Goal: Task Accomplishment & Management: Use online tool/utility

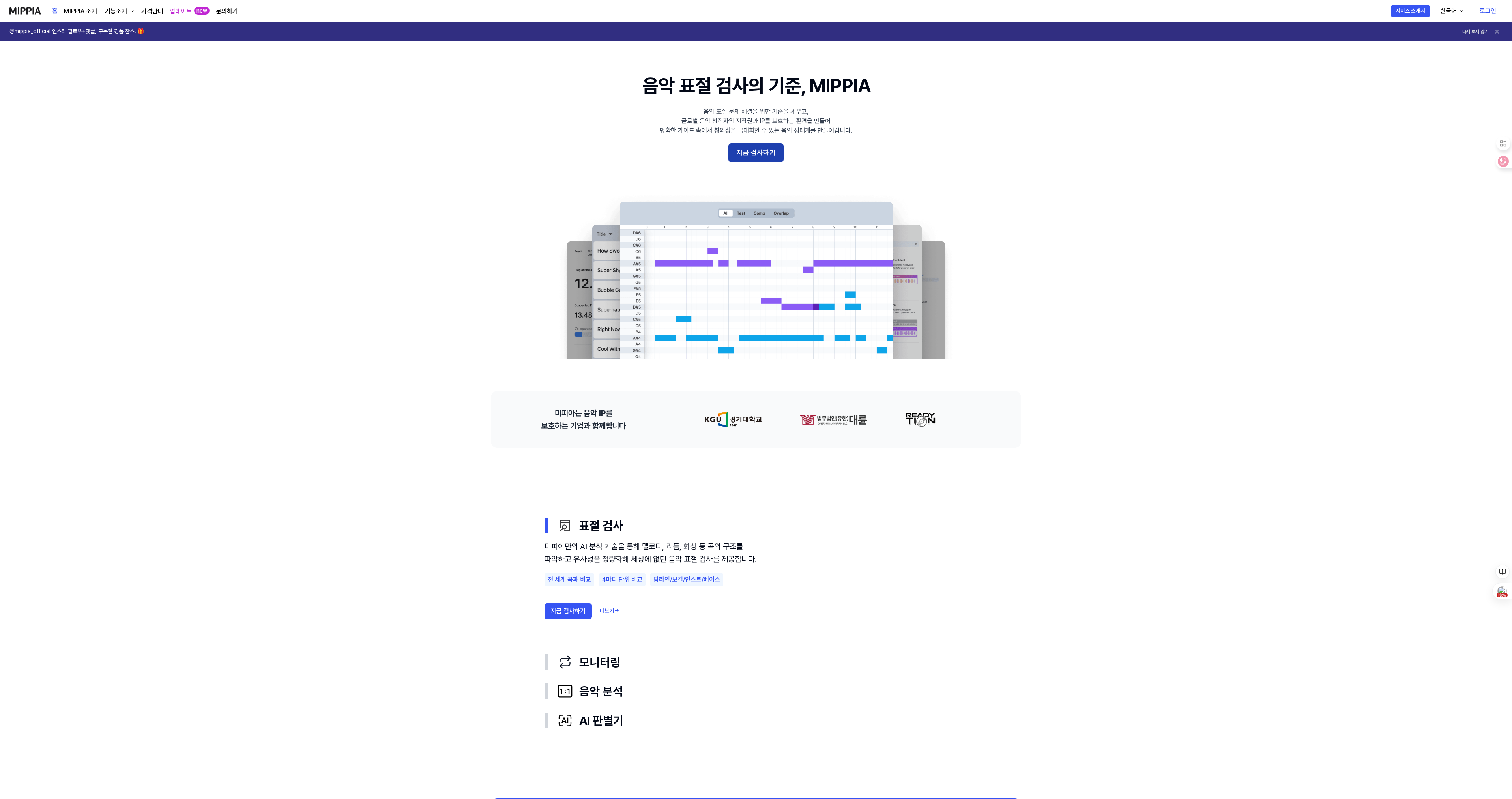
click at [762, 153] on button "지금 검사하기" at bounding box center [756, 153] width 55 height 19
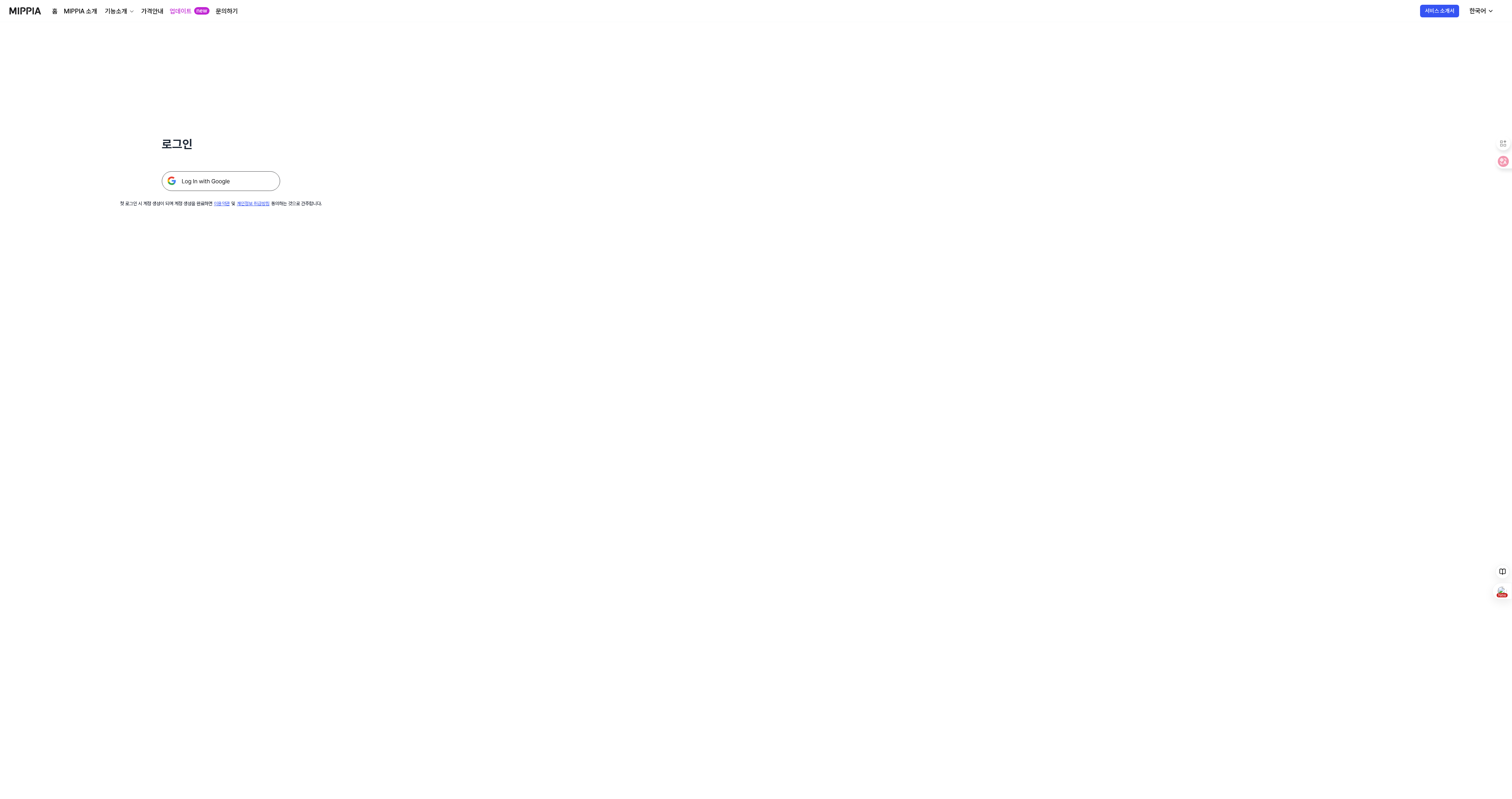
click at [219, 178] on img at bounding box center [221, 181] width 118 height 20
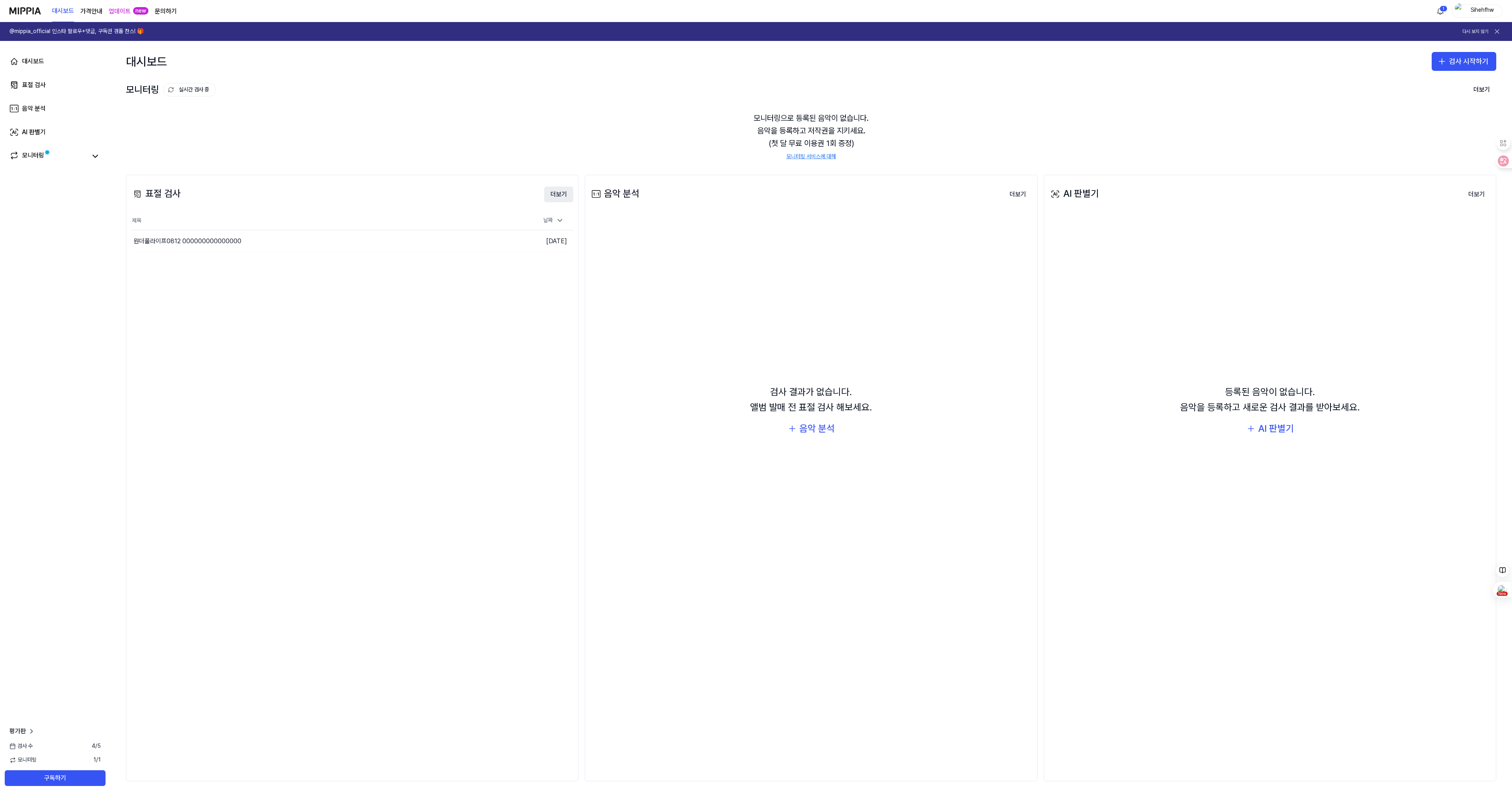
click at [551, 193] on button "더보기" at bounding box center [559, 194] width 29 height 16
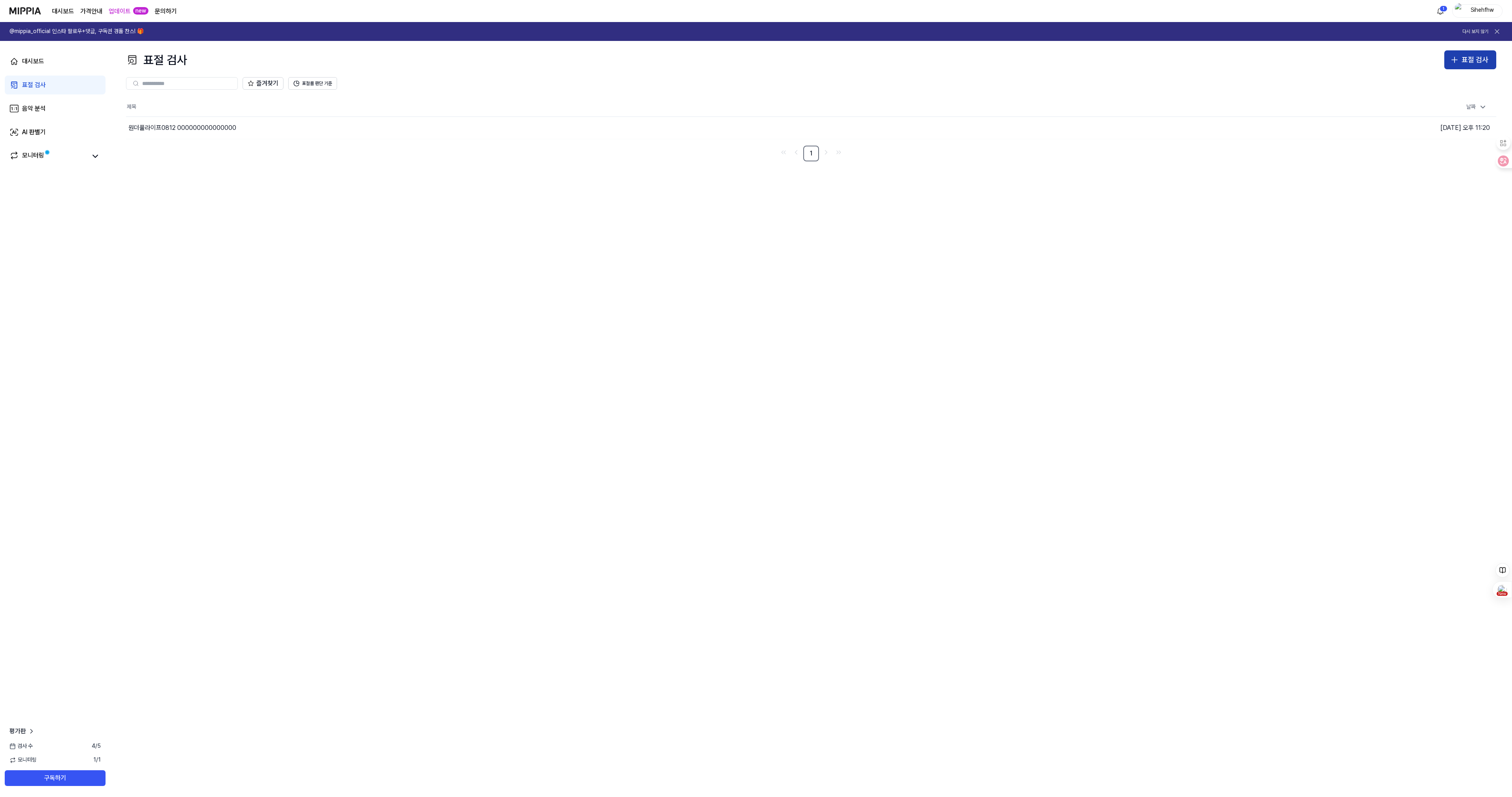
click at [1466, 62] on div "표절 검사" at bounding box center [1475, 60] width 27 height 11
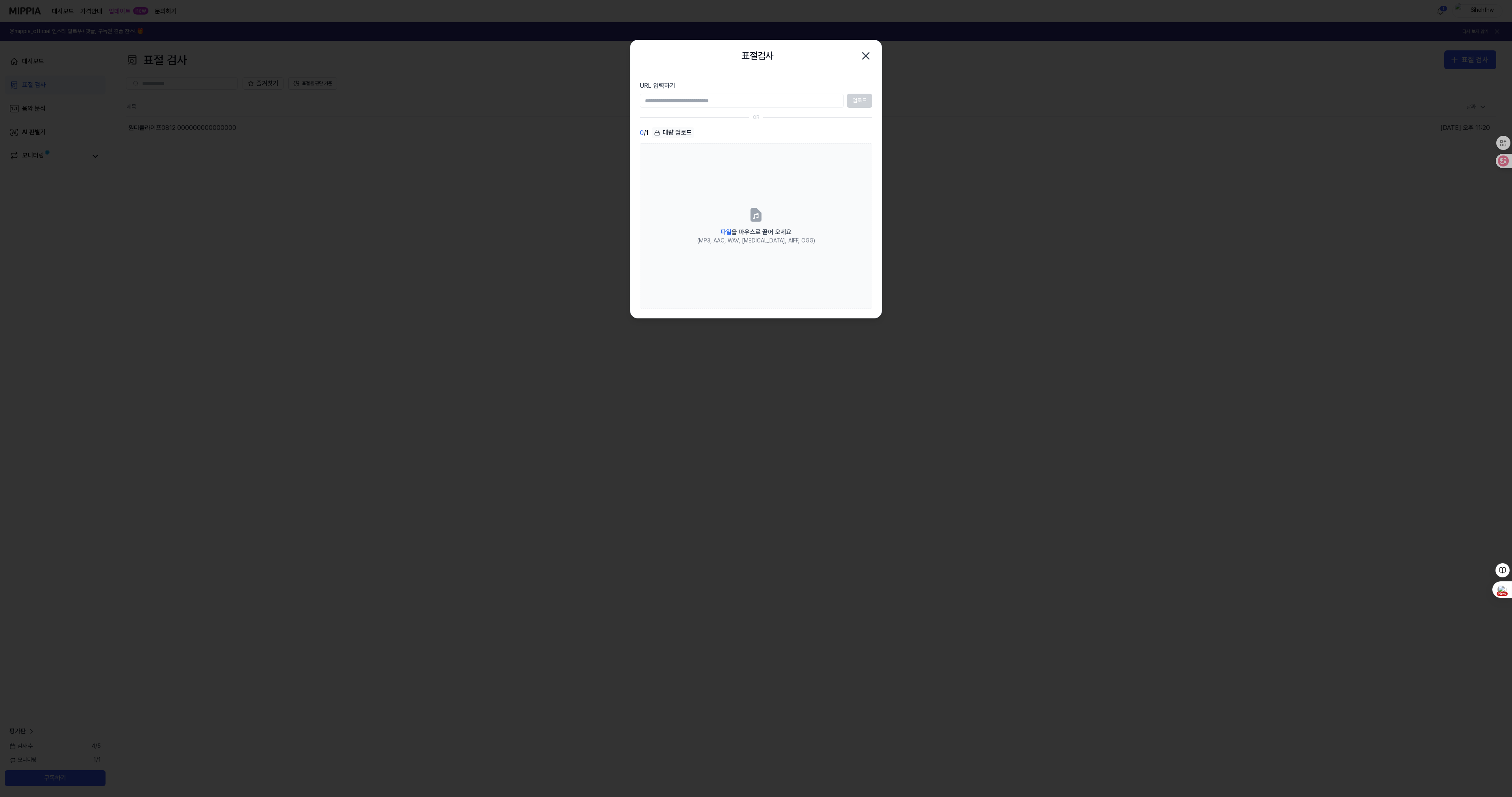
click at [868, 100] on div "업로드" at bounding box center [756, 101] width 232 height 14
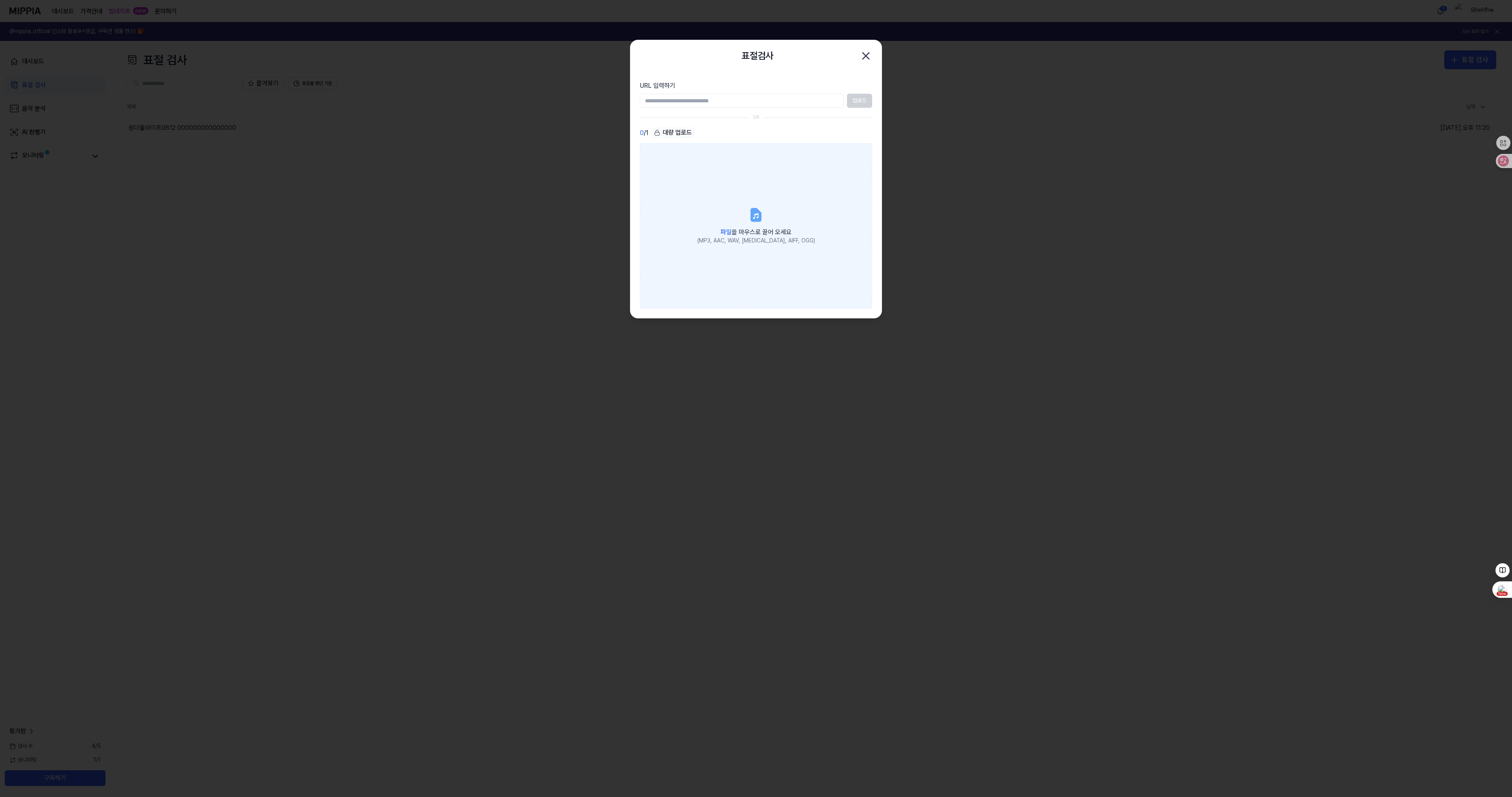
click at [762, 219] on icon at bounding box center [756, 215] width 16 height 16
click at [0, 0] on input "파일 을 마우스로 끌어 오세요 (MP3, AAC, WAV, [MEDICAL_DATA], AIFF, OGG)" at bounding box center [0, 0] width 0 height 0
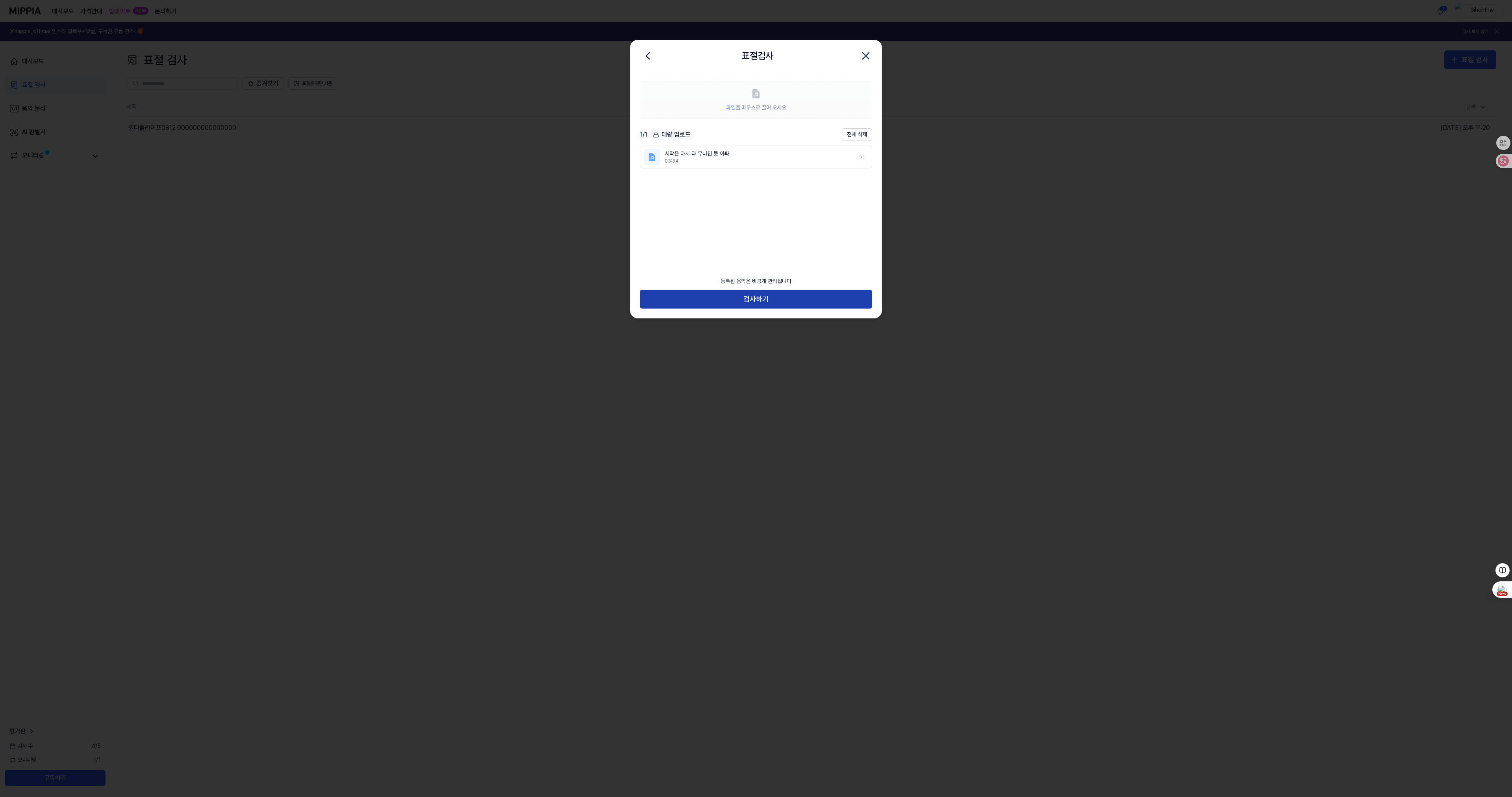
click at [734, 297] on button "검사하기" at bounding box center [756, 299] width 232 height 19
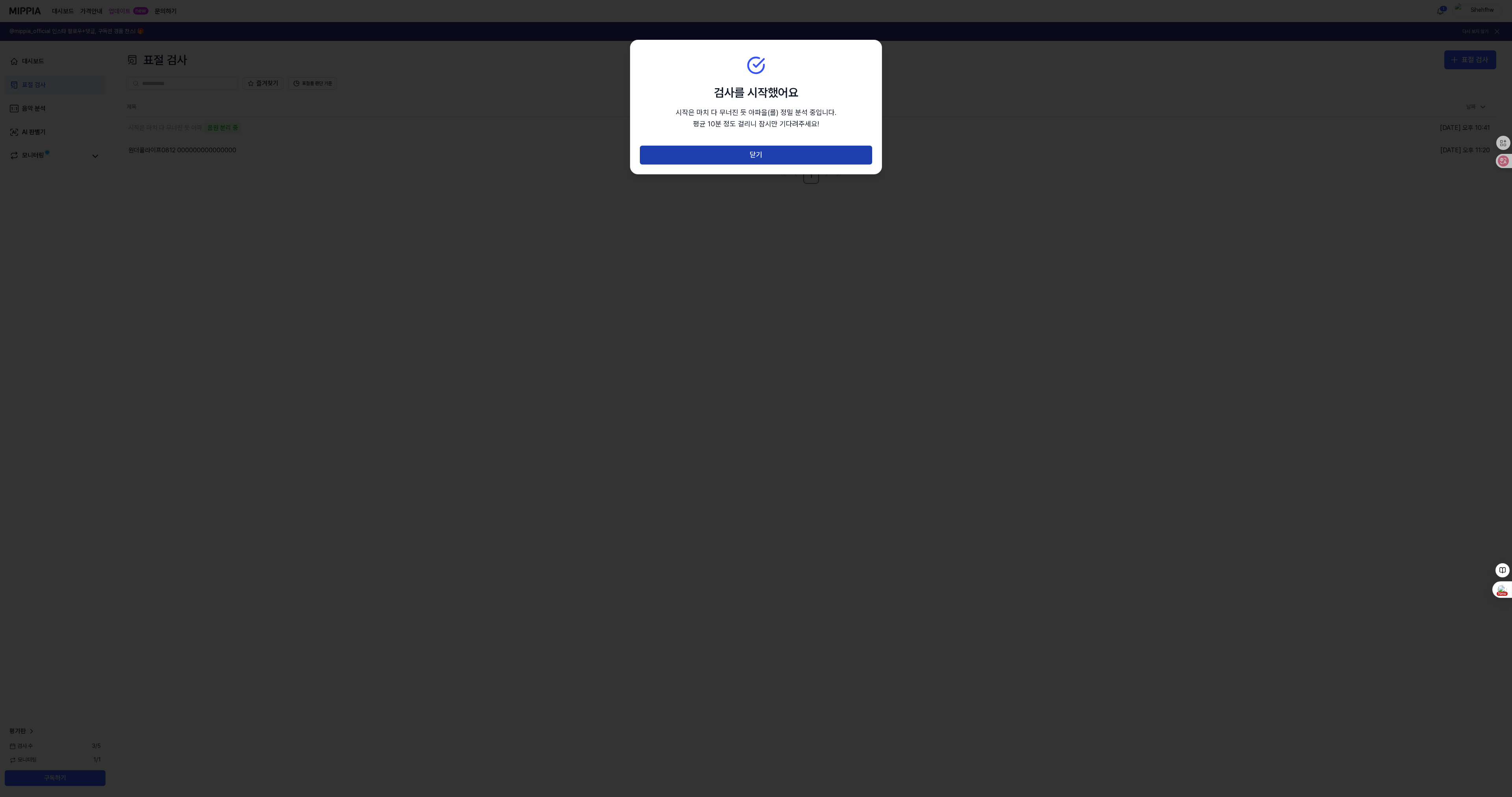
click at [742, 154] on button "닫기" at bounding box center [756, 155] width 232 height 19
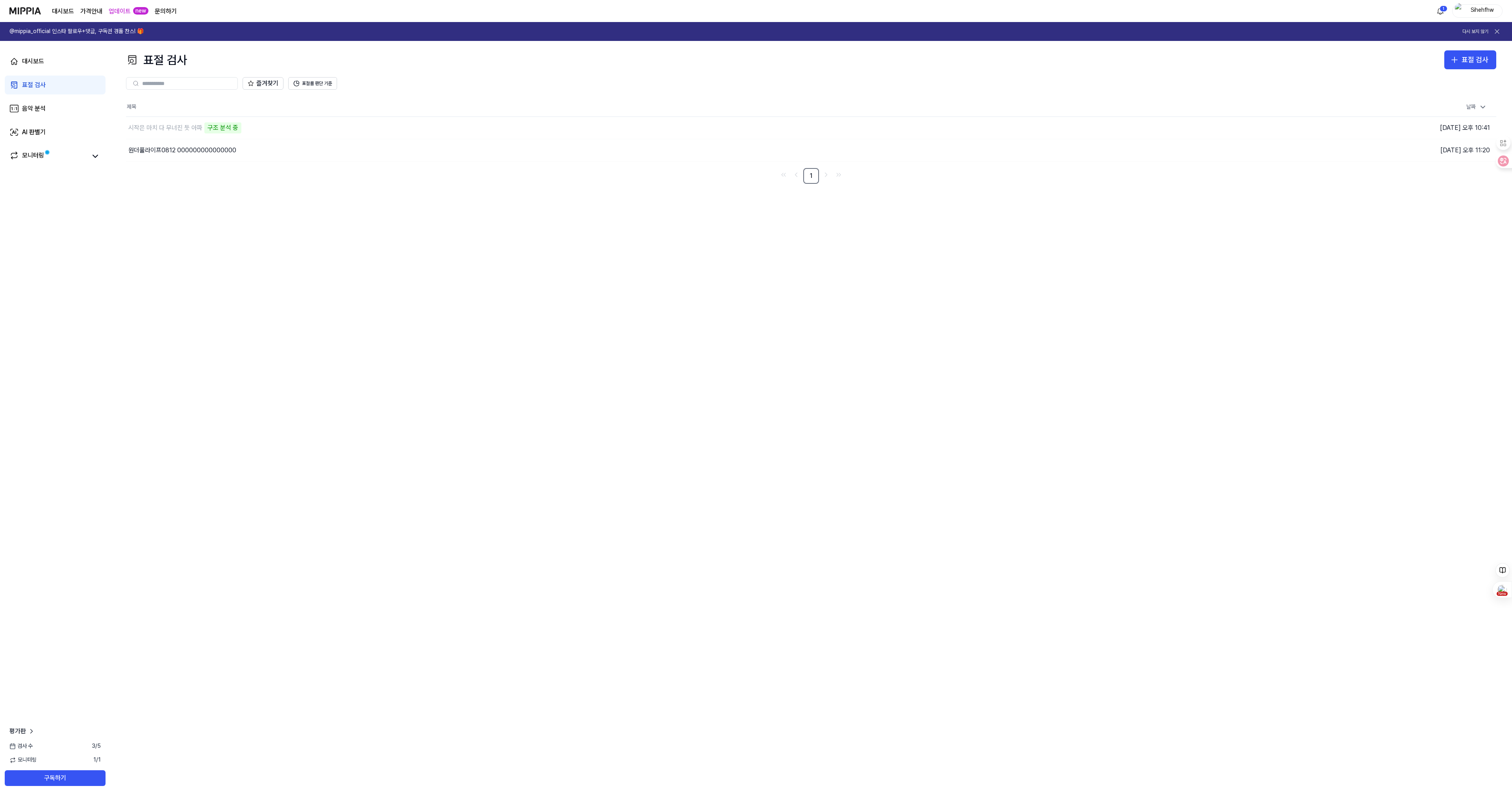
click at [117, 12] on link "업데이트" at bounding box center [120, 11] width 22 height 9
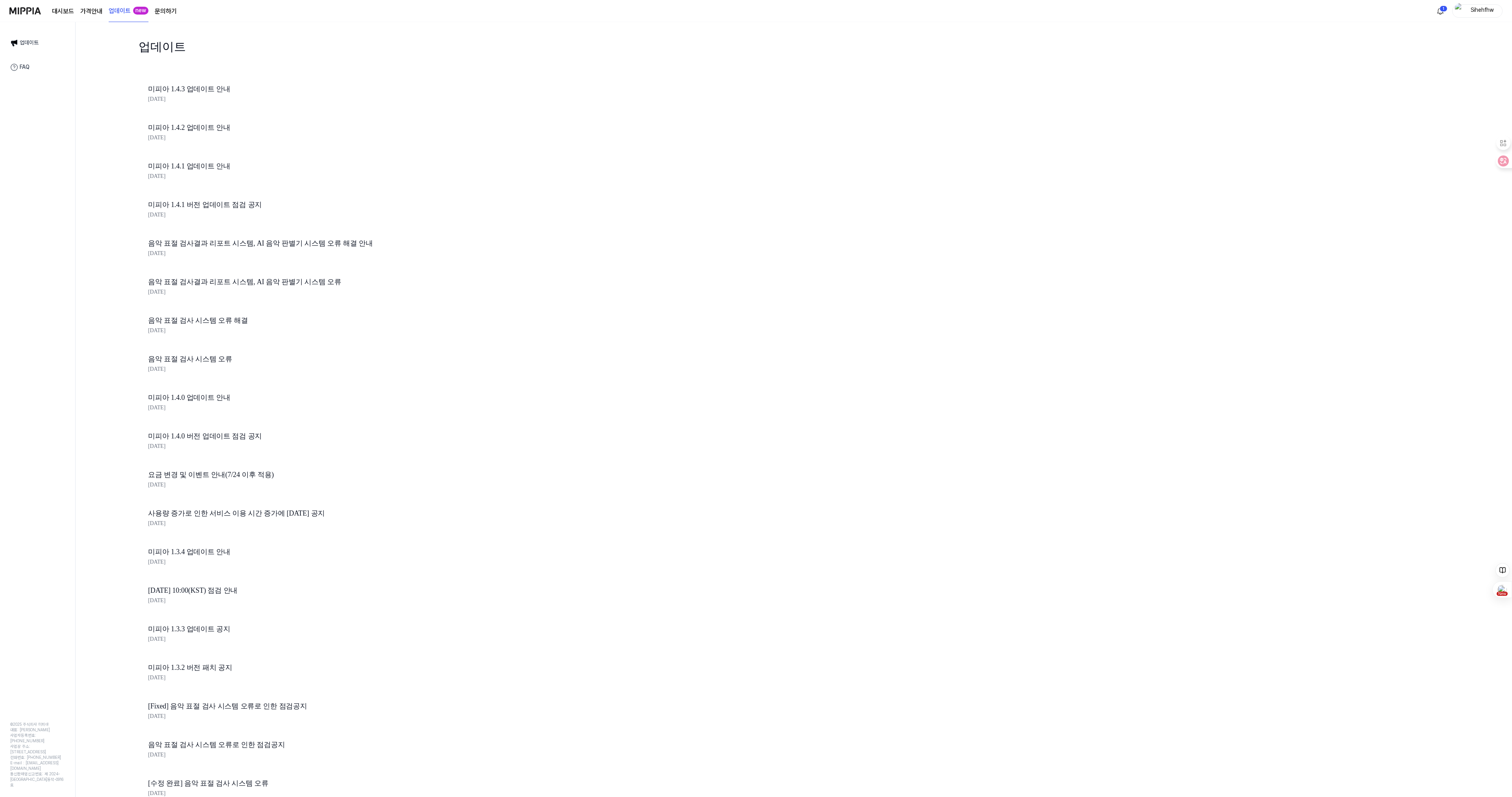
click at [198, 86] on link "미피아 1.4.3 업데이트 안내" at bounding box center [282, 89] width 268 height 11
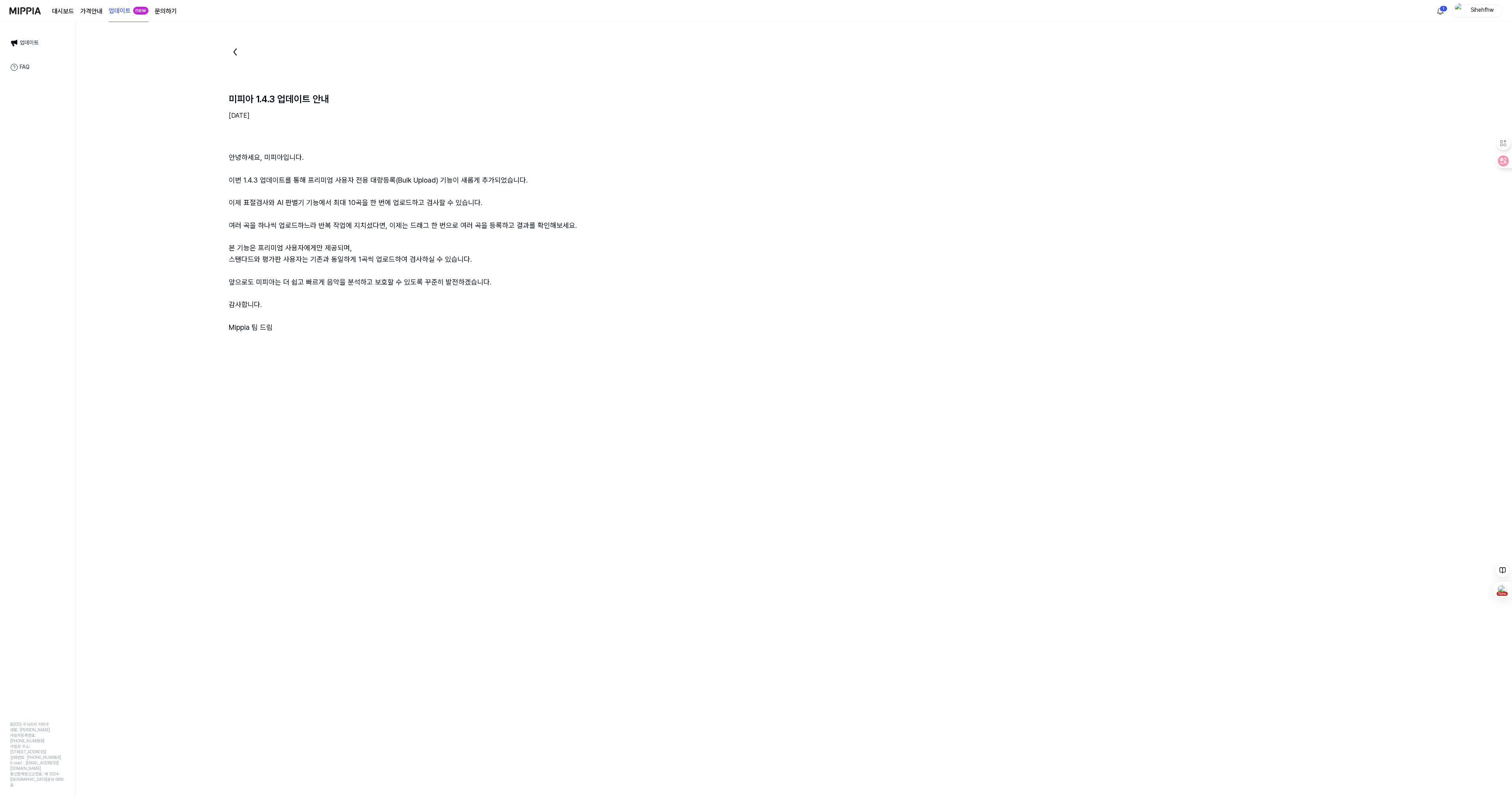
click at [92, 11] on page\) "가격안내" at bounding box center [92, 11] width 22 height 9
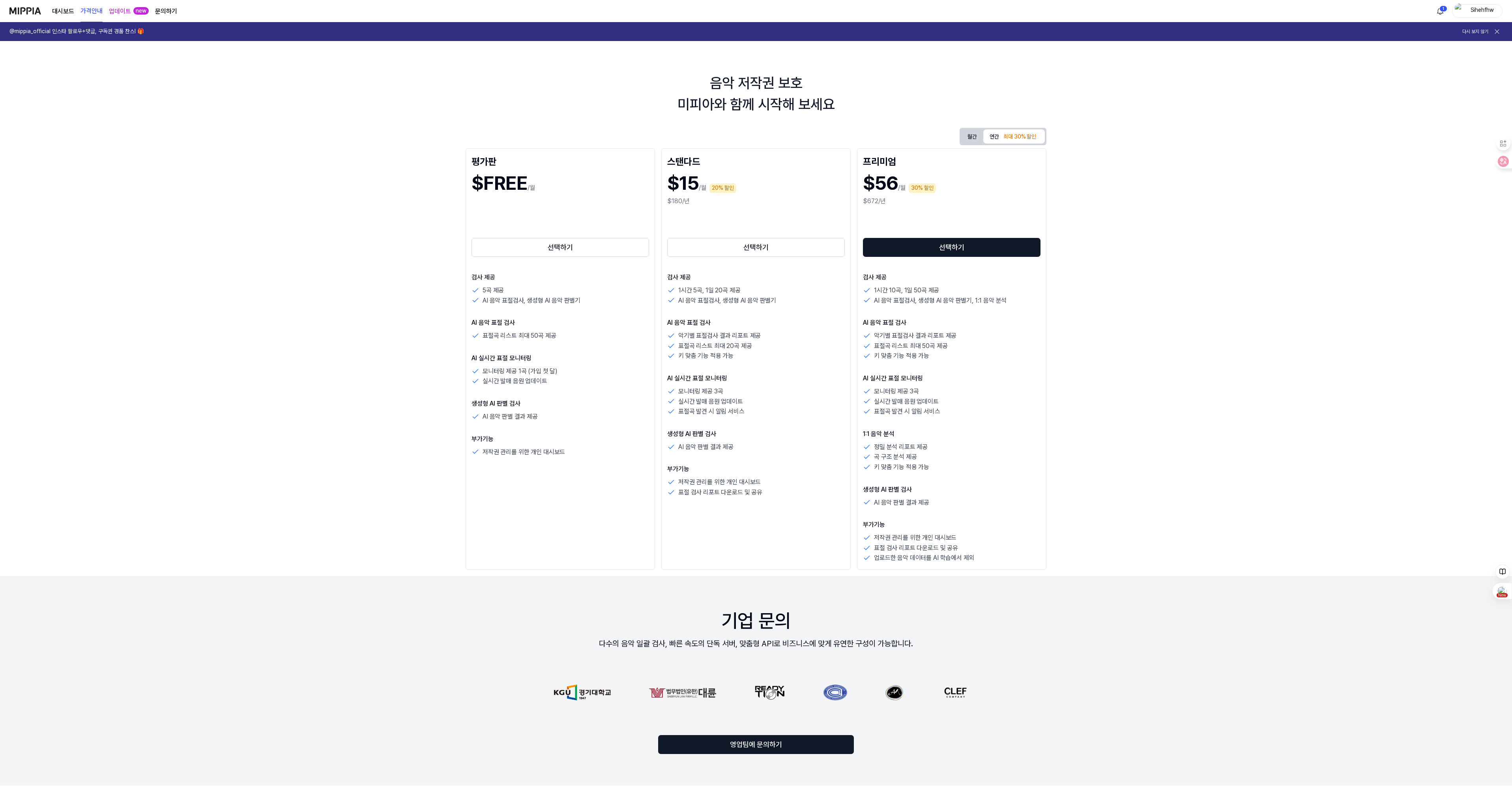
click at [992, 136] on button "연간 최대 30% 할인" at bounding box center [1014, 137] width 62 height 14
click at [61, 11] on link "대시보드" at bounding box center [64, 11] width 22 height 9
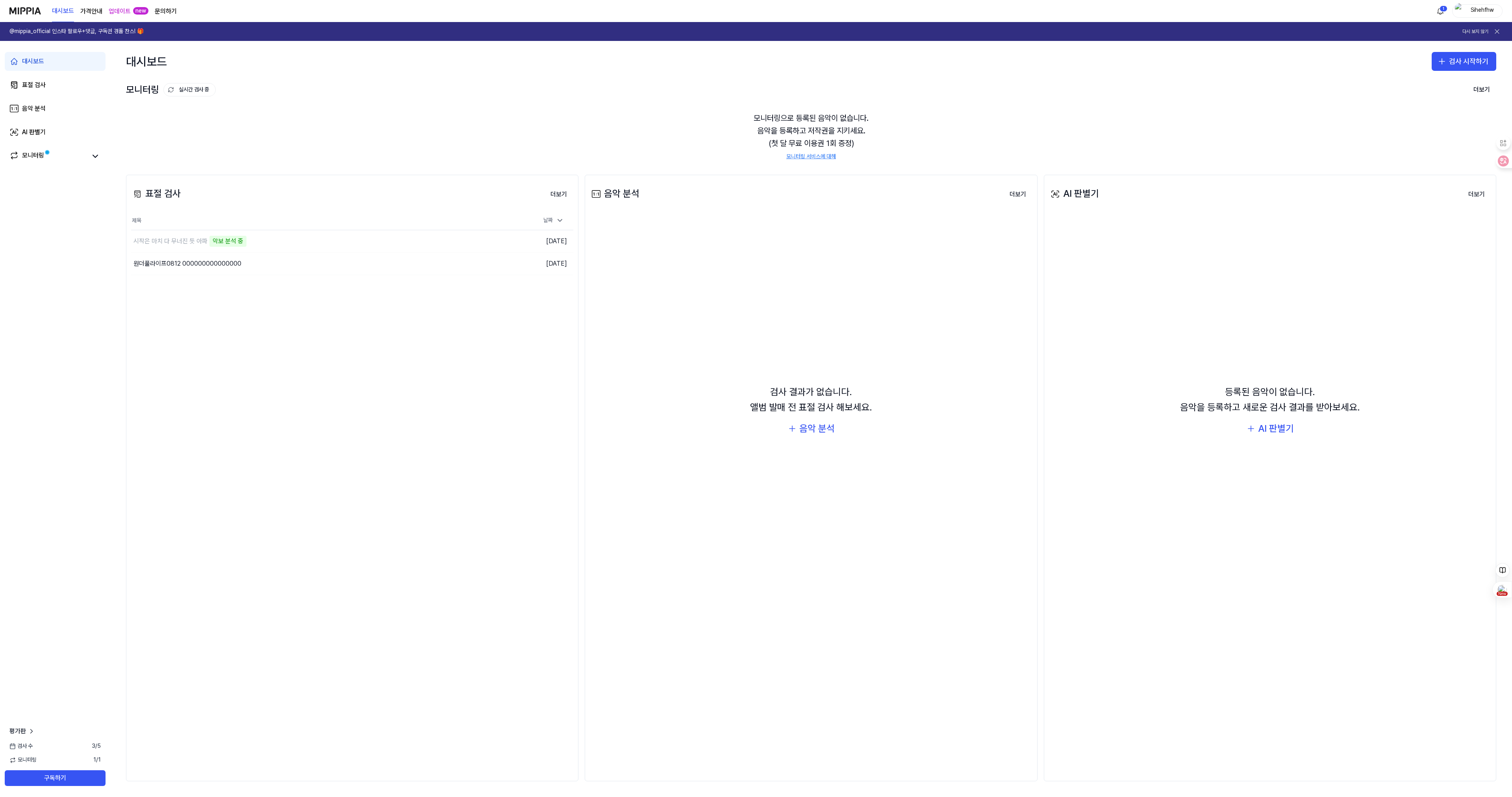
click at [161, 11] on link "문의하기" at bounding box center [166, 11] width 22 height 9
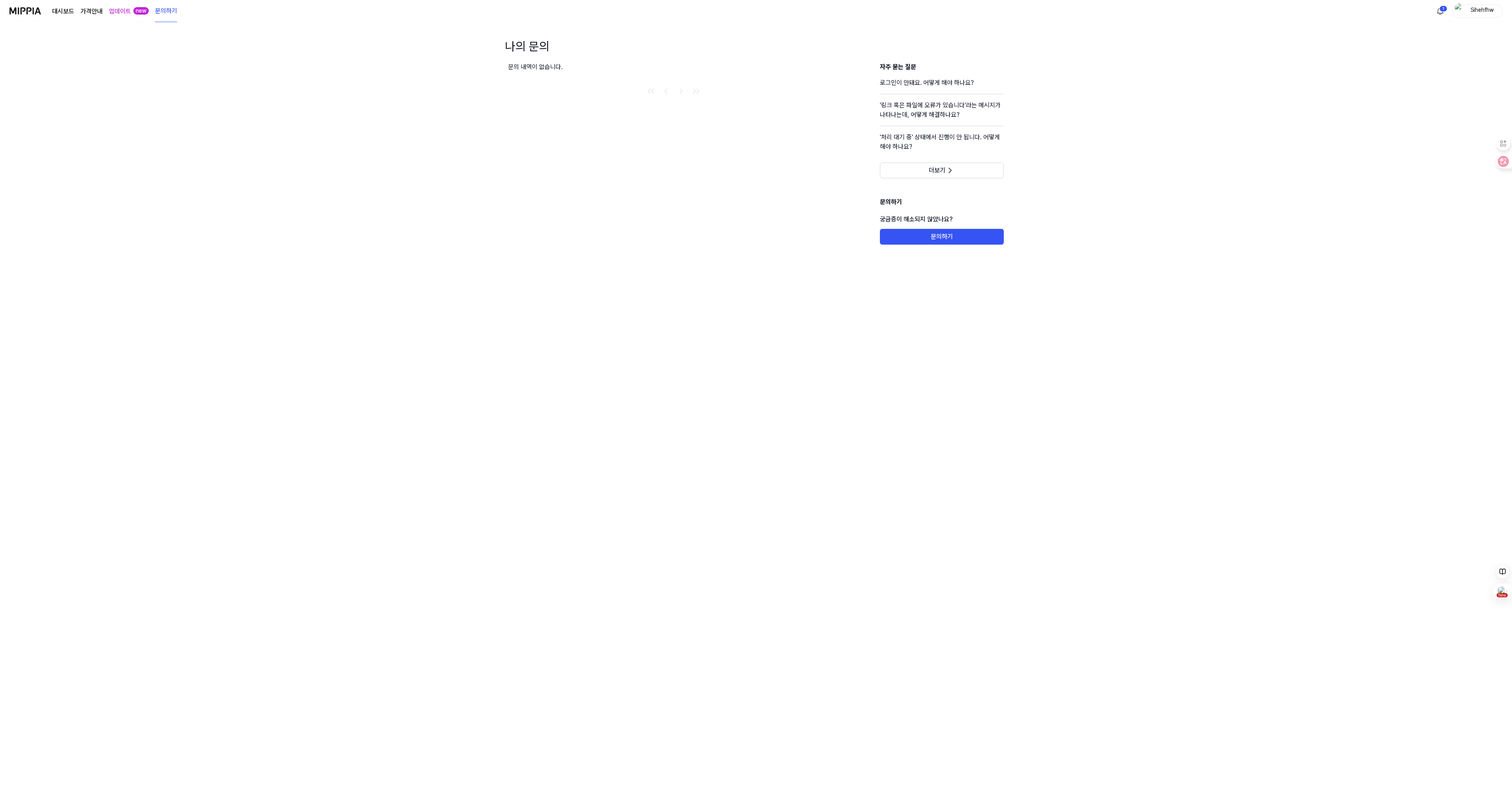
click at [69, 9] on link "대시보드" at bounding box center [64, 11] width 22 height 9
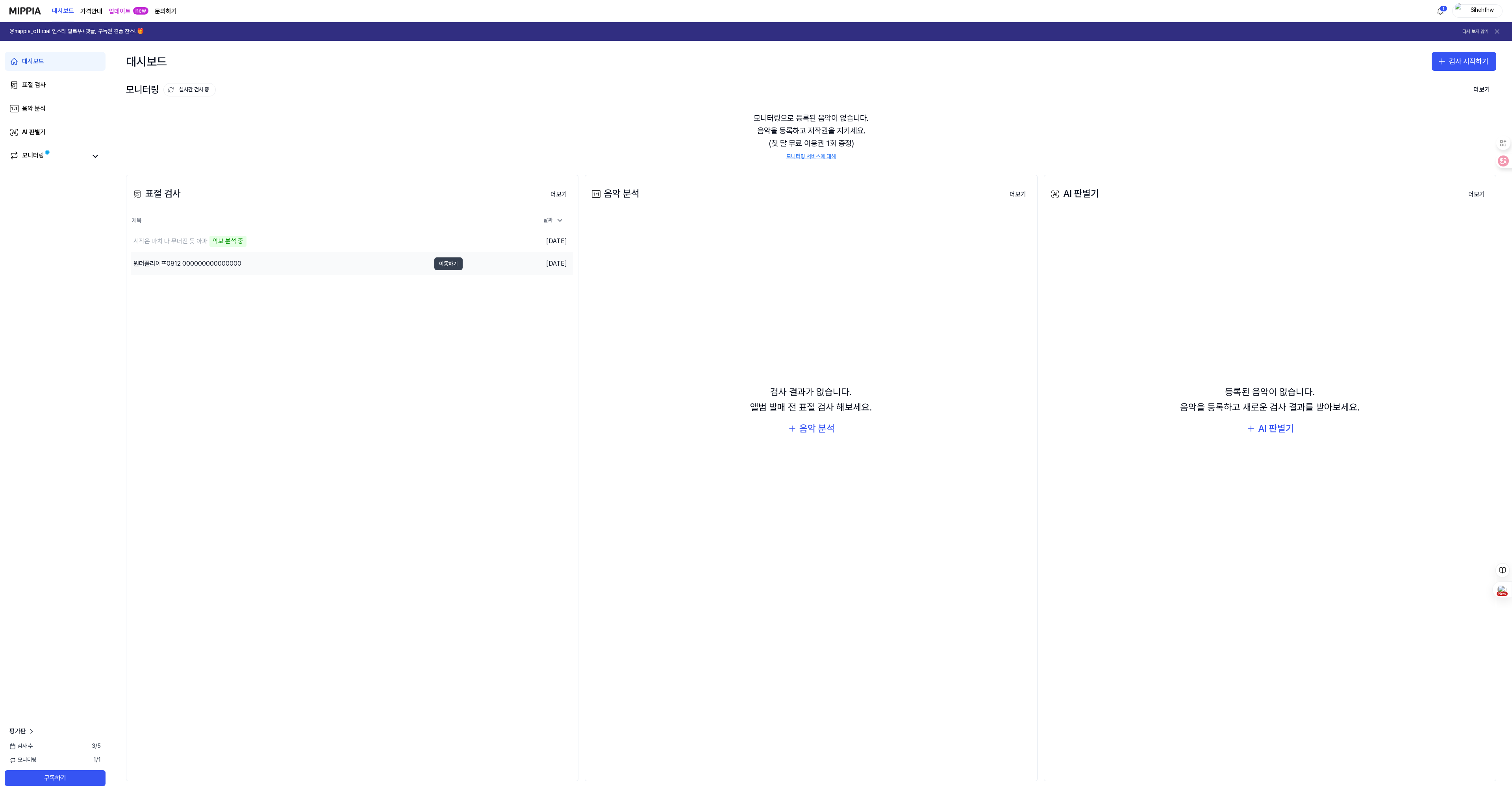
click at [454, 264] on button "이동하기" at bounding box center [448, 264] width 28 height 12
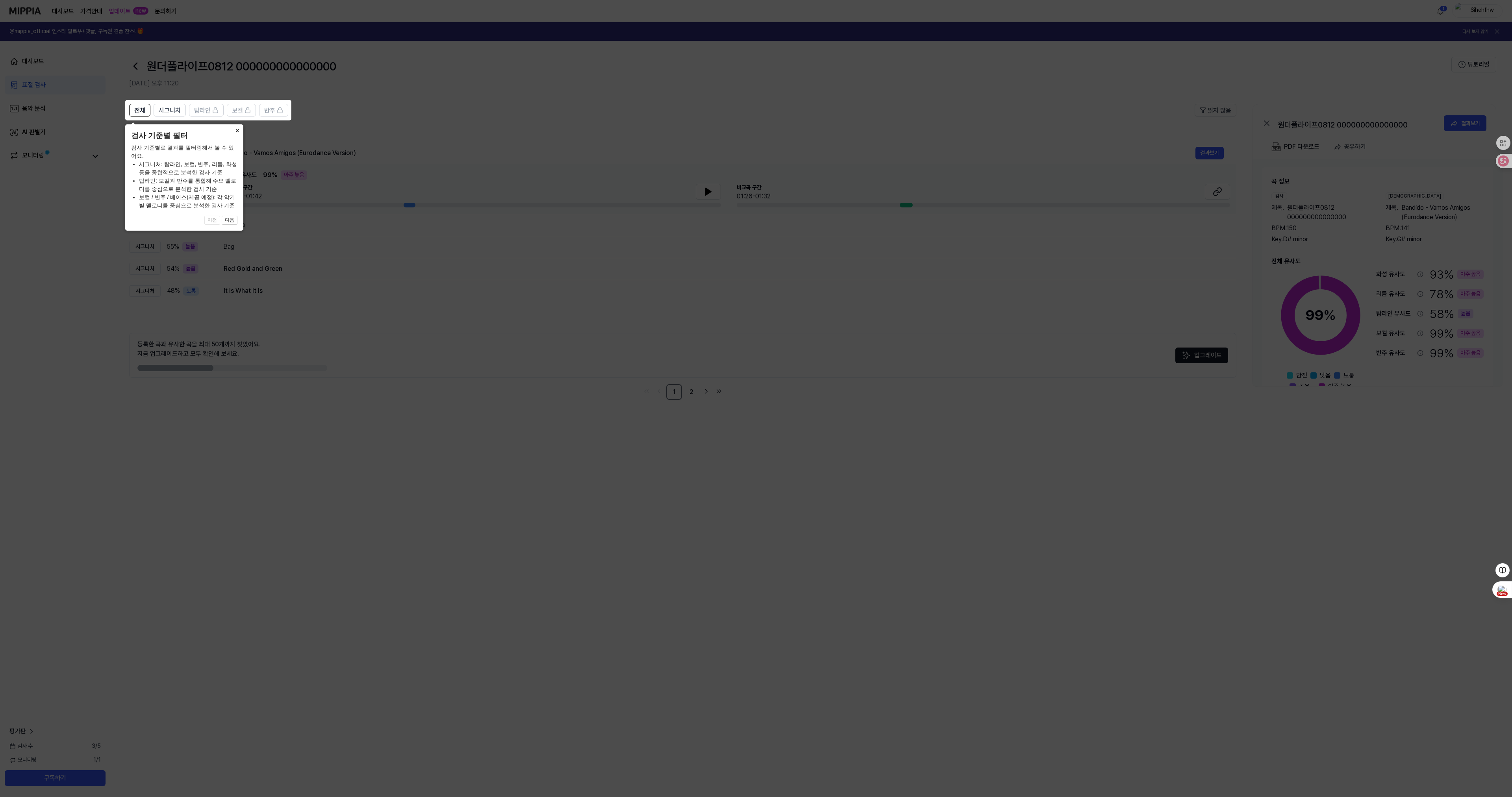
click at [239, 130] on button "×" at bounding box center [237, 130] width 12 height 11
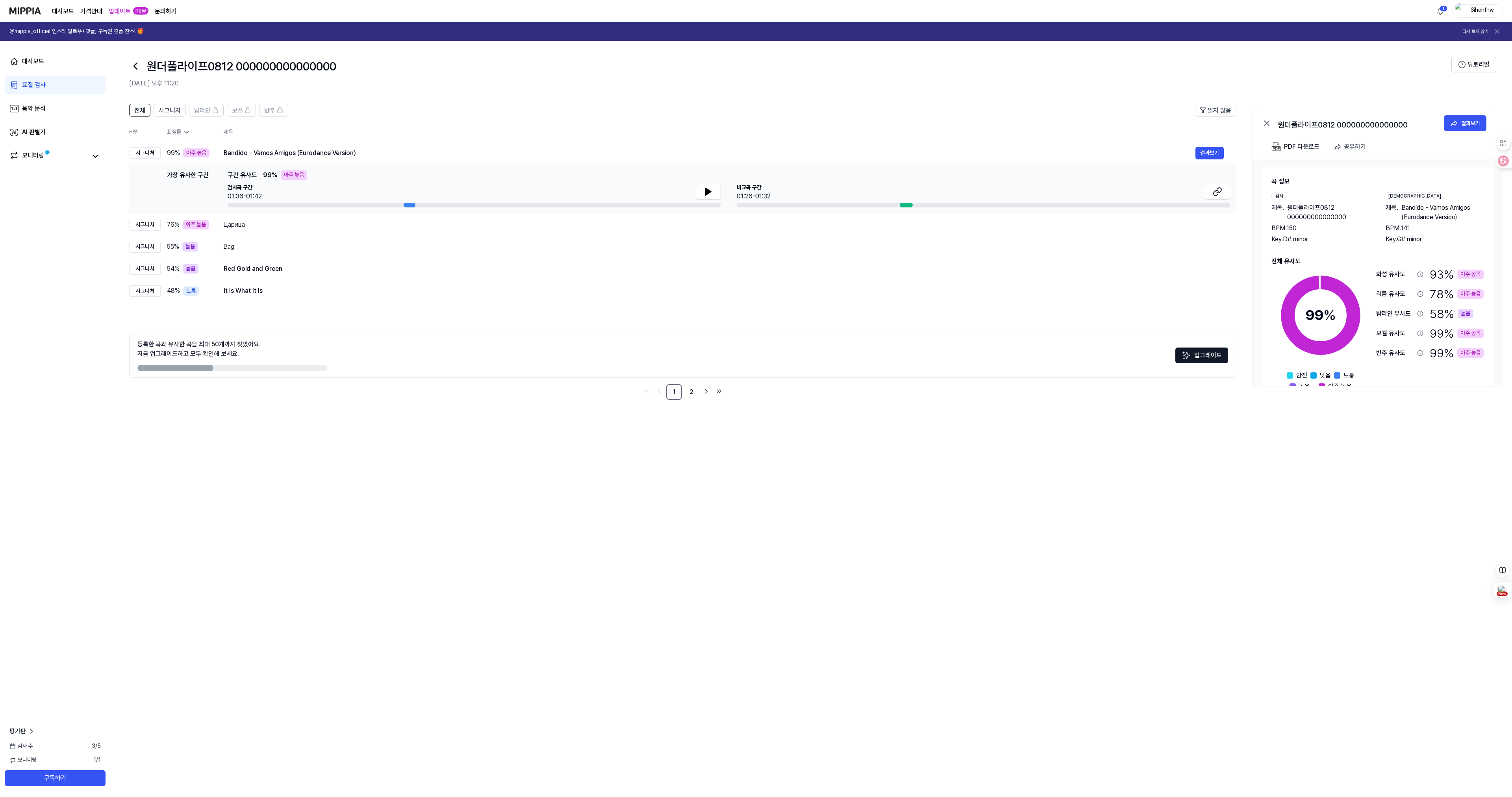
scroll to position [22, 0]
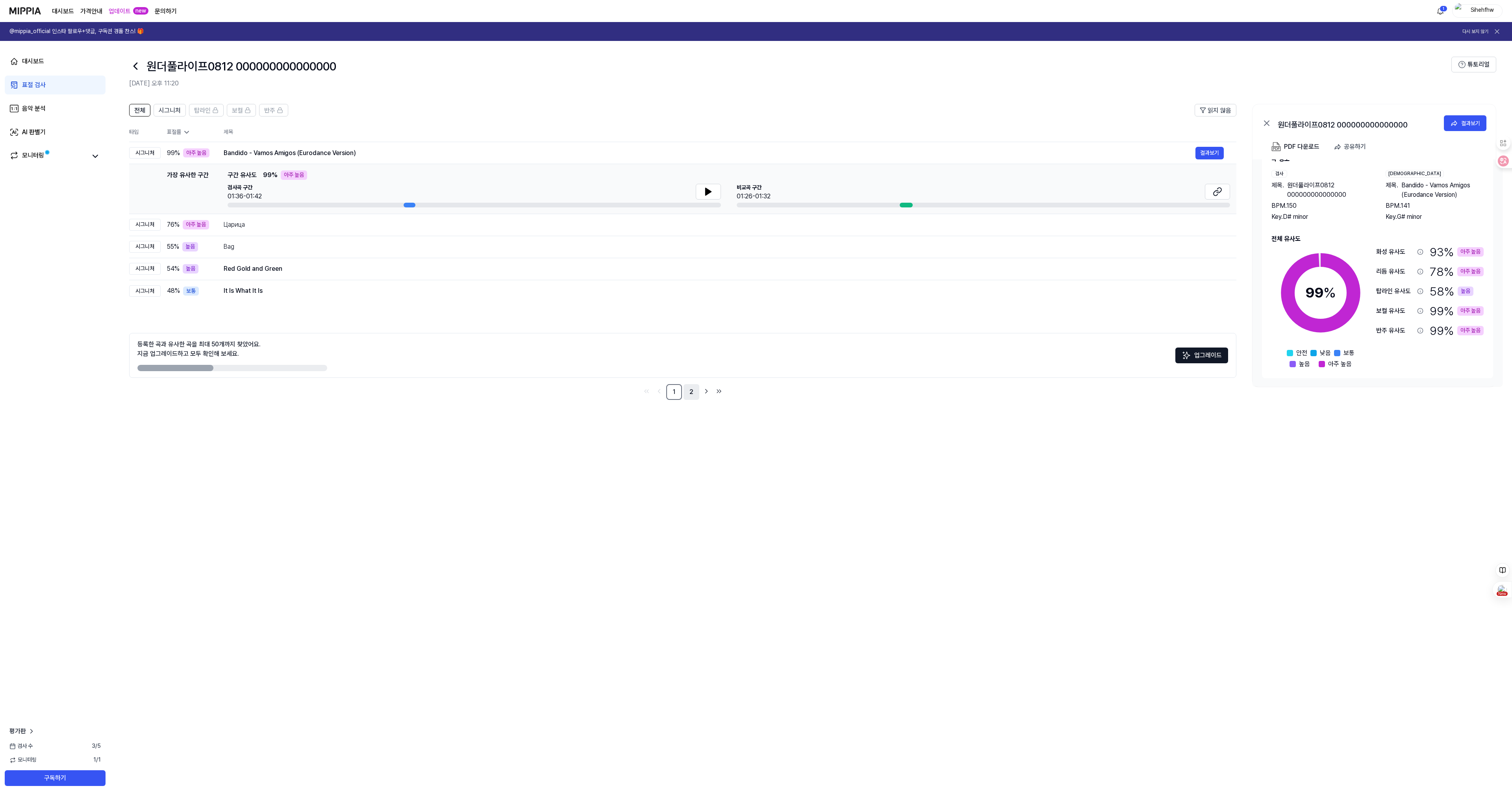
click at [694, 386] on link "2" at bounding box center [691, 392] width 16 height 16
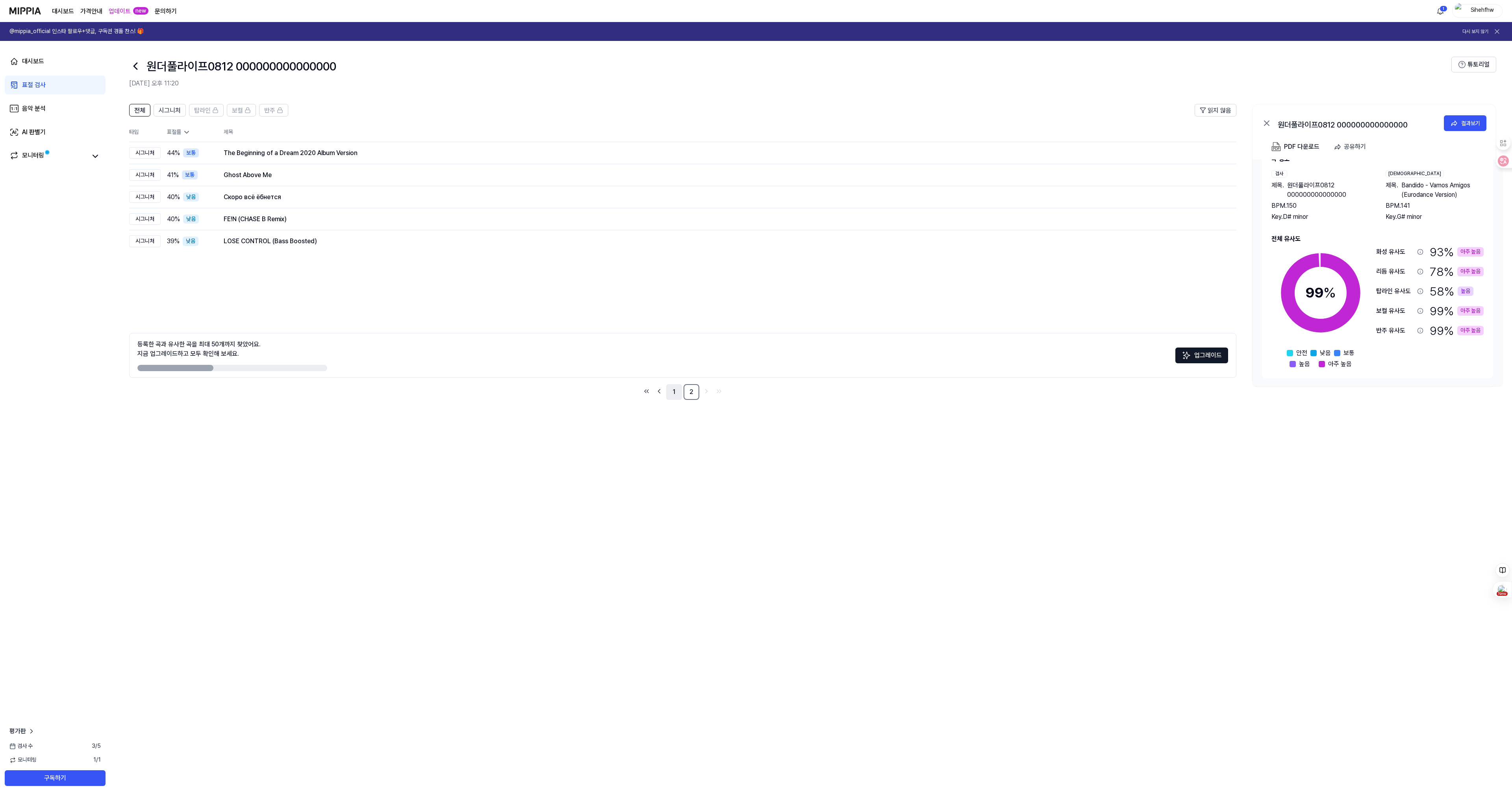
click at [676, 390] on link "1" at bounding box center [674, 392] width 16 height 16
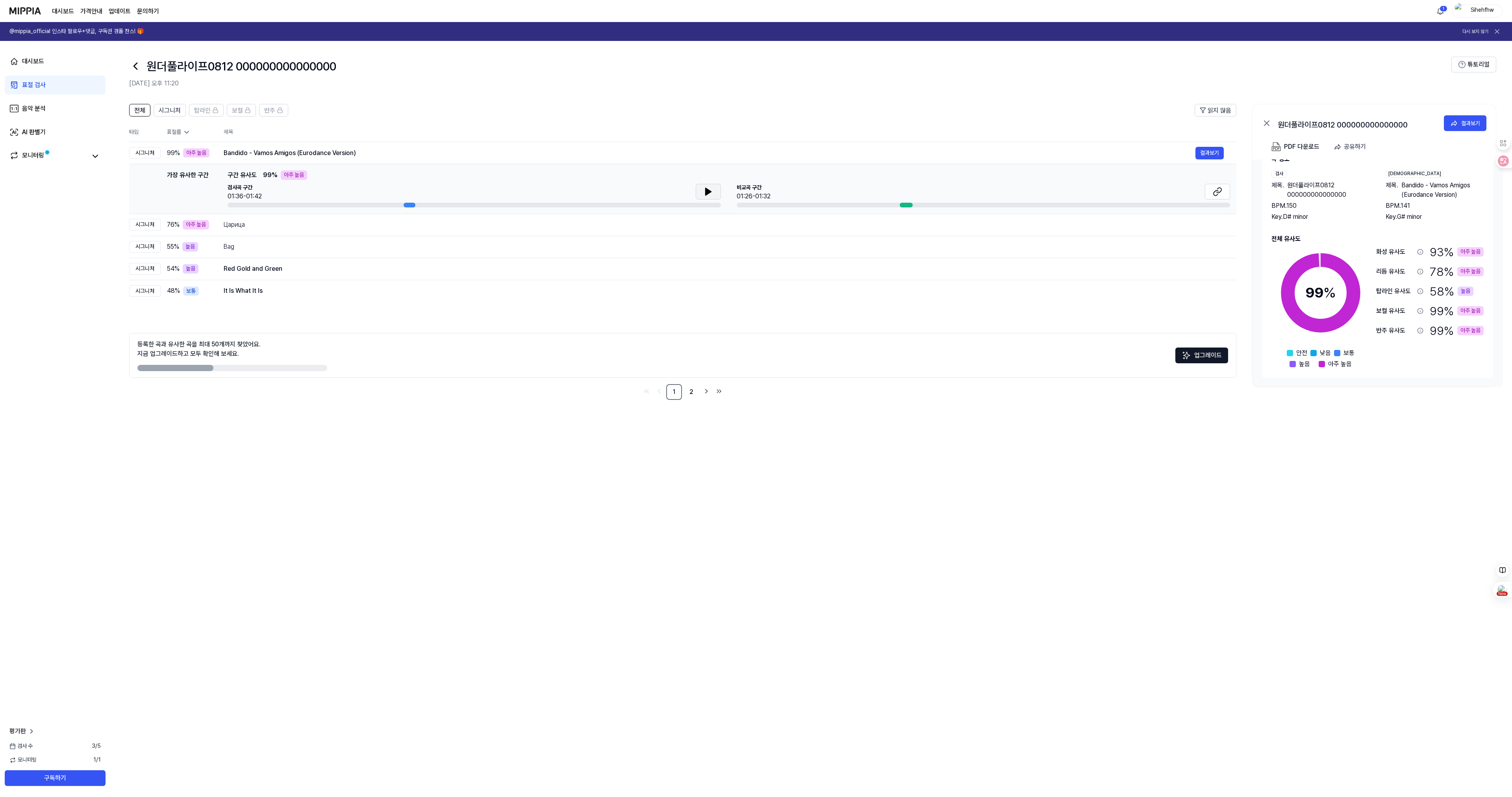
click at [707, 189] on icon at bounding box center [708, 192] width 9 height 9
click at [1209, 155] on button "결과보기" at bounding box center [1210, 153] width 28 height 12
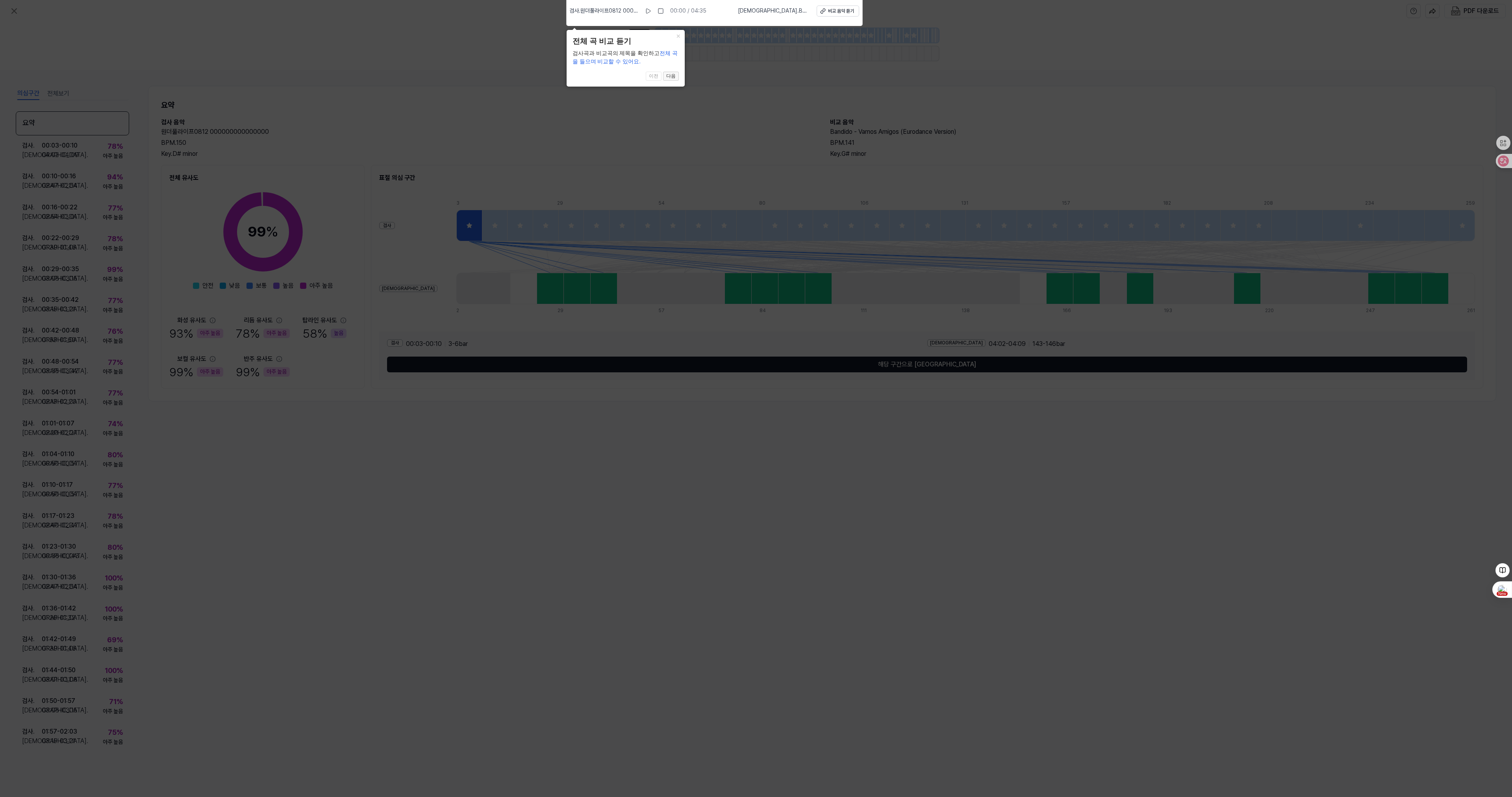
click at [670, 76] on button "다음" at bounding box center [671, 76] width 16 height 9
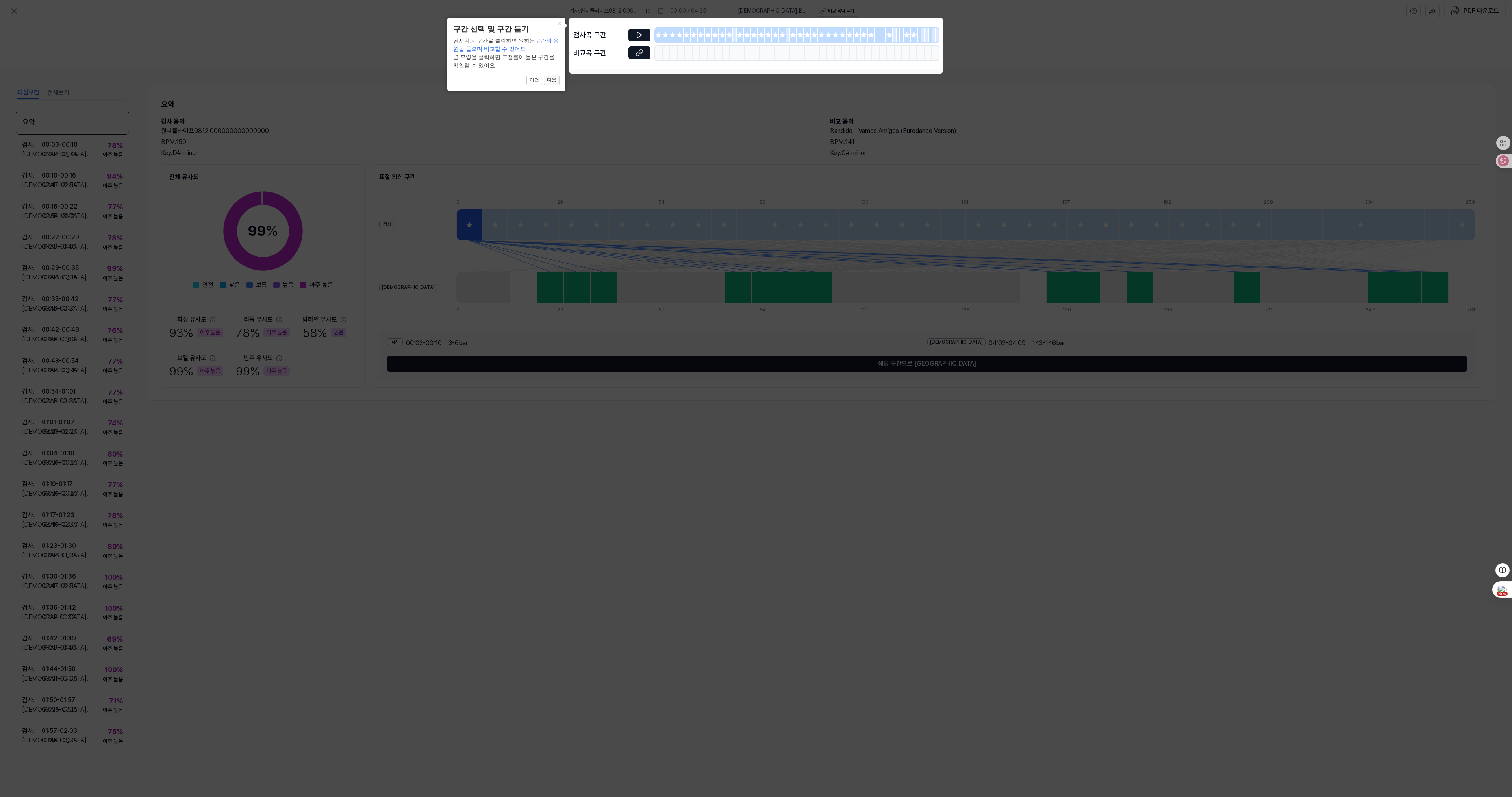
click at [551, 81] on button "다음" at bounding box center [551, 80] width 16 height 9
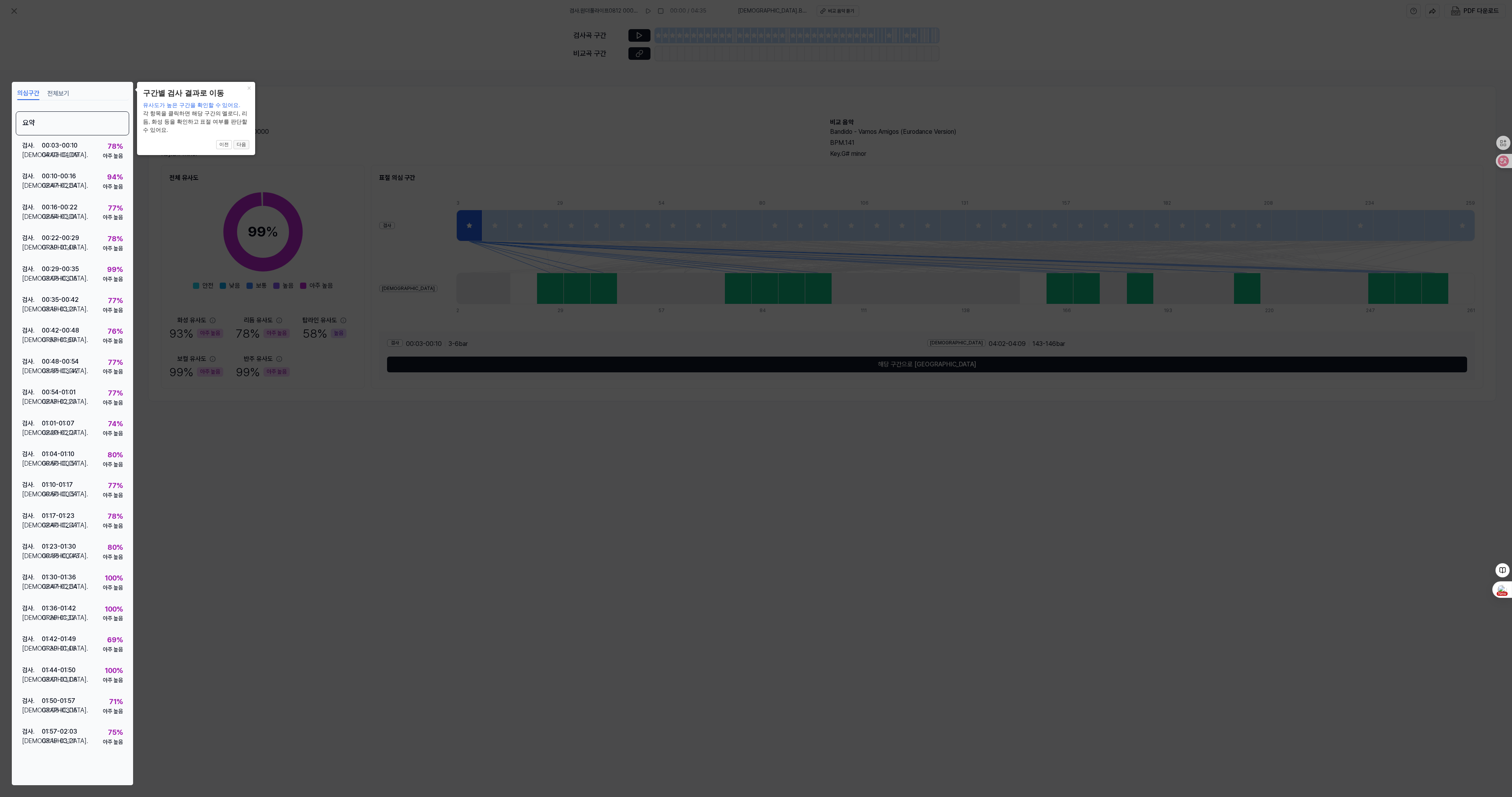
click at [245, 142] on button "다음" at bounding box center [241, 145] width 16 height 9
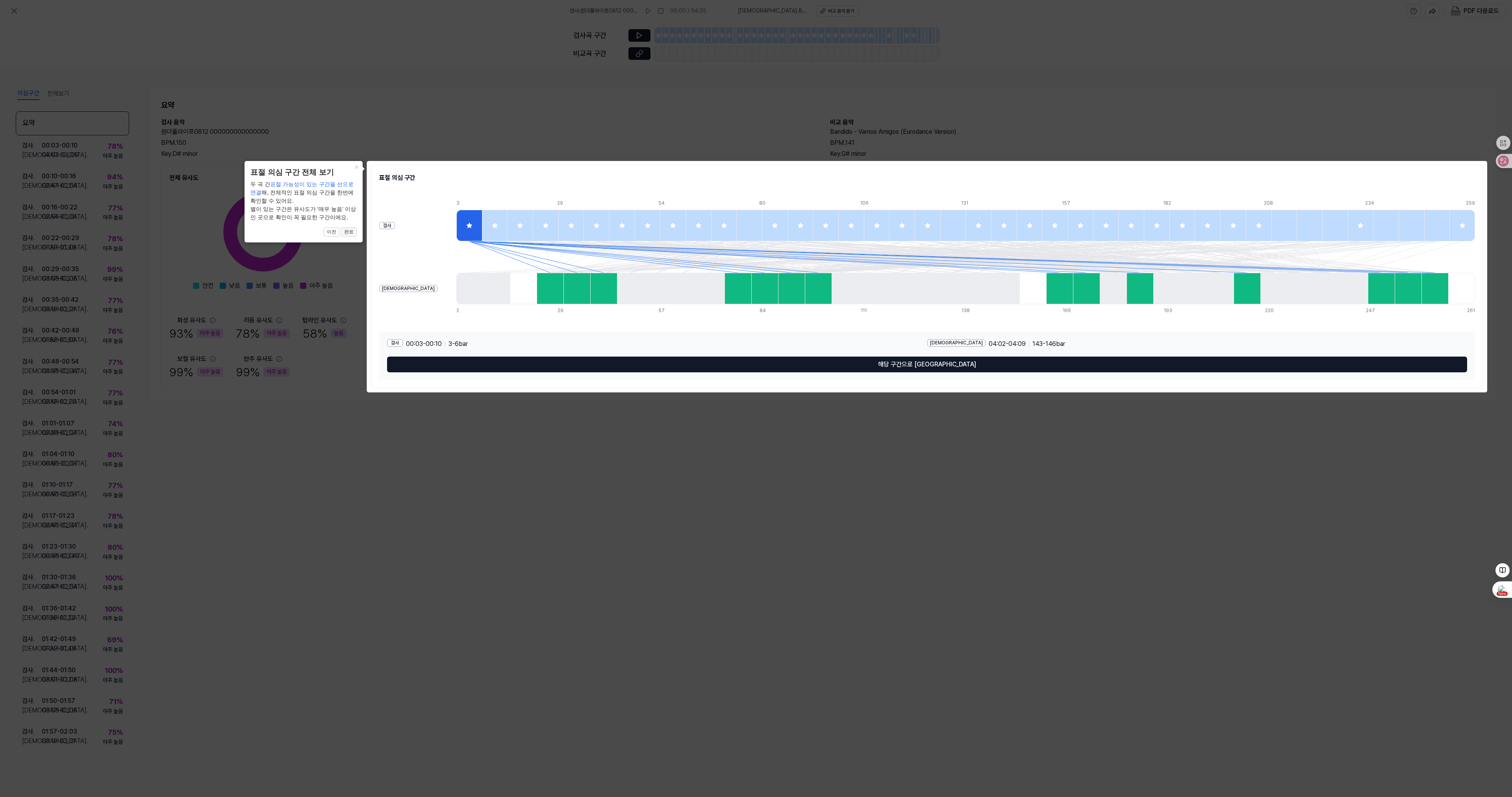
click at [349, 234] on button "완료" at bounding box center [349, 232] width 16 height 9
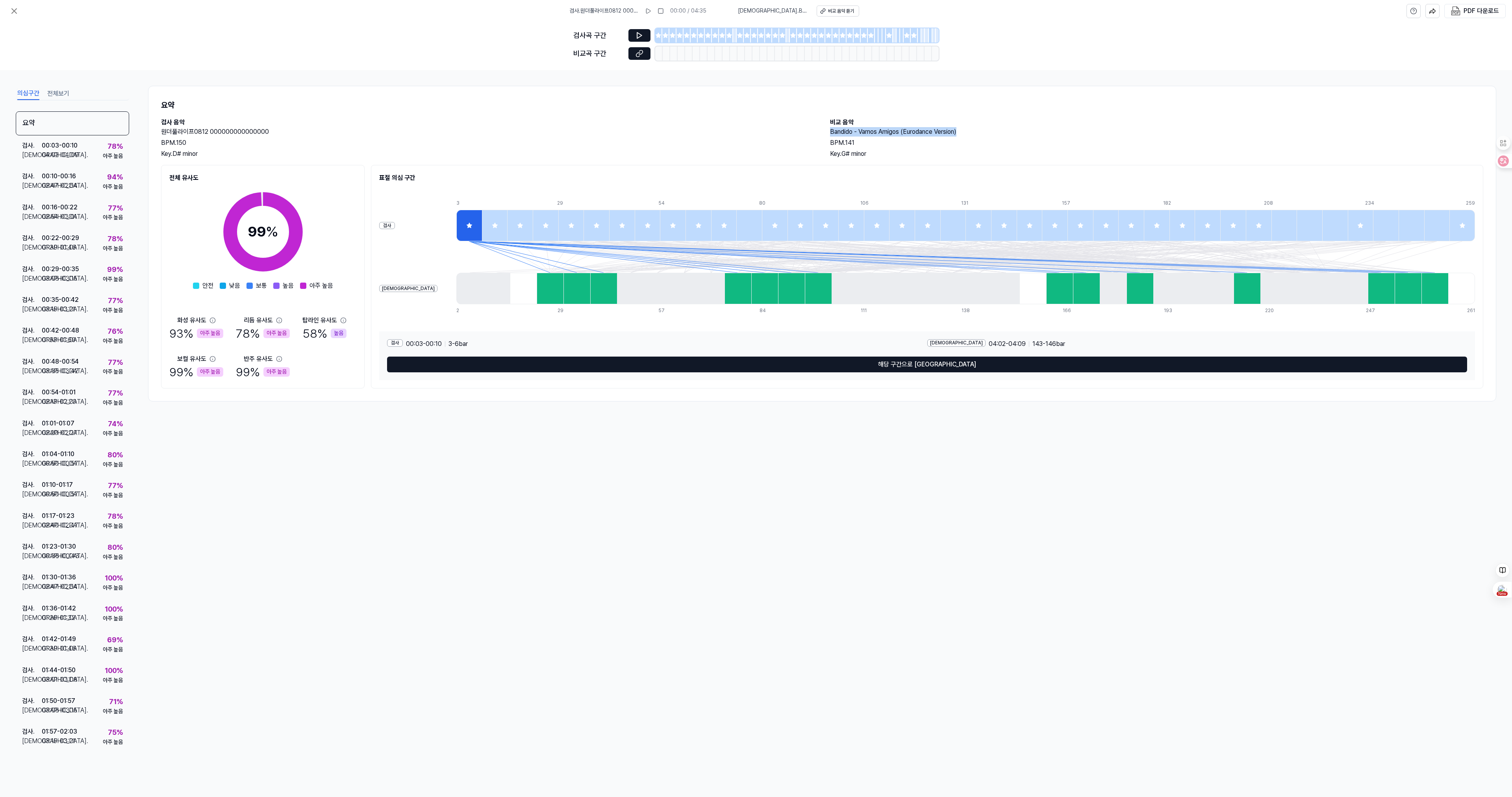
drag, startPoint x: 832, startPoint y: 132, endPoint x: 961, endPoint y: 137, distance: 129.1
click at [961, 137] on div "Bandido - Vamos Amigos (Eurodance Version) BPM. 141 Key. G# minor" at bounding box center [1156, 143] width 653 height 32
copy h2 "Bandido - Vamos Amigos (Eurodance Version)"
click at [636, 36] on icon at bounding box center [639, 35] width 8 height 8
click at [636, 34] on icon at bounding box center [639, 35] width 8 height 8
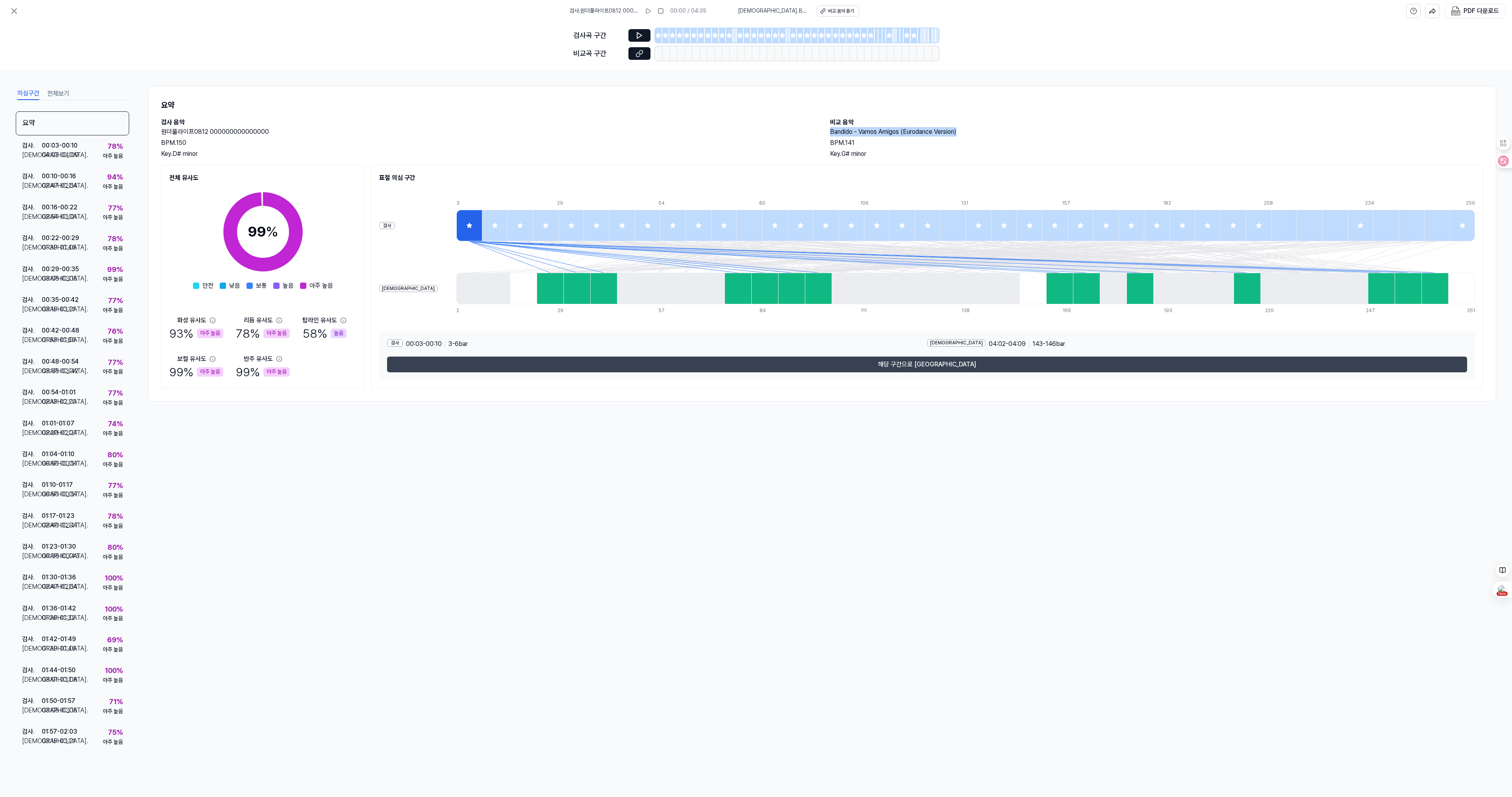
click at [918, 364] on button "해당 구간으로 이동" at bounding box center [927, 364] width 1080 height 16
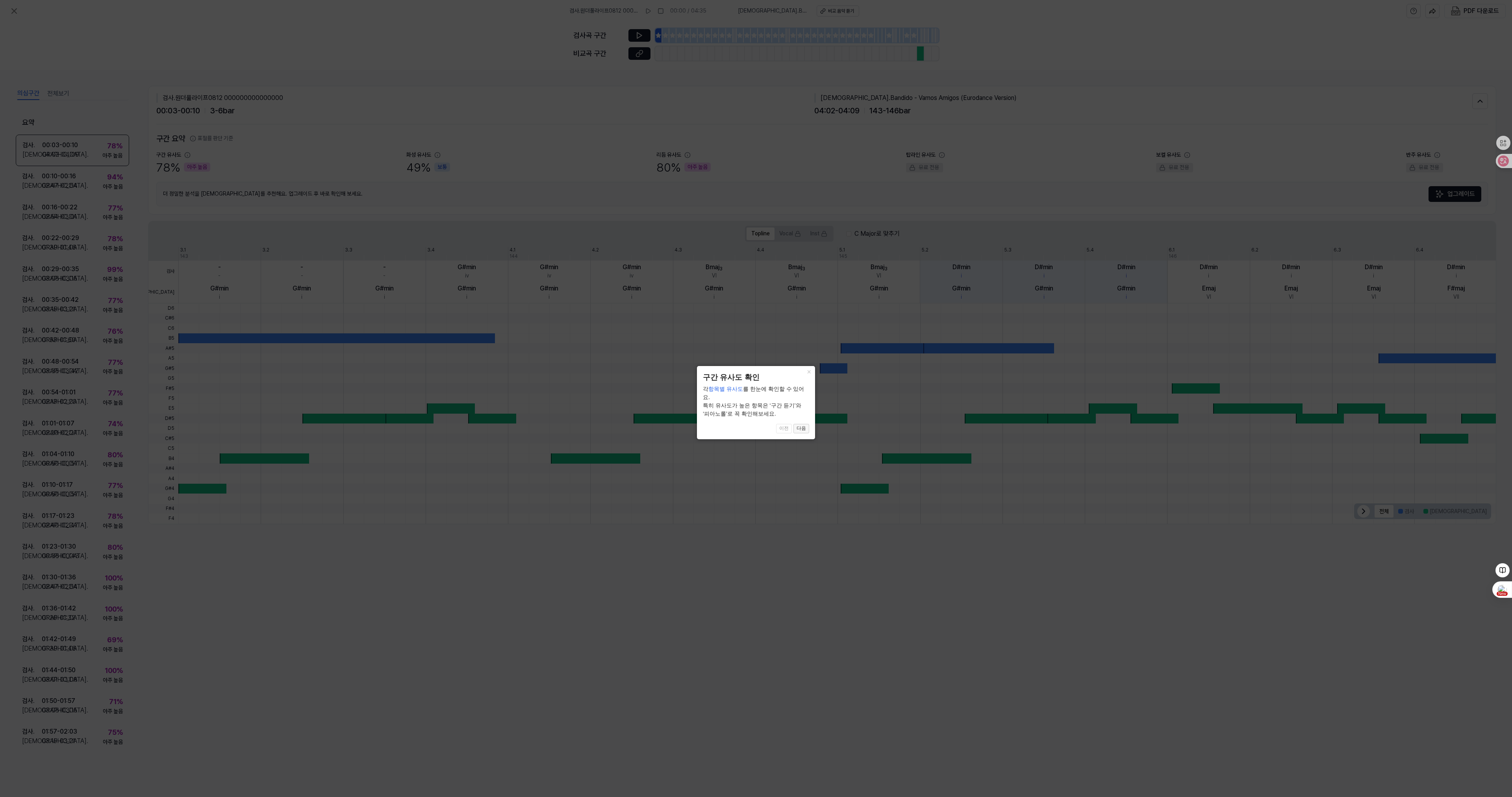
click at [806, 424] on button "다음" at bounding box center [801, 428] width 16 height 9
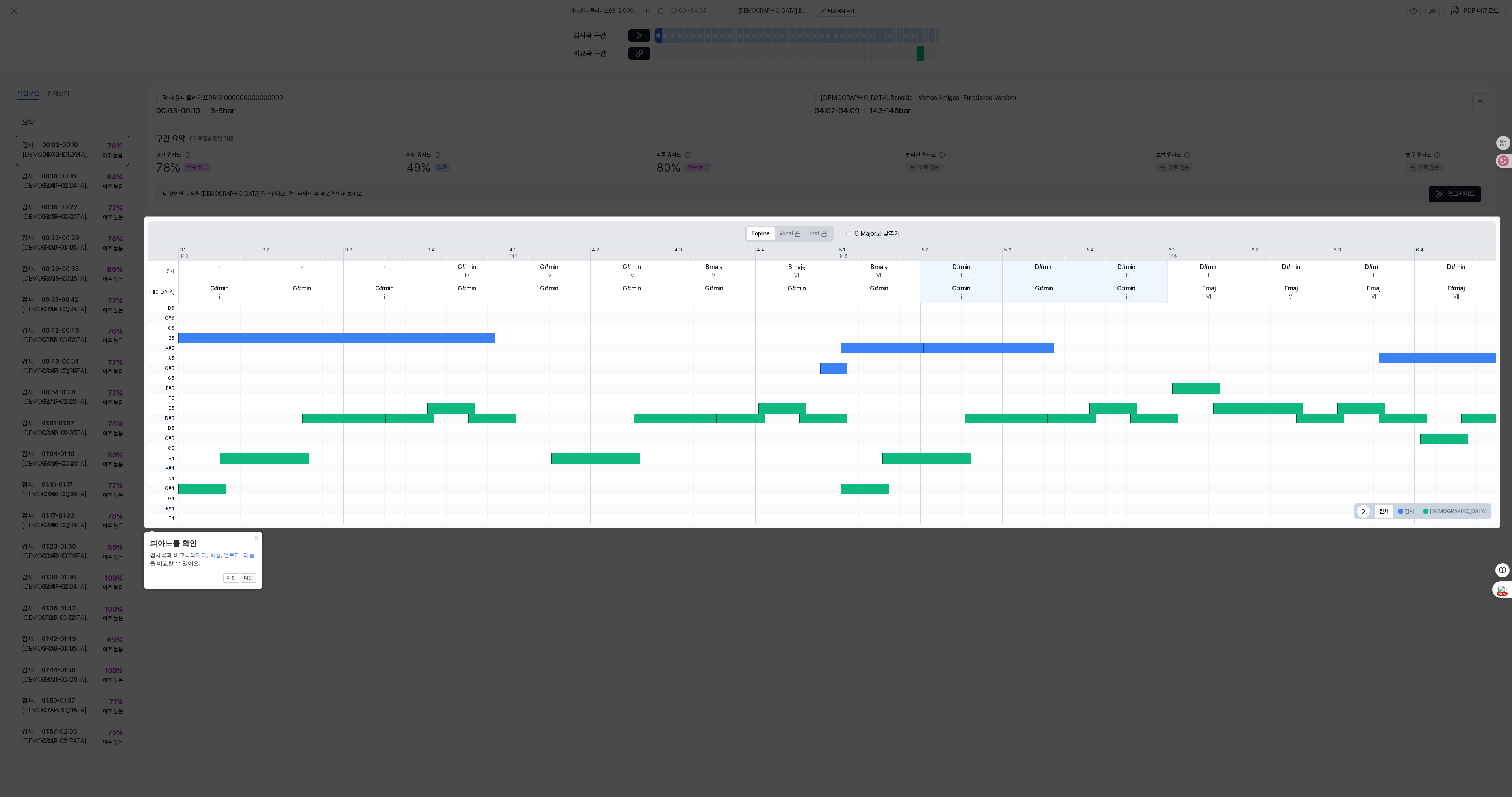
click at [254, 575] on button "다음" at bounding box center [248, 578] width 16 height 9
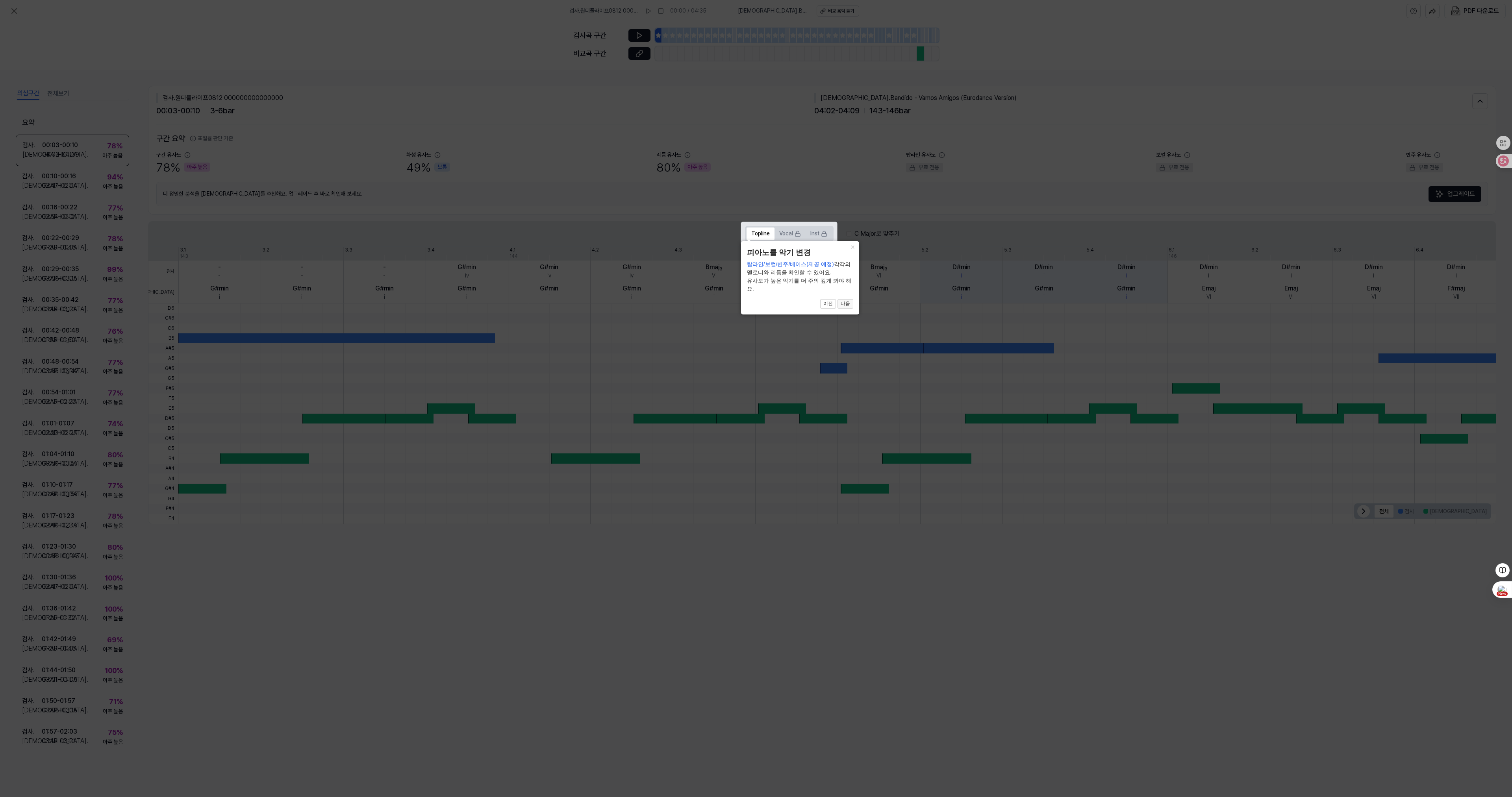
click at [843, 301] on button "다음" at bounding box center [845, 304] width 16 height 9
click at [825, 270] on button "다음" at bounding box center [824, 271] width 16 height 9
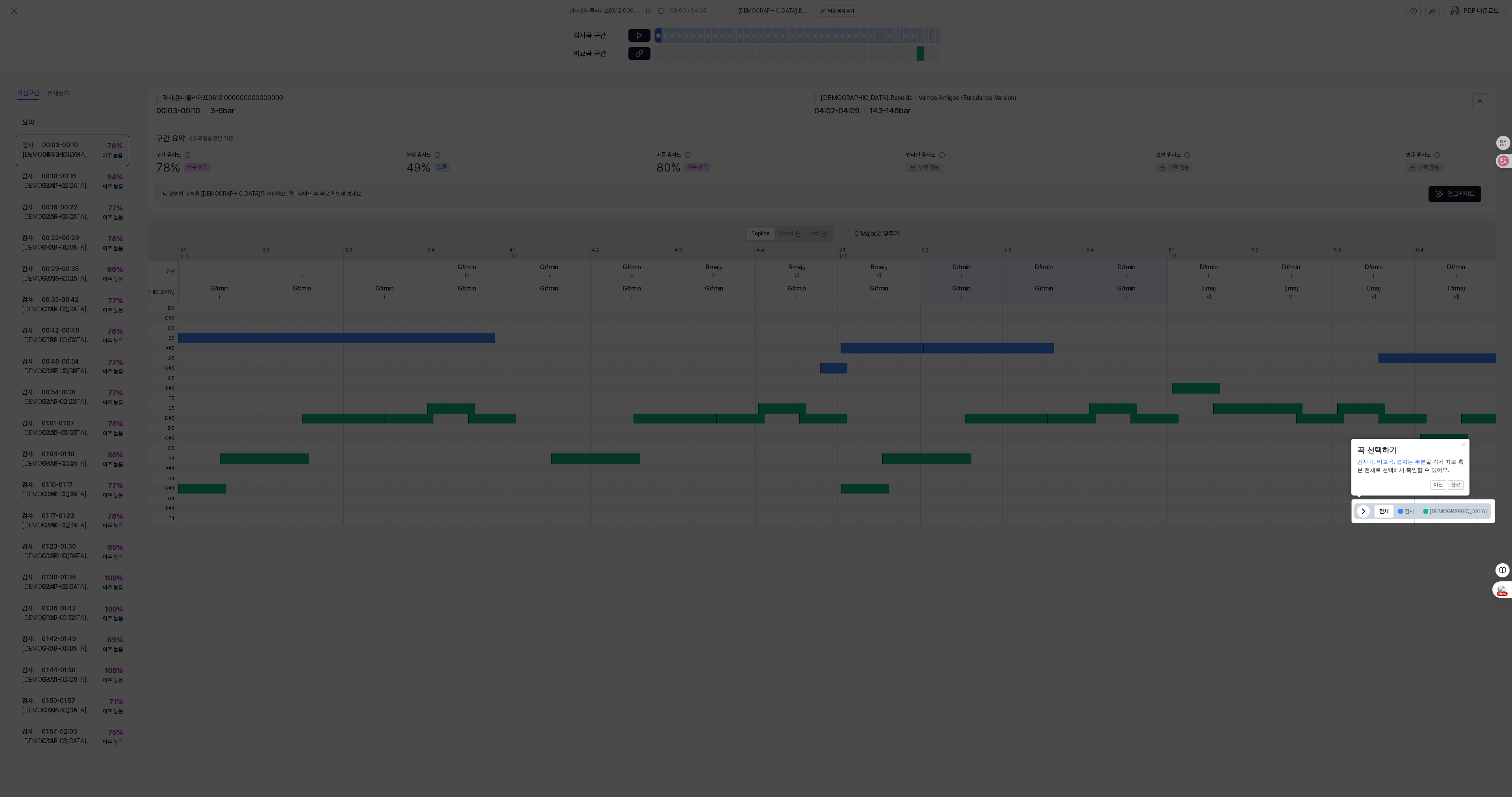
click at [1461, 484] on button "완료" at bounding box center [1456, 485] width 16 height 9
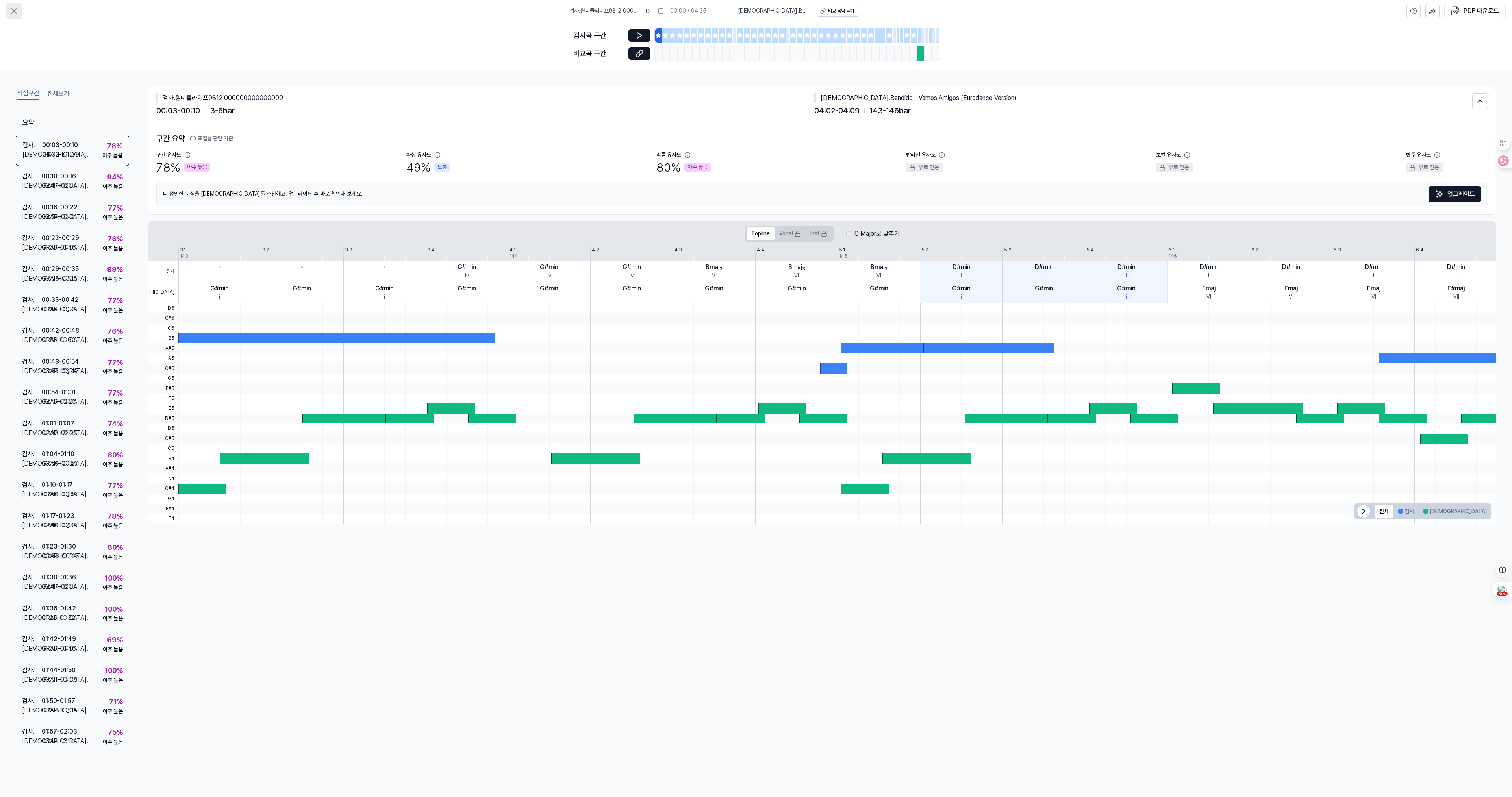
click at [18, 12] on icon at bounding box center [14, 11] width 9 height 9
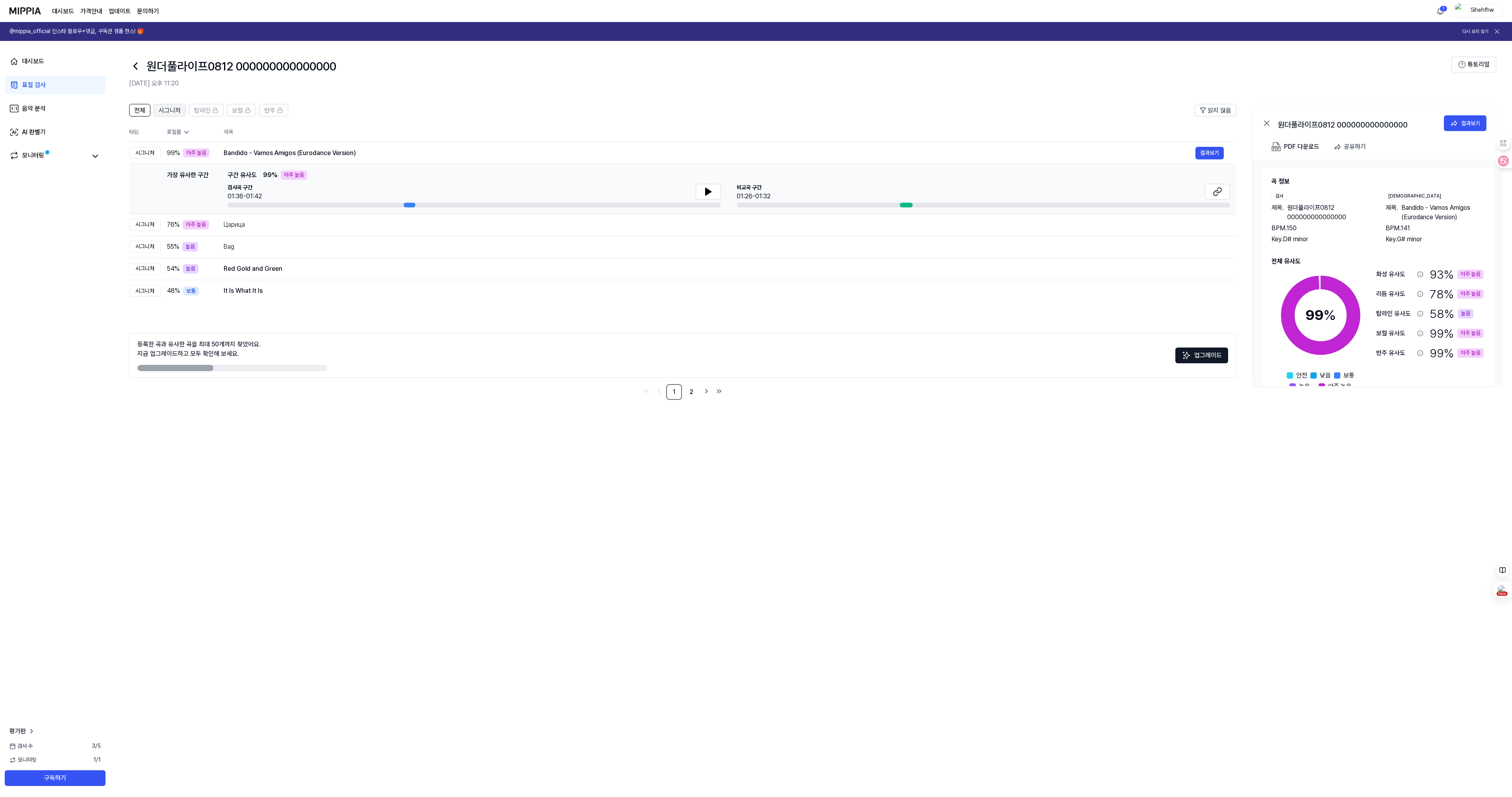
click at [167, 111] on span "시그니처" at bounding box center [170, 110] width 22 height 9
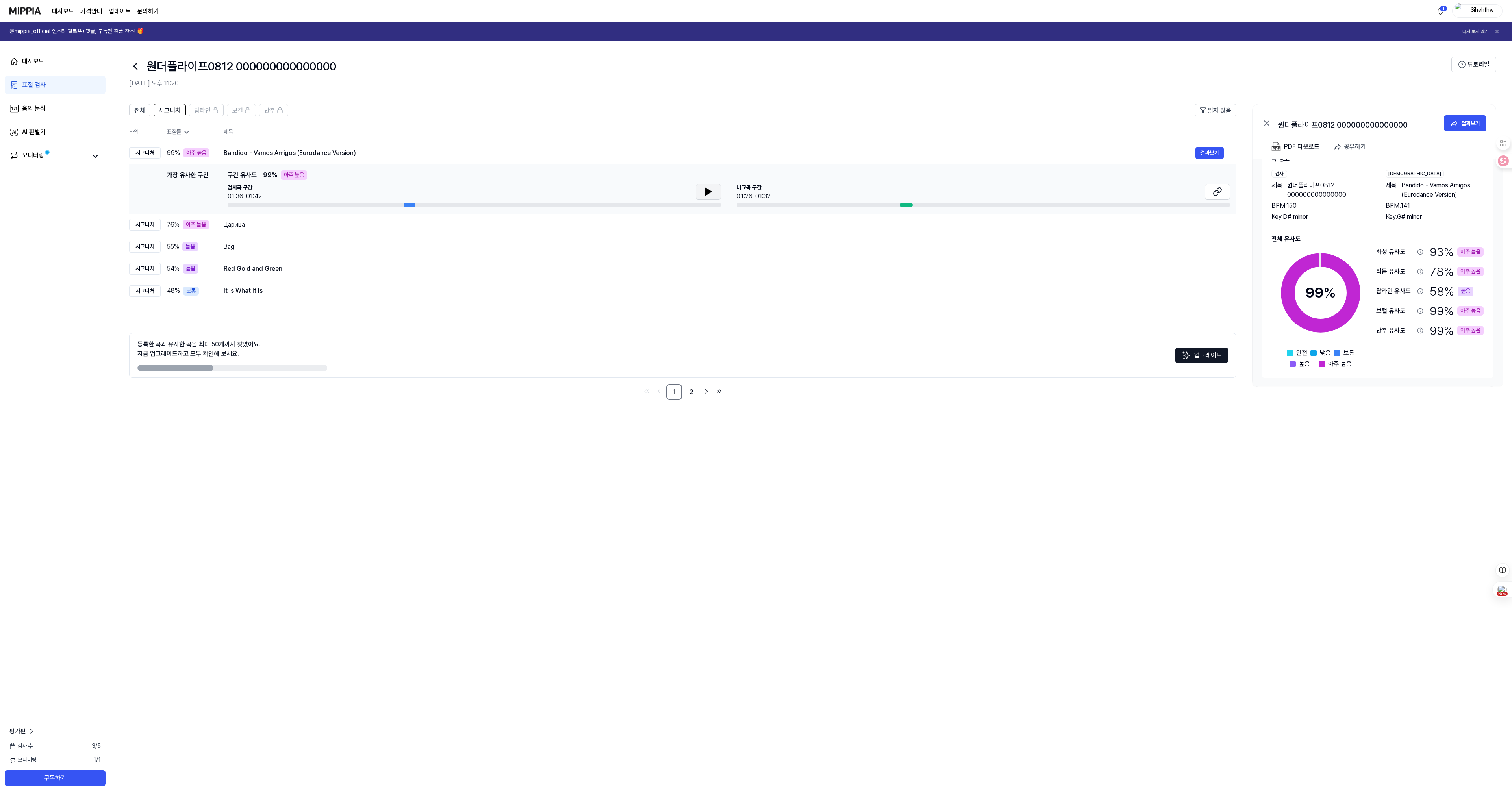
click at [713, 191] on icon at bounding box center [708, 192] width 9 height 9
click at [410, 204] on div at bounding box center [410, 205] width 12 height 5
drag, startPoint x: 410, startPoint y: 204, endPoint x: 382, endPoint y: 205, distance: 28.0
click at [382, 205] on div at bounding box center [474, 205] width 494 height 5
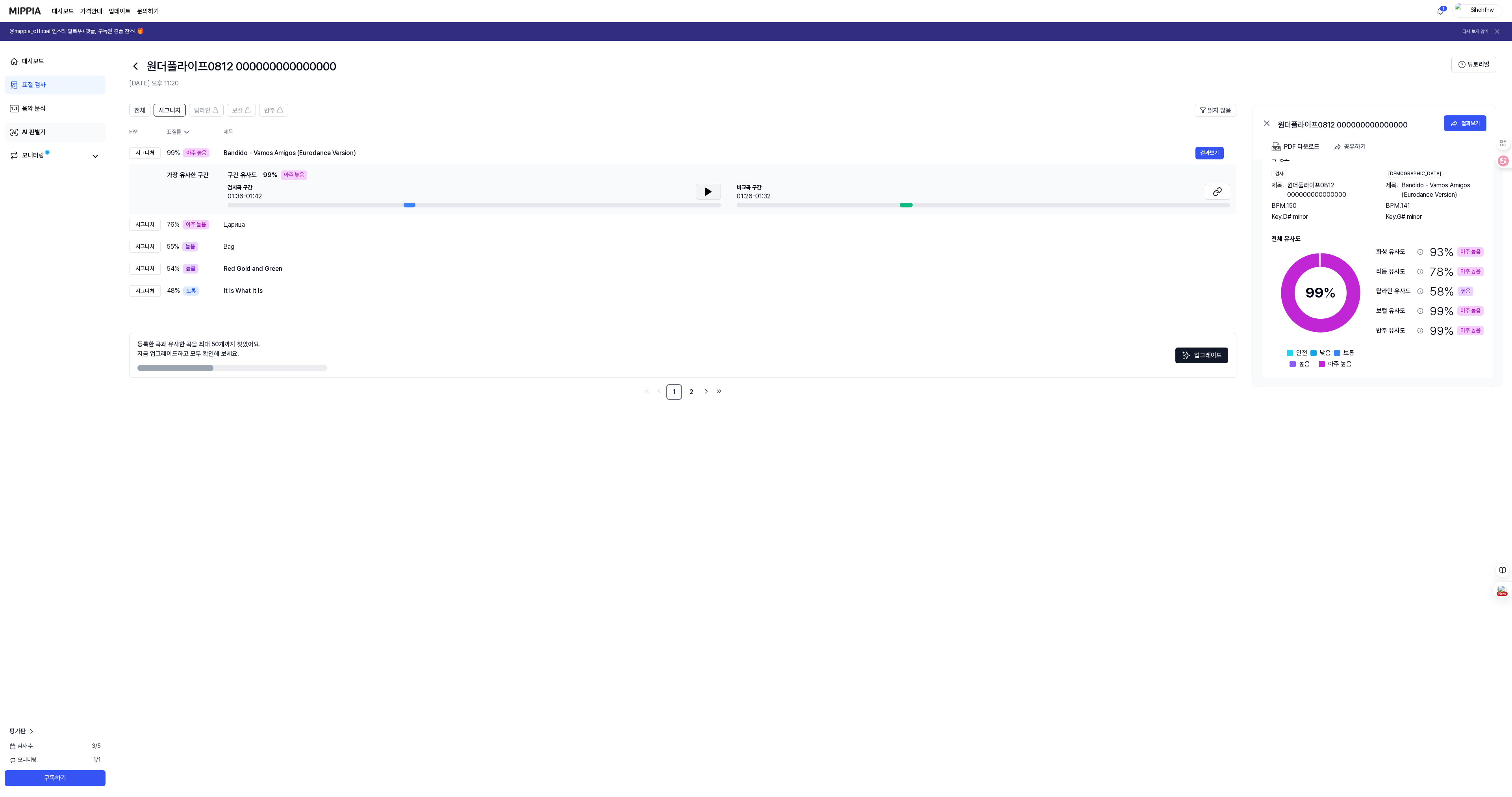
click at [37, 130] on div "AI 판별기" at bounding box center [34, 132] width 23 height 9
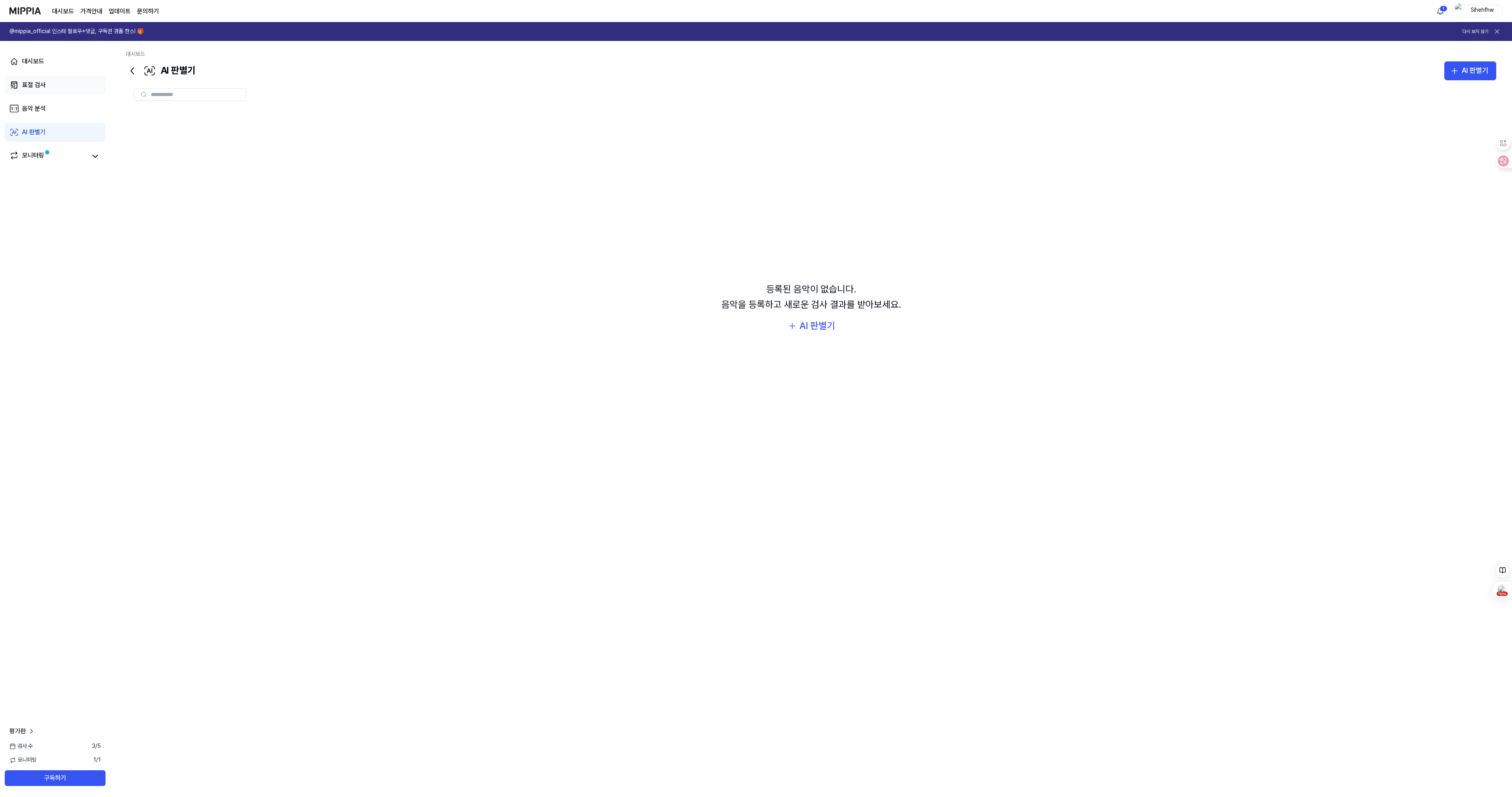
click at [33, 87] on div "표절 검사" at bounding box center [34, 85] width 23 height 9
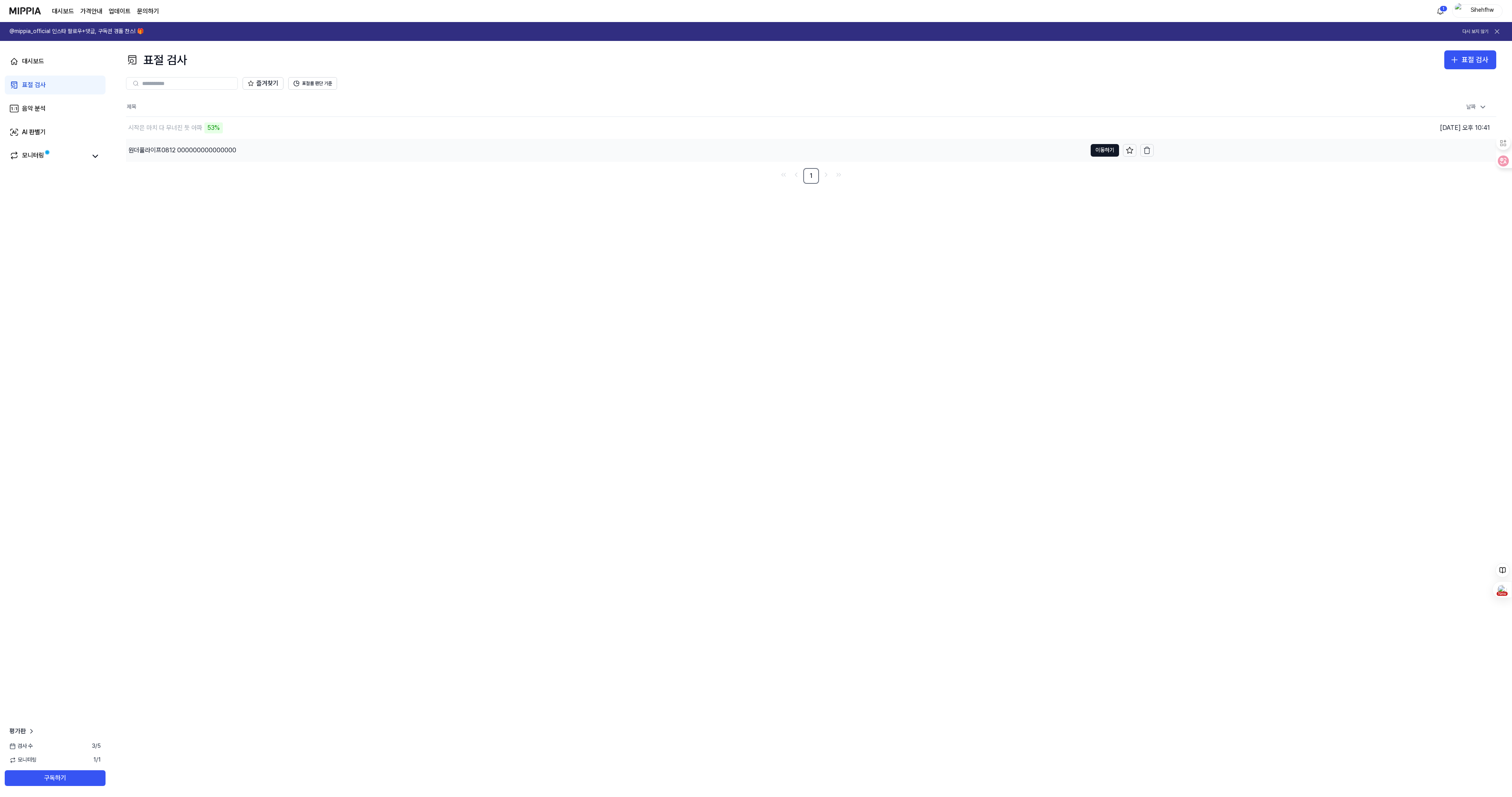
click at [234, 148] on div "원더풀라이프0812 000000000000000" at bounding box center [606, 150] width 961 height 22
click at [500, 228] on icon at bounding box center [497, 230] width 9 height 9
click at [321, 82] on button "표절률 판단 기준" at bounding box center [312, 83] width 49 height 12
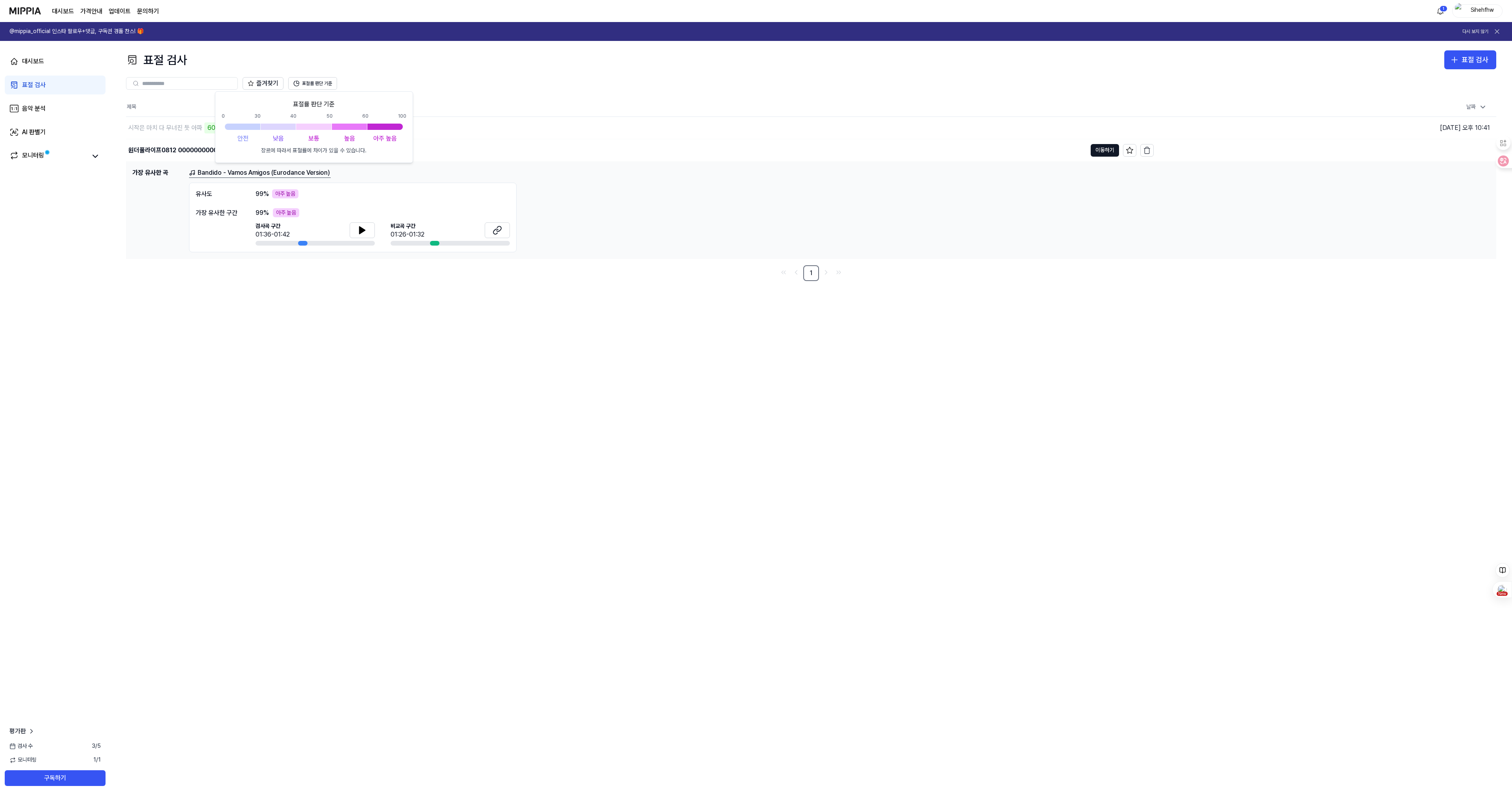
click at [222, 283] on div "표절 검사 표절 검사 표절 검사 음악 분석 AI 판별기 즐겨찾기 표절률 판단 기준 제목 날짜 시작은 마치 다 무너진 듯 아파 60% 이동하기 …" at bounding box center [811, 419] width 1402 height 757
click at [18, 155] on icon at bounding box center [14, 156] width 9 height 9
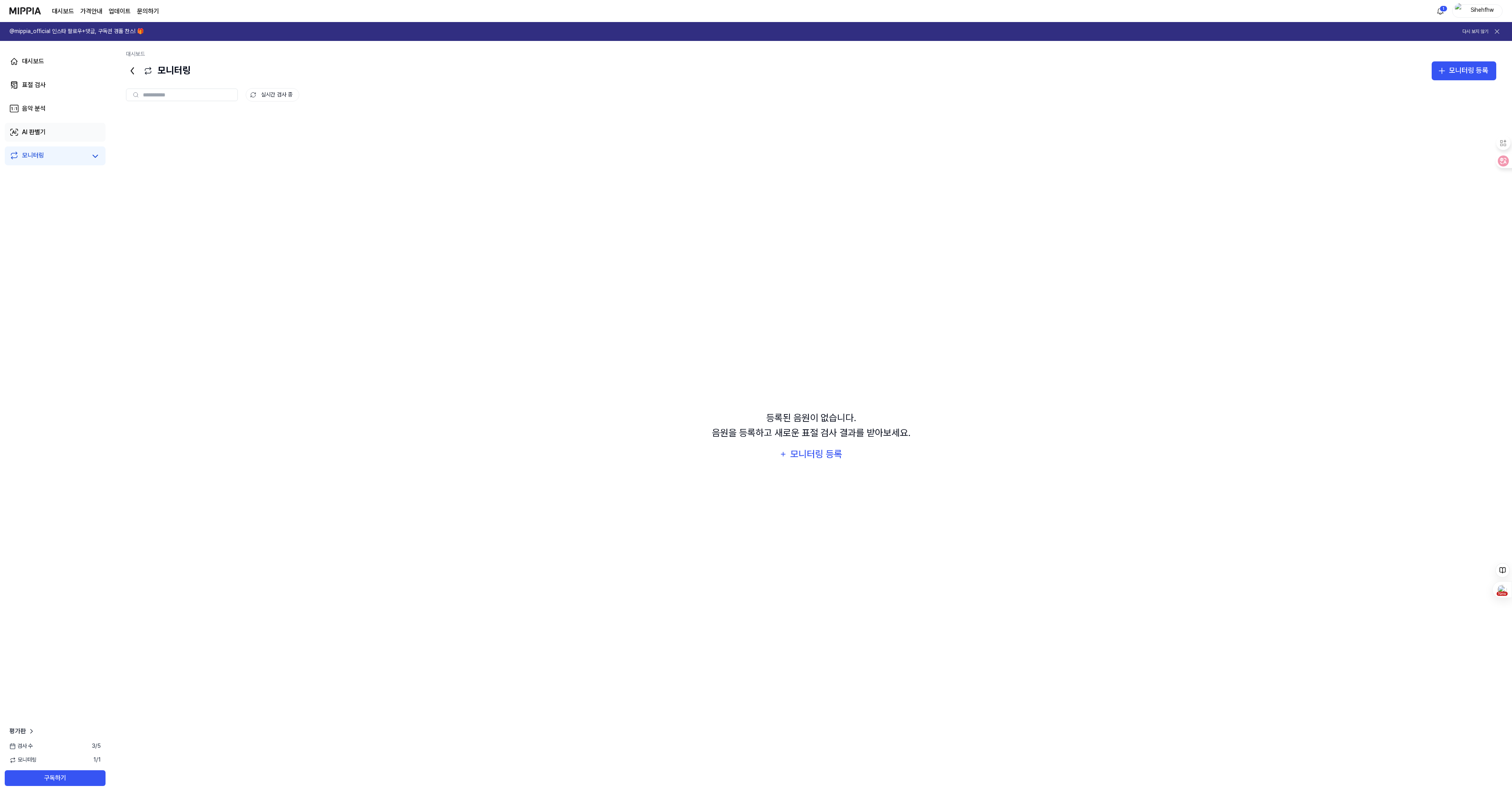
click at [33, 135] on div "AI 판별기" at bounding box center [34, 132] width 23 height 9
click at [825, 330] on div "AI 판별기" at bounding box center [817, 326] width 36 height 15
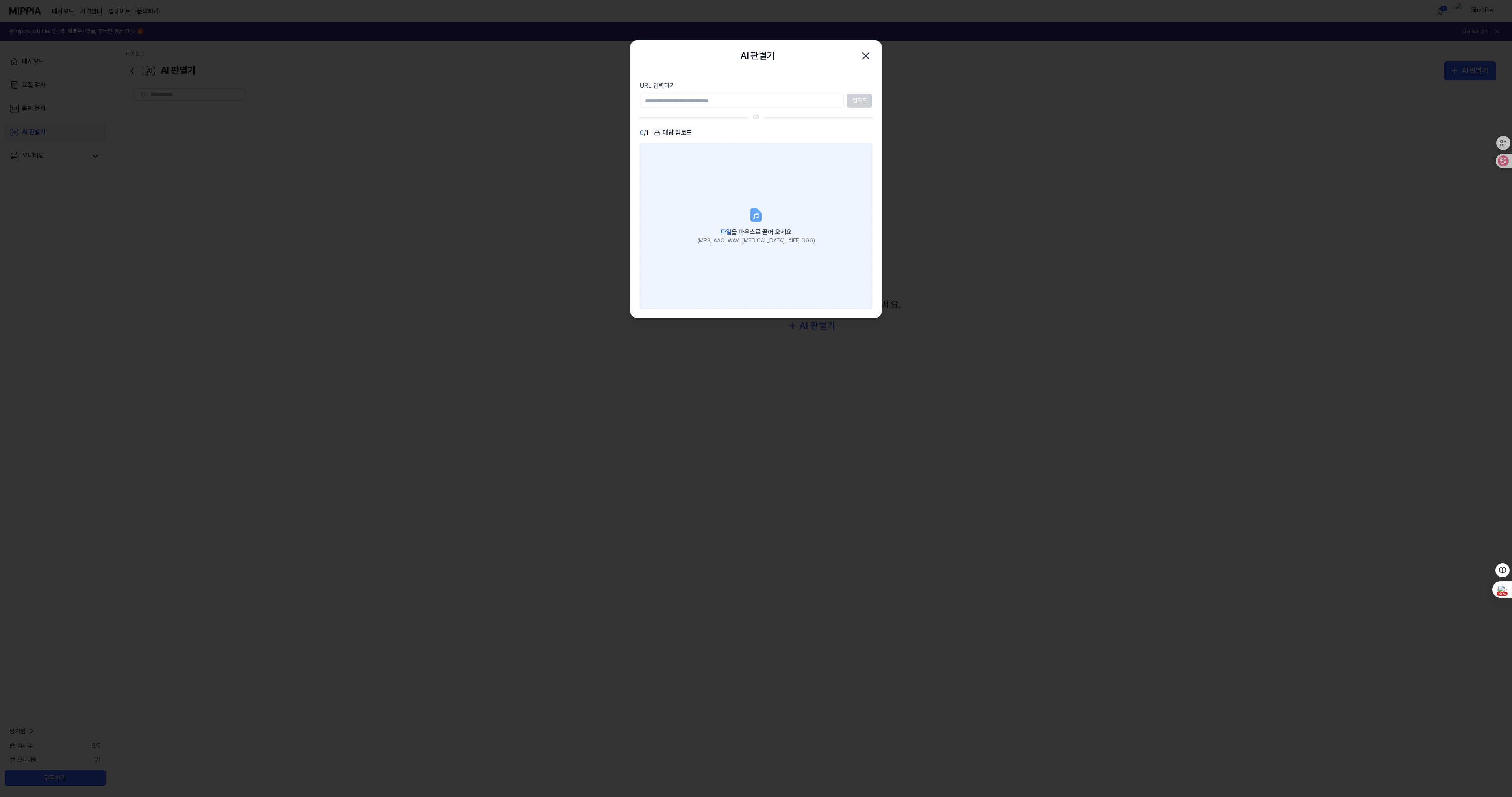
click at [756, 214] on icon at bounding box center [755, 216] width 5 height 5
click at [0, 0] on input "파일 을 마우스로 끌어 오세요 (MP3, AAC, WAV, FLAC, AIFF, OGG)" at bounding box center [0, 0] width 0 height 0
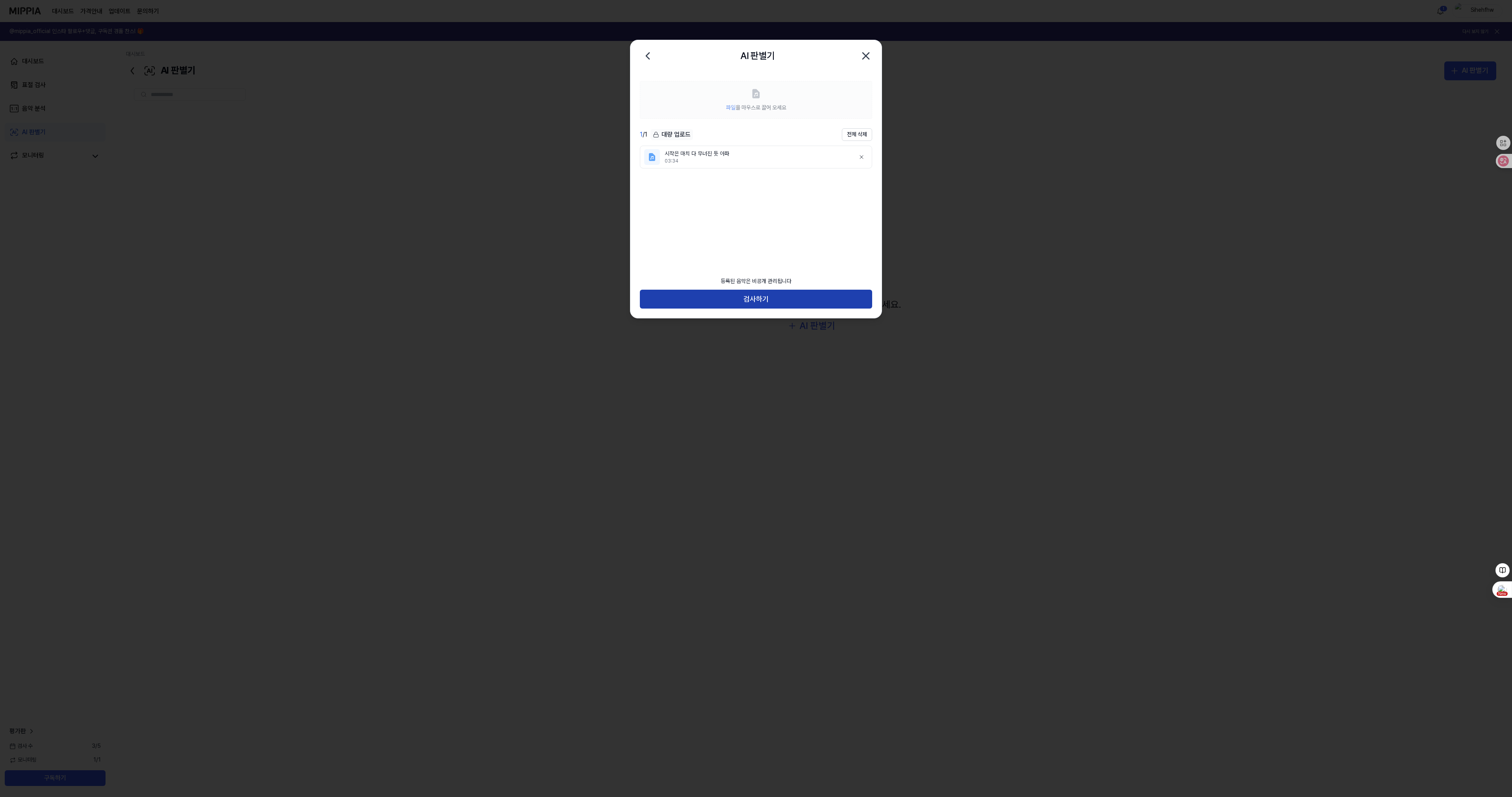
click at [741, 298] on button "검사하기" at bounding box center [756, 299] width 232 height 19
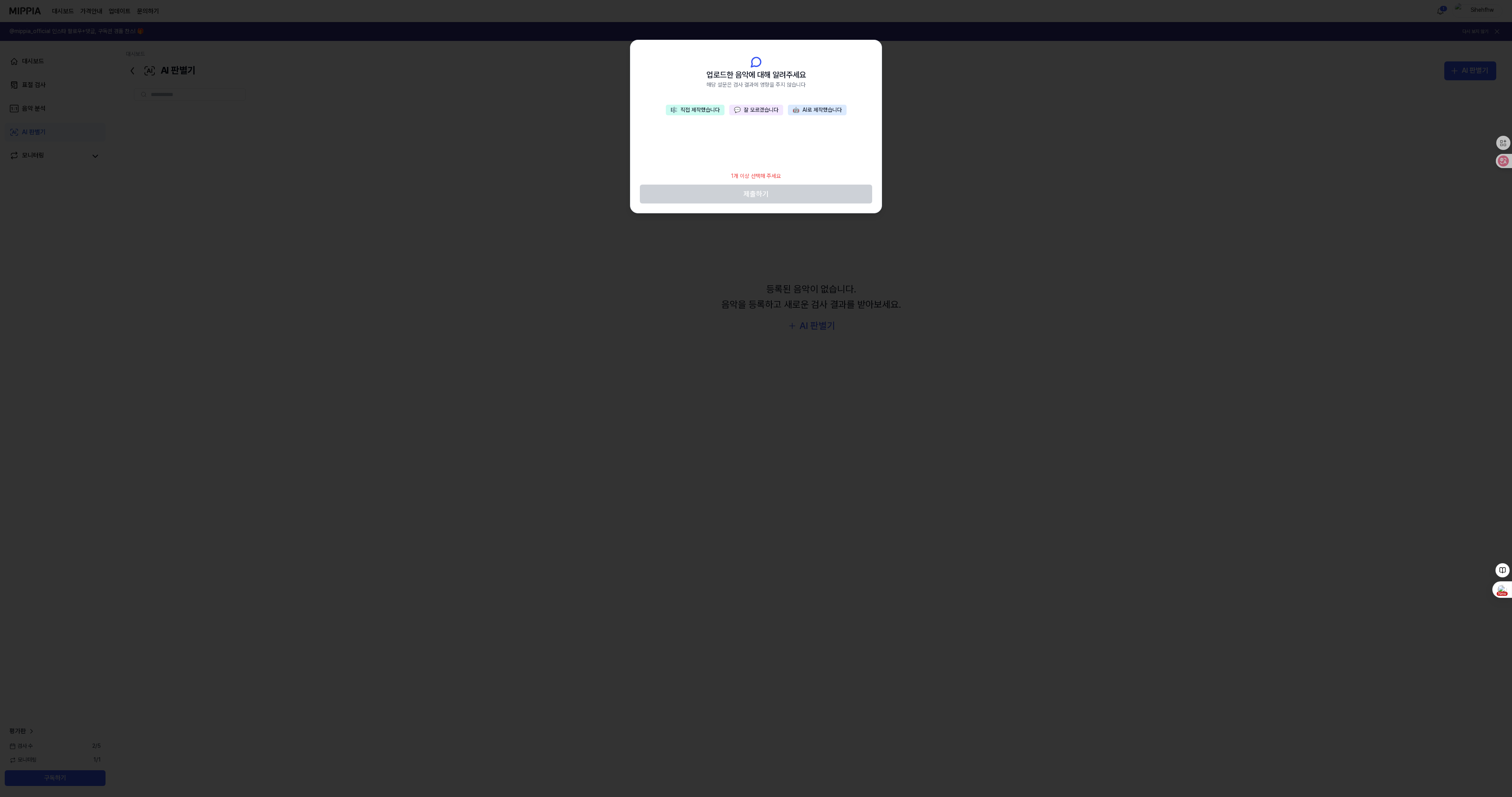
click at [823, 109] on button "🤖 AI로 제작했습니다" at bounding box center [817, 110] width 59 height 11
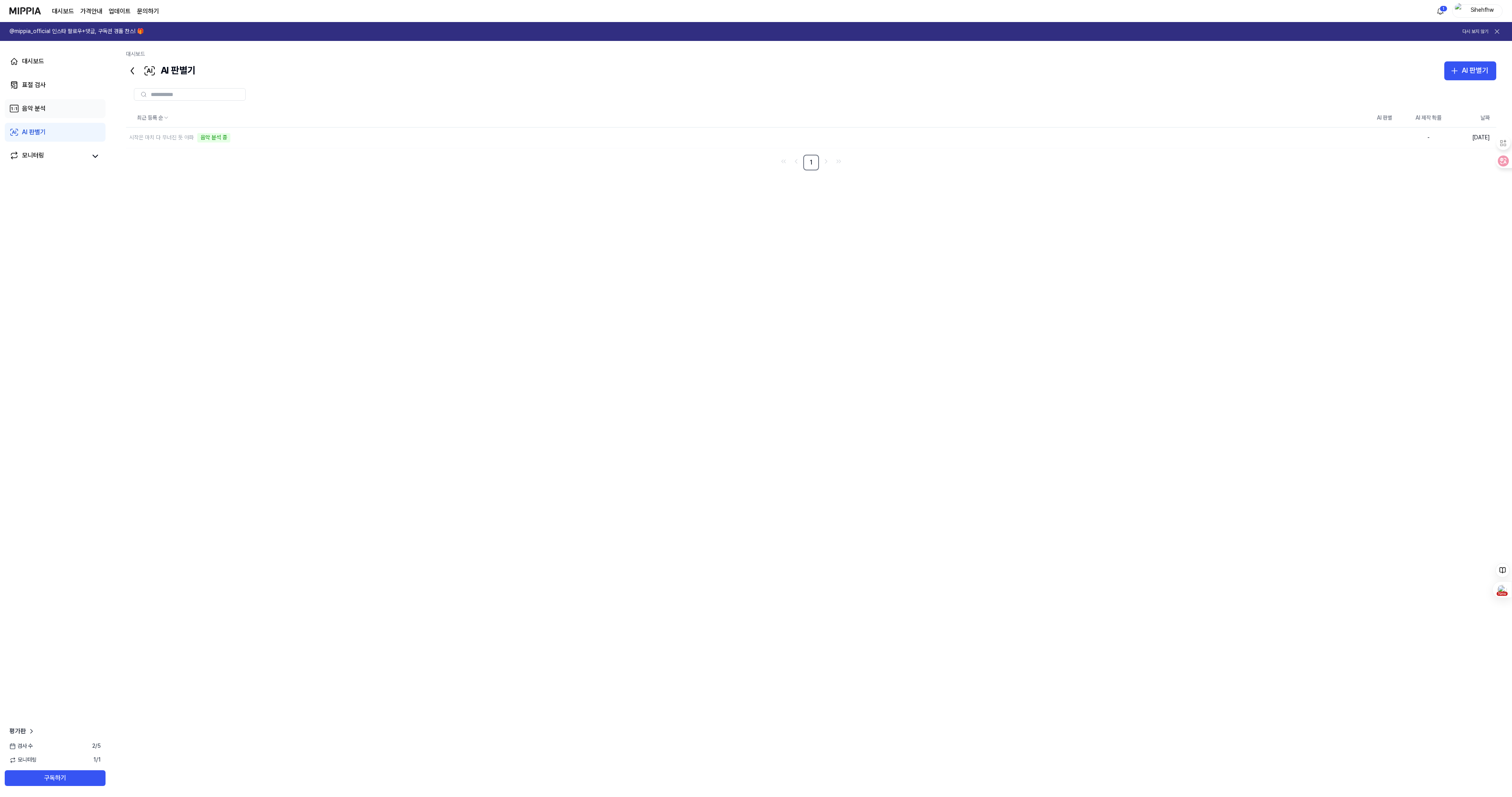
click at [29, 109] on div "음악 분석" at bounding box center [34, 109] width 23 height 9
click at [26, 83] on div "표절 검사" at bounding box center [34, 85] width 23 height 9
click at [1441, 10] on html "대시보드 가격안내 업데이트 문의하기 1 Sihehfhw @mippia_official 인스타 팔로우+댓글, 구독권 경품 찬스! 🎁 다시 보지 …" at bounding box center [756, 398] width 1512 height 797
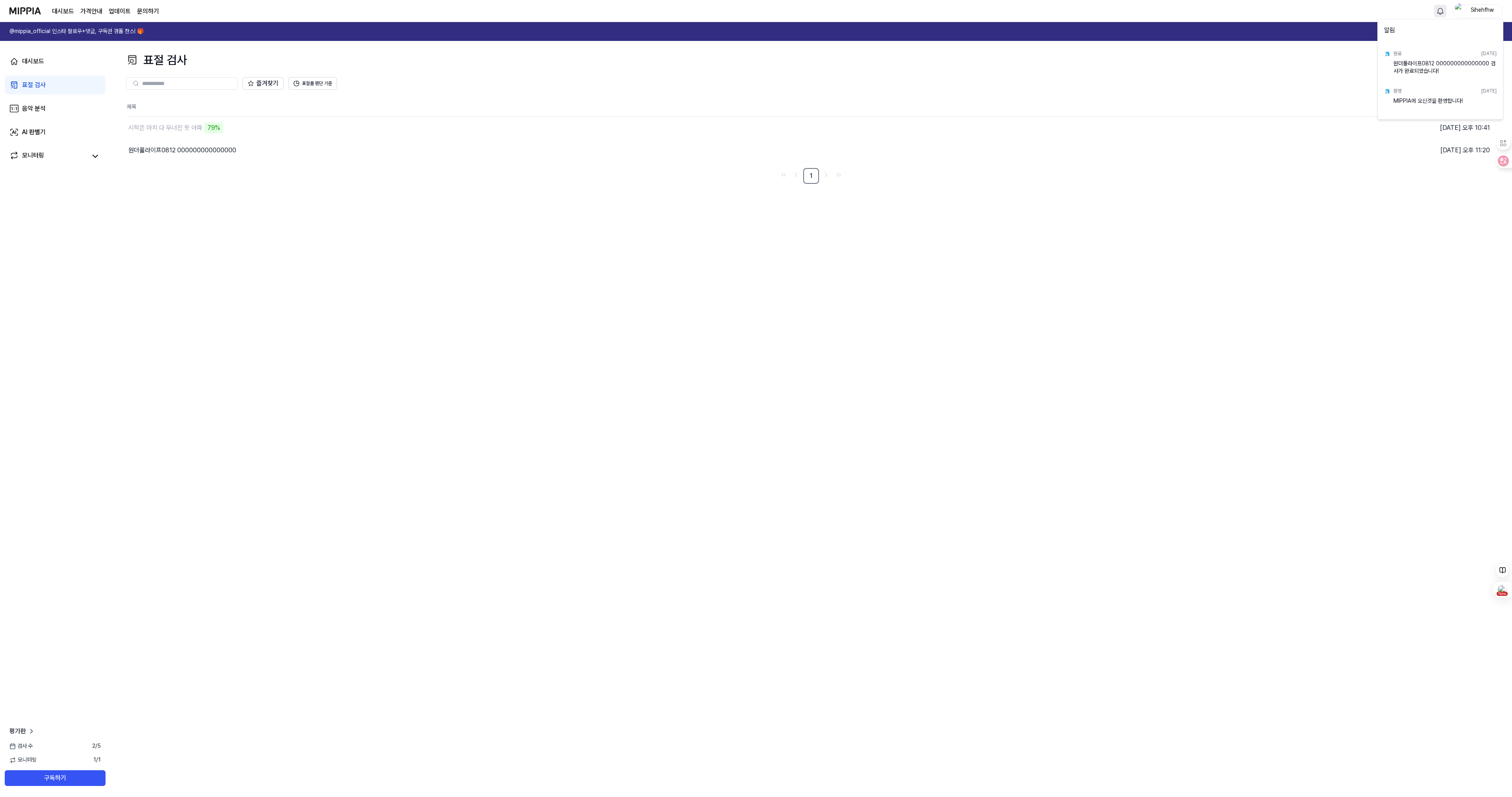
click at [1200, 248] on html "대시보드 가격안내 업데이트 문의하기 Sihehfhw @mippia_official 인스타 팔로우+댓글, 구독권 경품 찬스! 🎁 다시 보지 않기…" at bounding box center [756, 398] width 1512 height 797
click at [28, 59] on div "대시보드" at bounding box center [33, 62] width 22 height 9
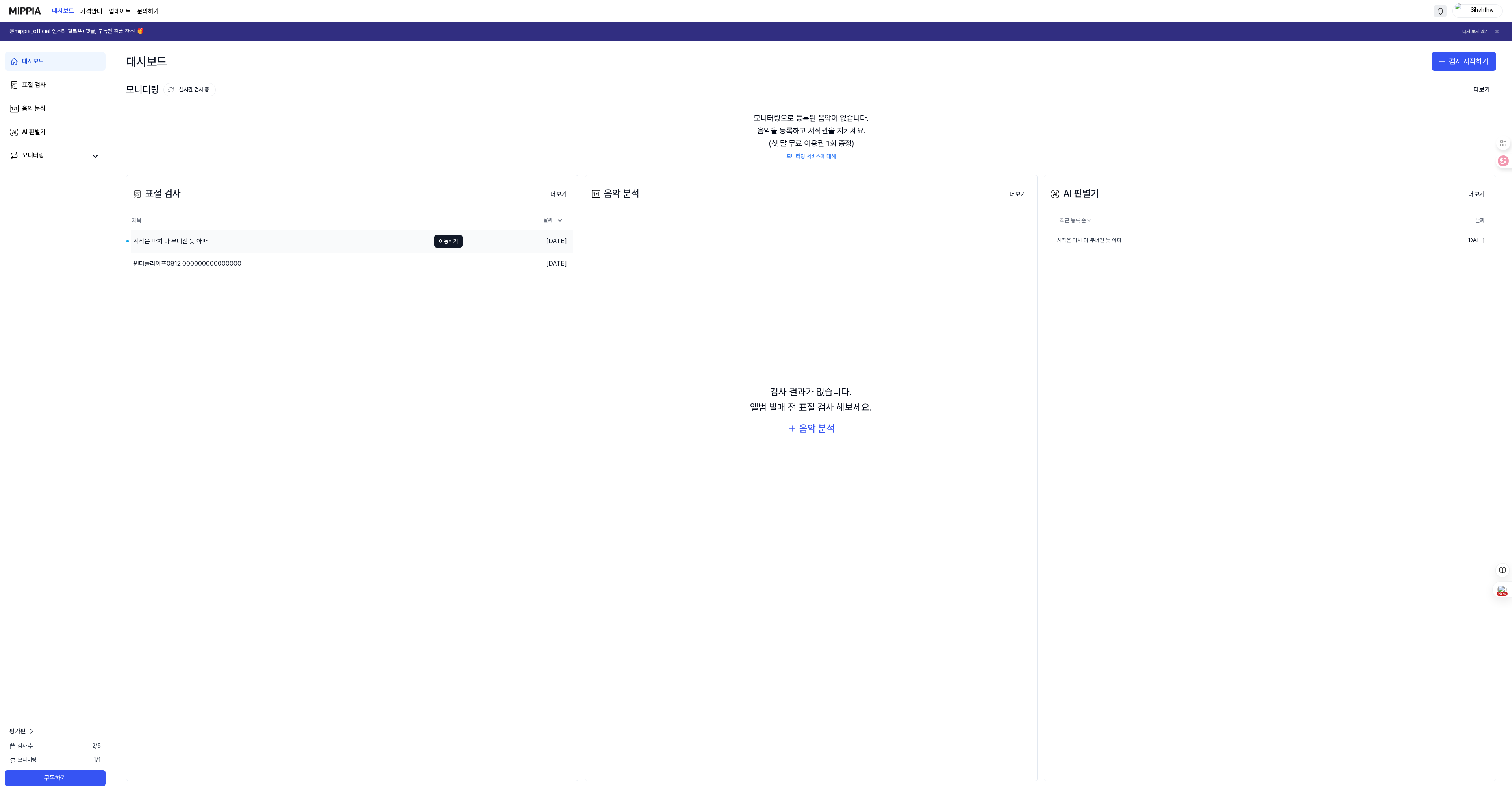
click at [188, 244] on div "시작은 마치 다 무너진 듯 아파" at bounding box center [170, 241] width 74 height 9
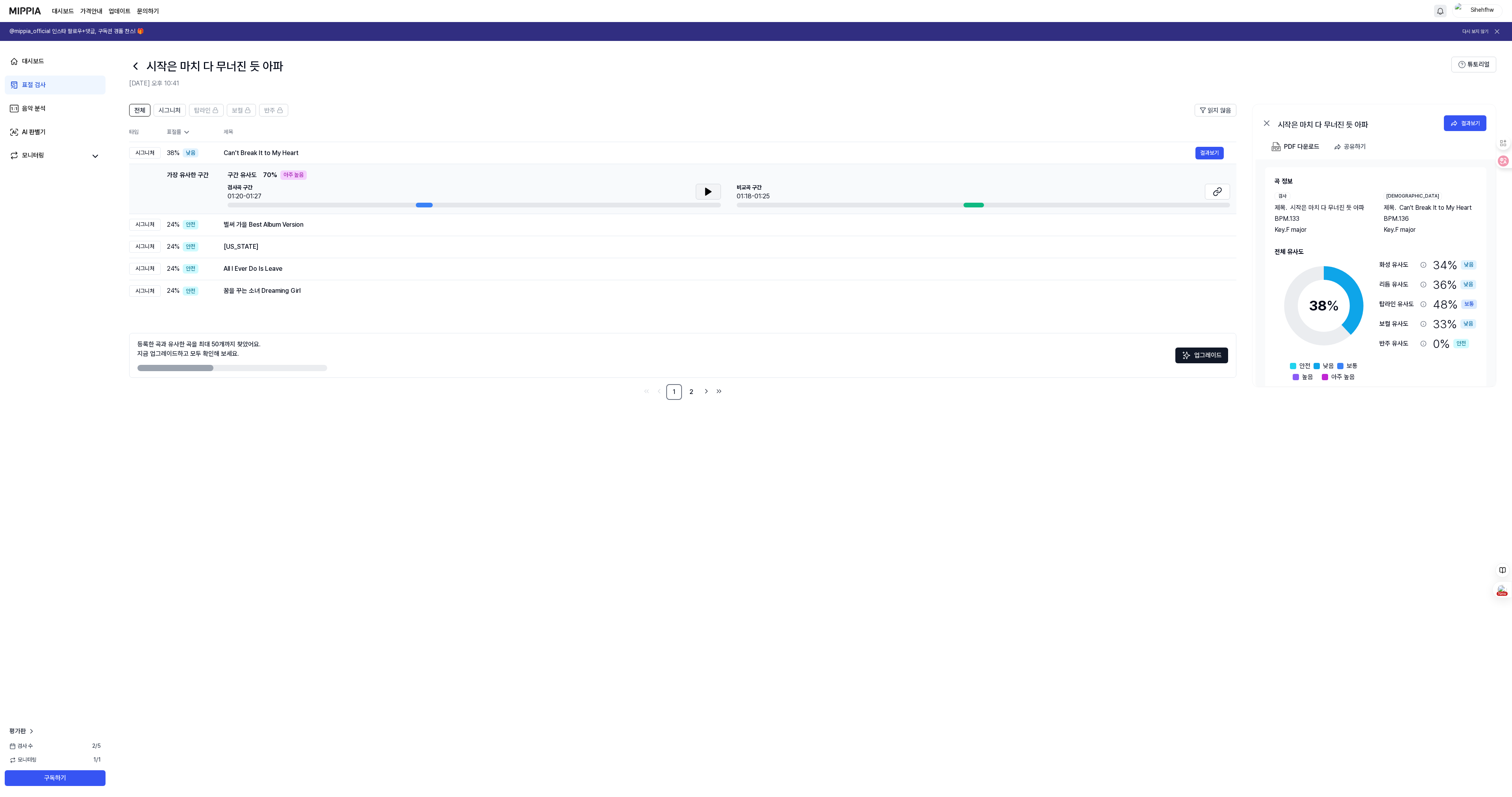
click at [713, 191] on icon at bounding box center [708, 192] width 9 height 9
click at [1217, 151] on button "결과보기" at bounding box center [1210, 153] width 28 height 12
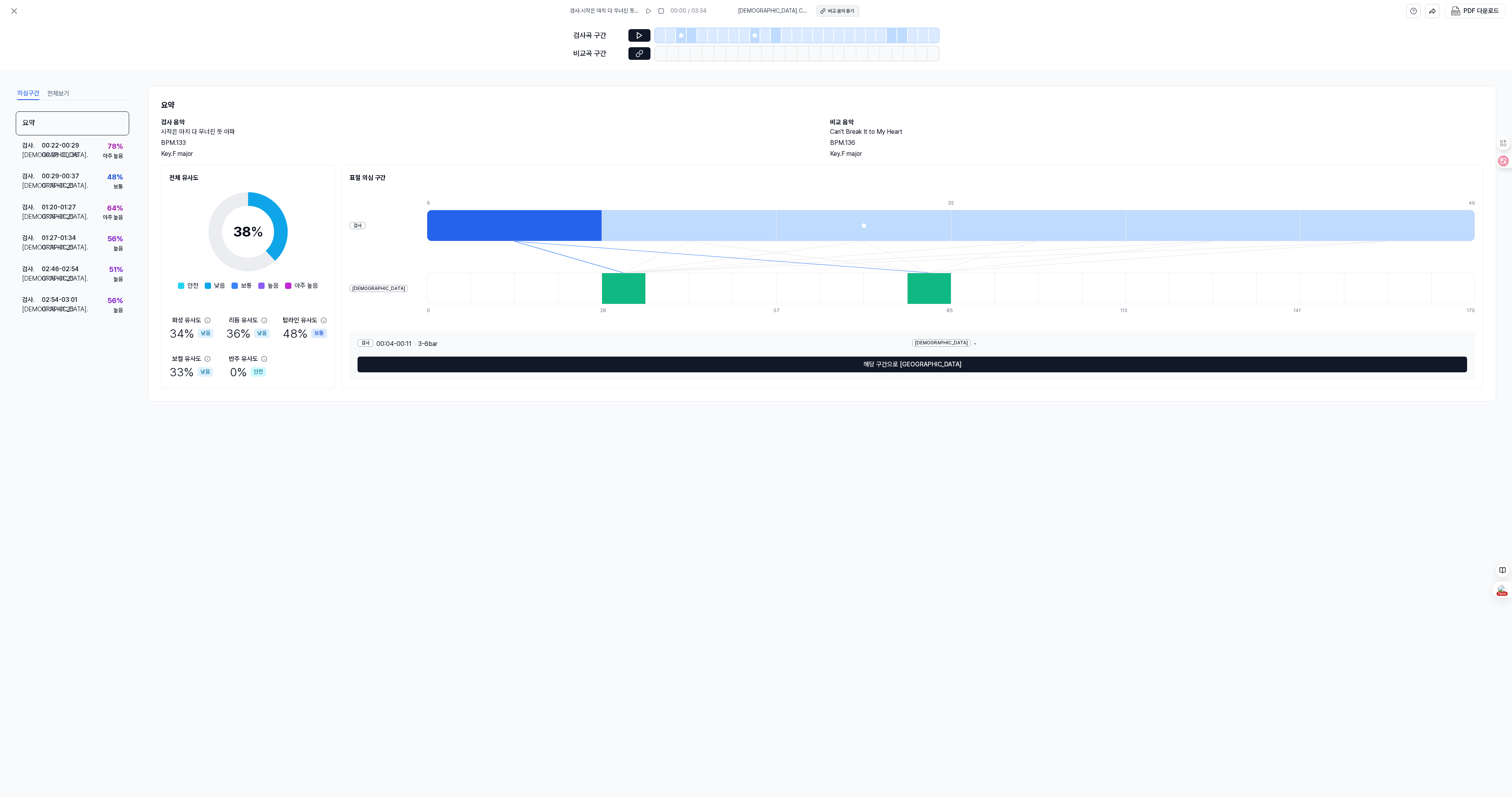
click at [833, 12] on div "비교 음악 듣기" at bounding box center [841, 11] width 26 height 6
click at [77, 141] on div "00:22 - 00:29" at bounding box center [60, 146] width 38 height 9
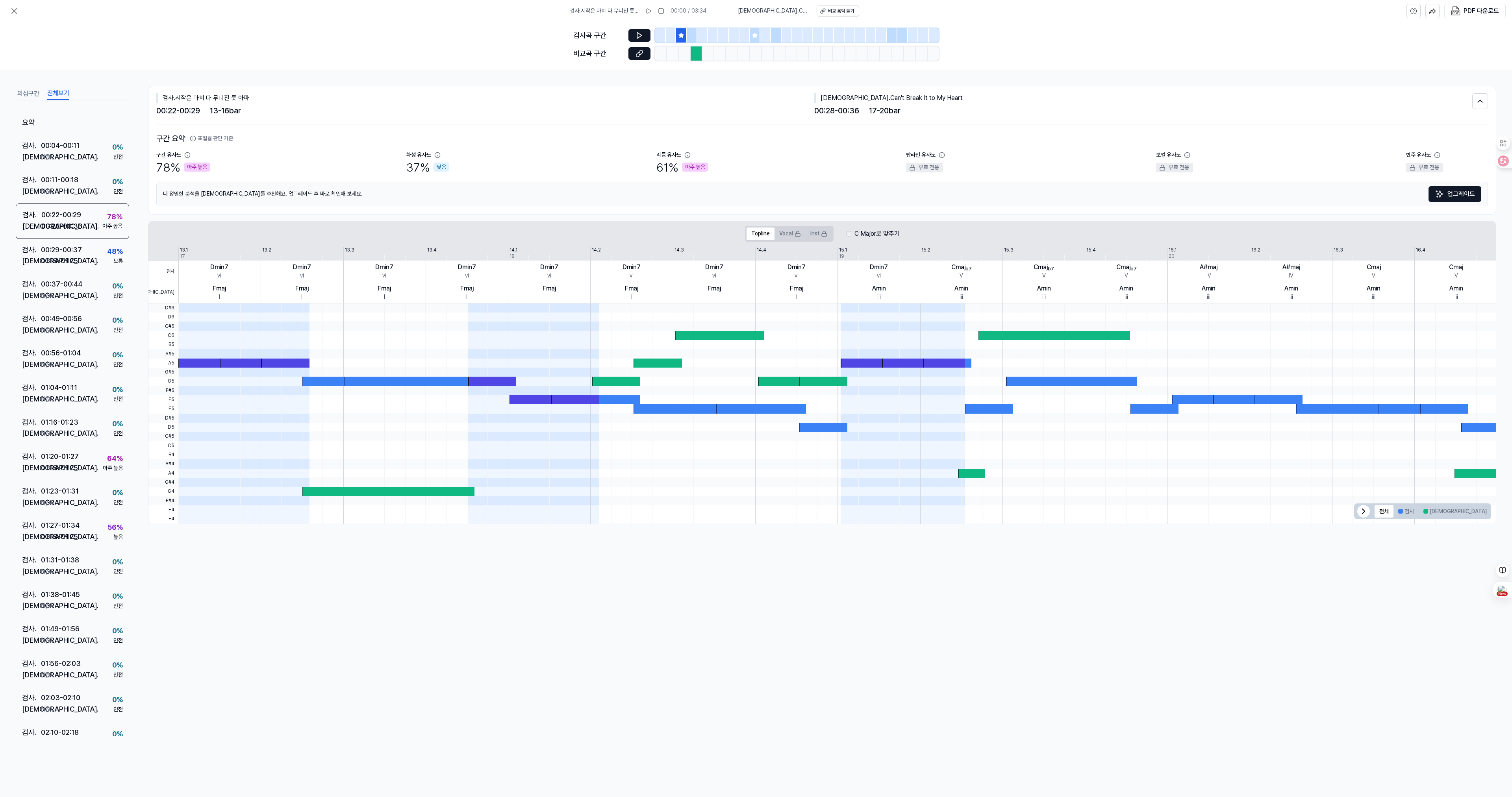
click at [59, 94] on button "전체보기" at bounding box center [58, 93] width 22 height 12
click at [10, 10] on icon at bounding box center [14, 11] width 9 height 9
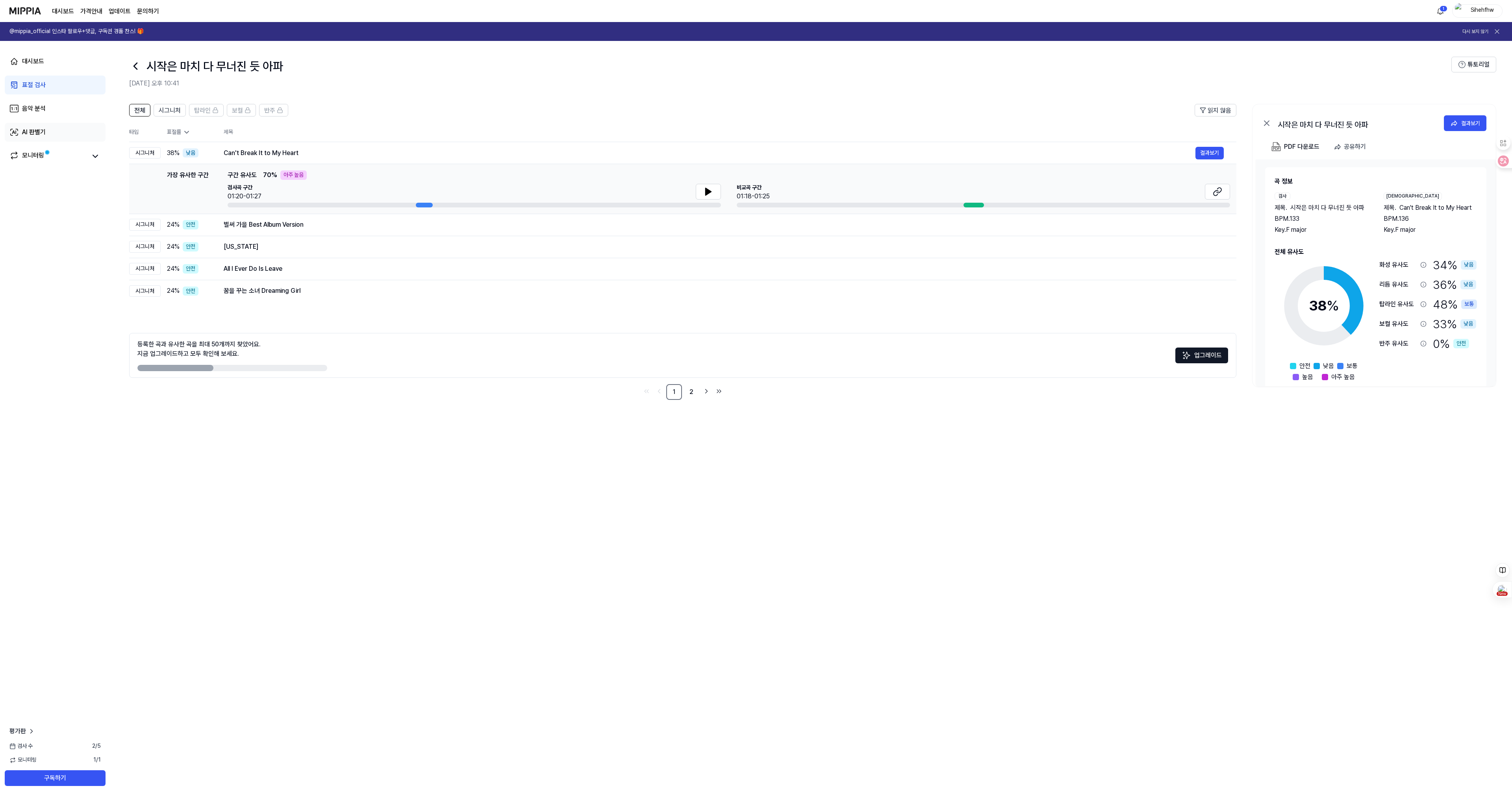
click at [35, 133] on div "AI 판별기" at bounding box center [34, 132] width 23 height 9
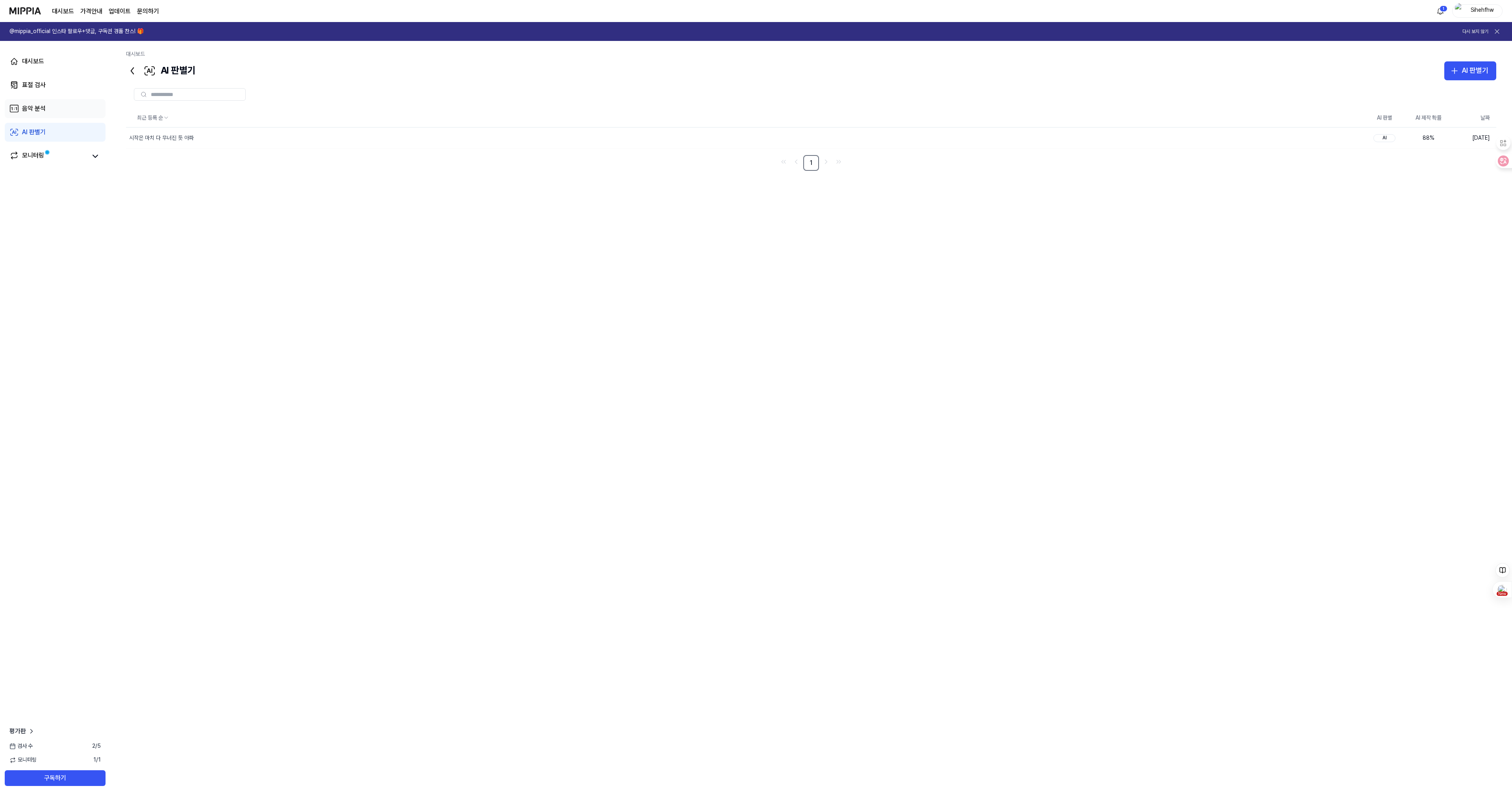
click at [40, 110] on div "음악 분석" at bounding box center [34, 109] width 23 height 9
click at [38, 153] on div "모니터링" at bounding box center [33, 156] width 22 height 11
click at [36, 131] on div "AI 판별기" at bounding box center [34, 132] width 23 height 9
click at [1389, 138] on div "AI" at bounding box center [1385, 138] width 22 height 8
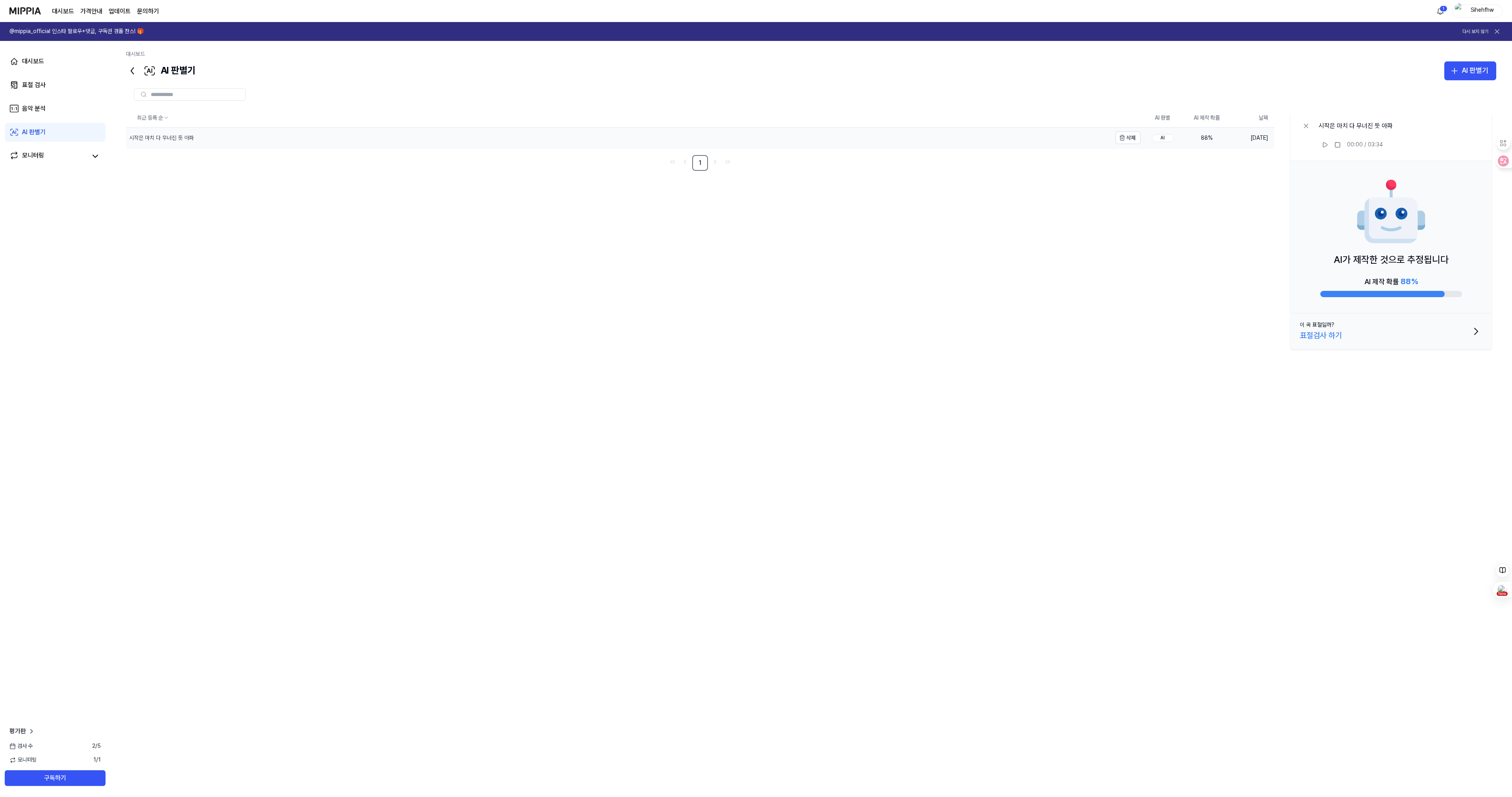
click at [167, 137] on div "시작은 마치 다 무너진 듯 아파" at bounding box center [161, 138] width 65 height 8
click at [1475, 72] on div "AI 판별기" at bounding box center [1475, 70] width 27 height 11
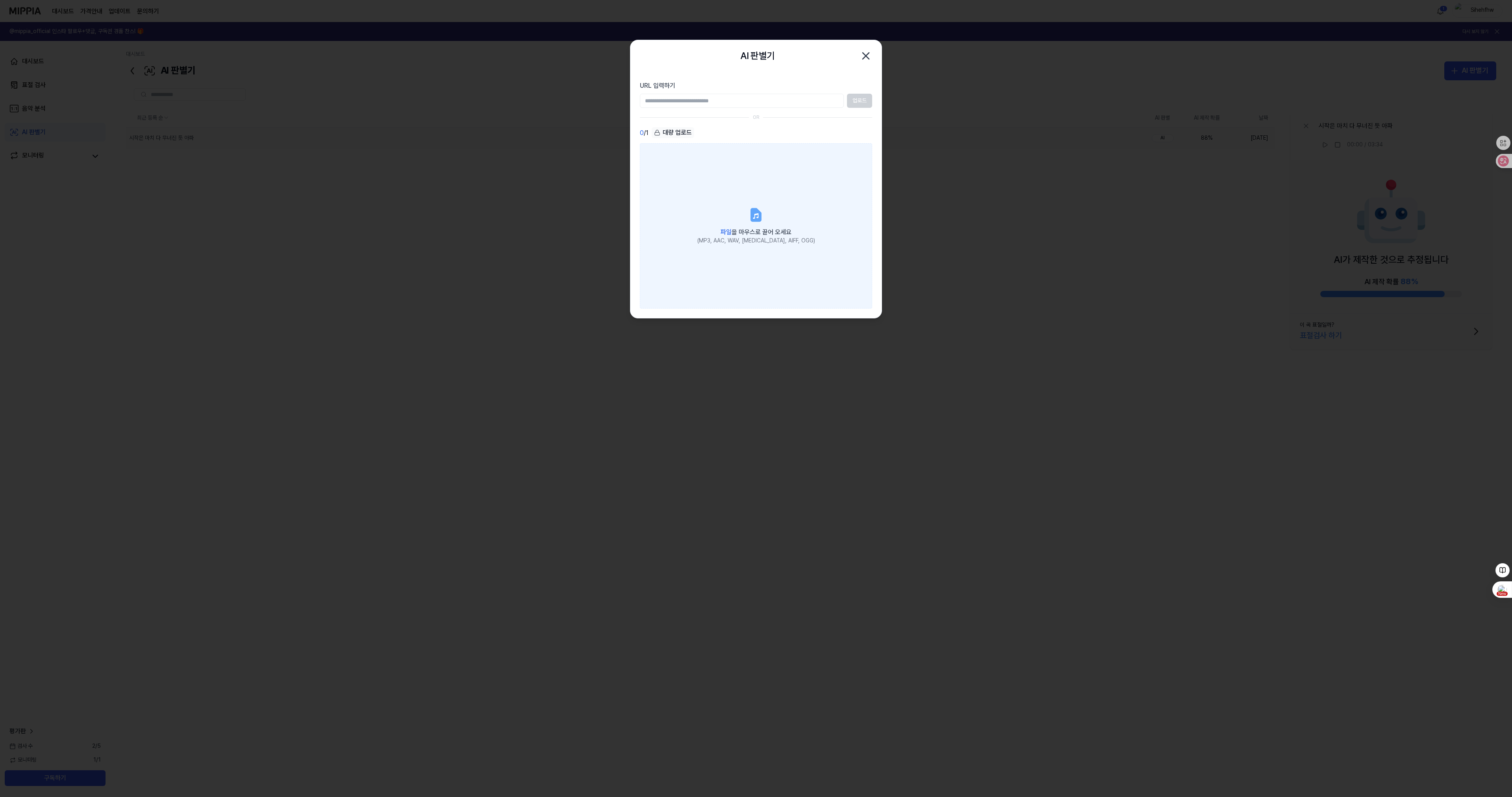
click at [747, 214] on label "파일 을 마우스로 끌어 오세요 (MP3, AAC, WAV, FLAC, AIFF, OGG)" at bounding box center [756, 226] width 232 height 166
click at [0, 0] on input "파일 을 마우스로 끌어 오세요 (MP3, AAC, WAV, FLAC, AIFF, OGG)" at bounding box center [0, 0] width 0 height 0
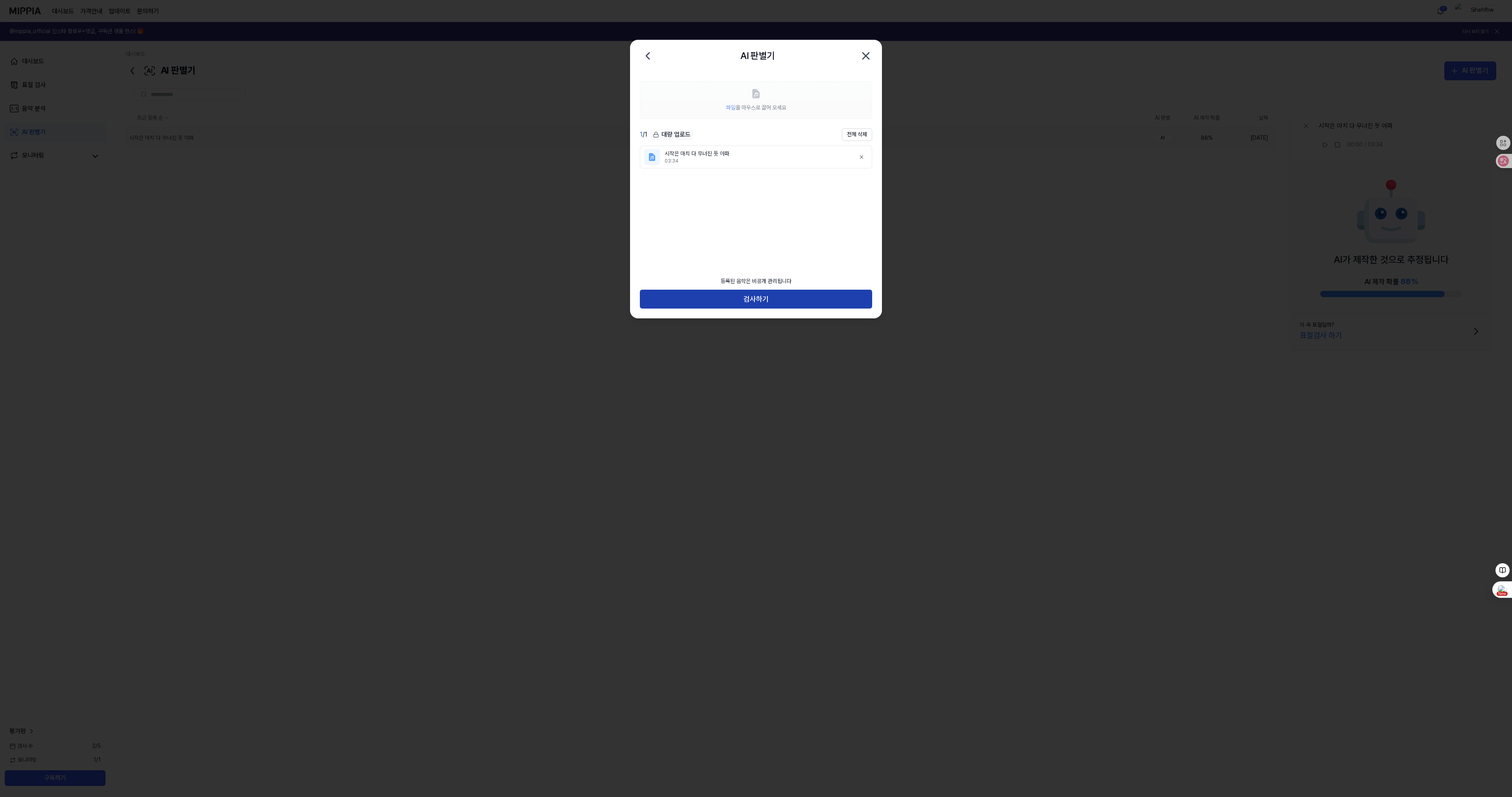
click at [805, 300] on button "검사하기" at bounding box center [756, 299] width 232 height 19
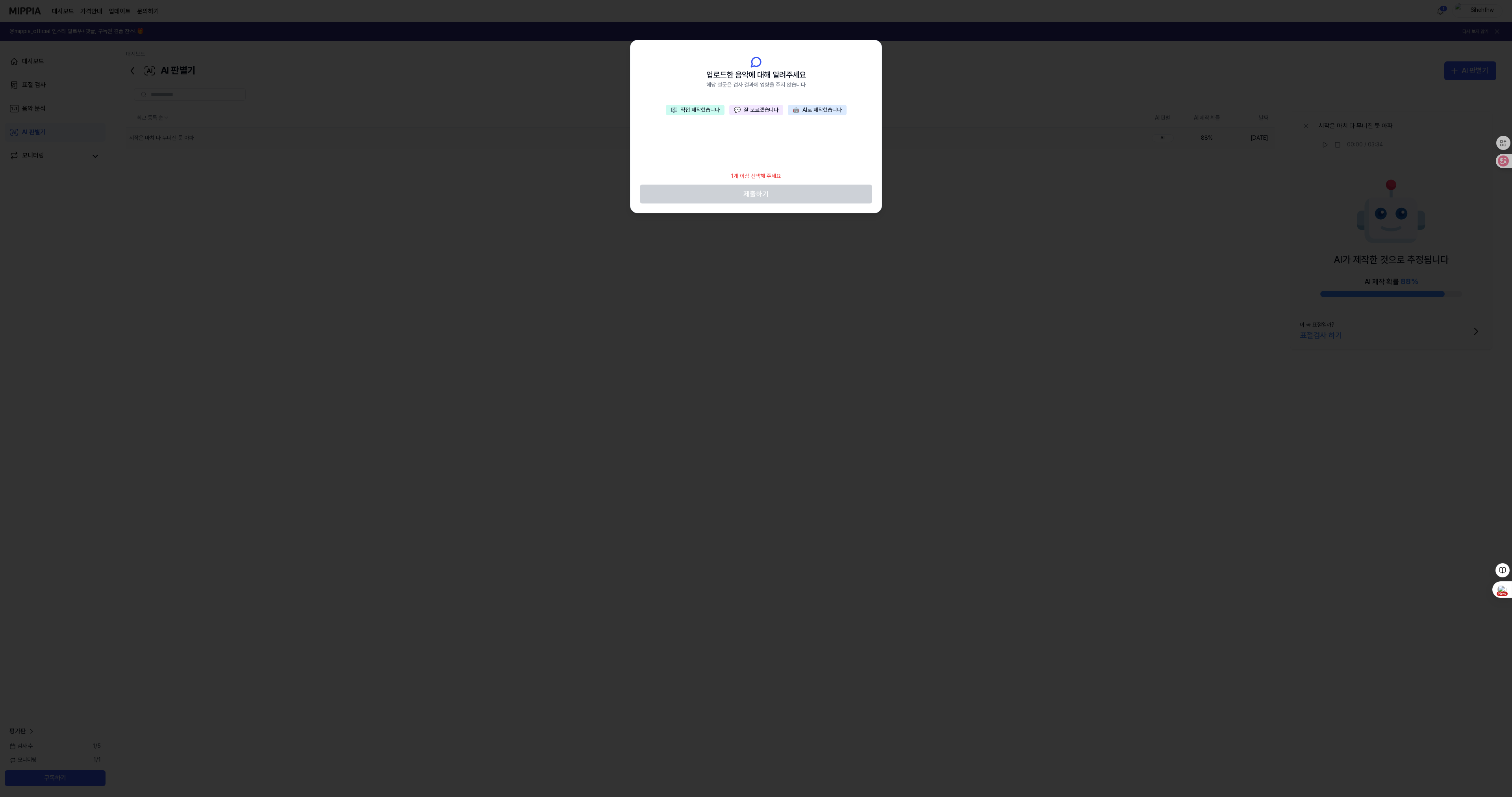
click at [752, 109] on button "💬 잘 모르겠습니다" at bounding box center [756, 110] width 54 height 11
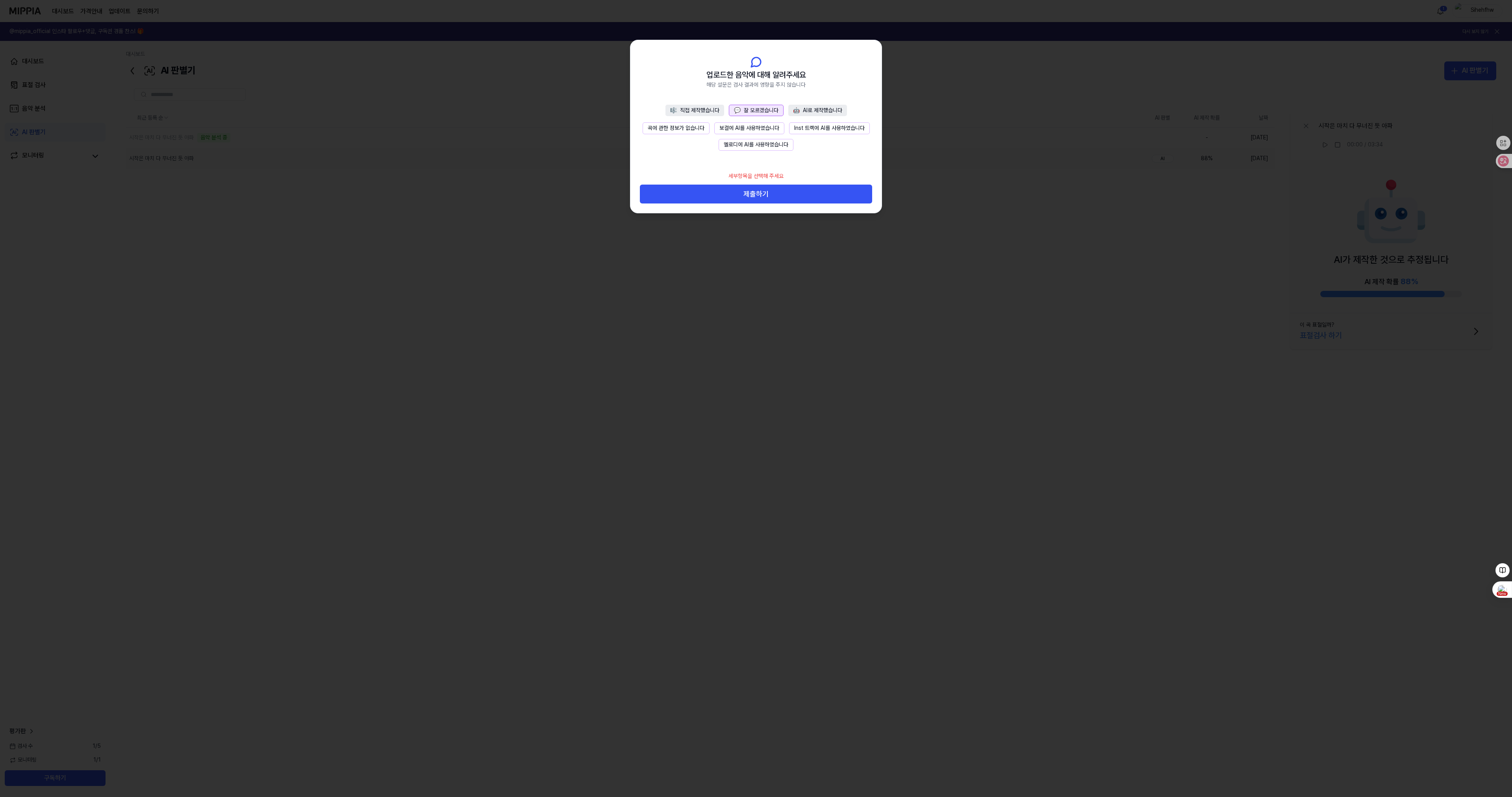
click at [680, 124] on button "곡에 관한 정보가 없습니다" at bounding box center [676, 129] width 67 height 12
click at [752, 184] on button "제출하기" at bounding box center [756, 187] width 232 height 19
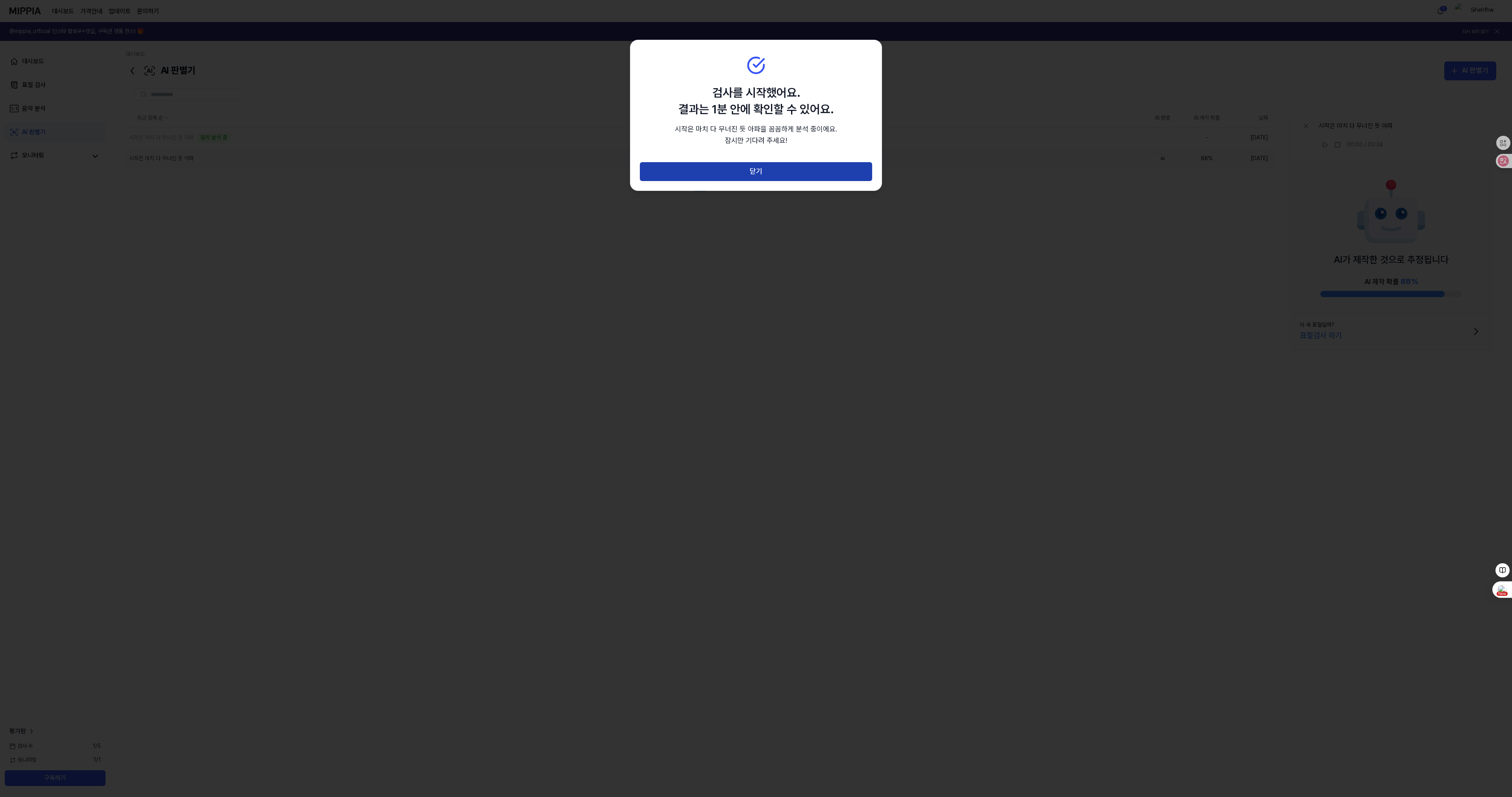
click at [757, 169] on button "닫기" at bounding box center [756, 171] width 232 height 19
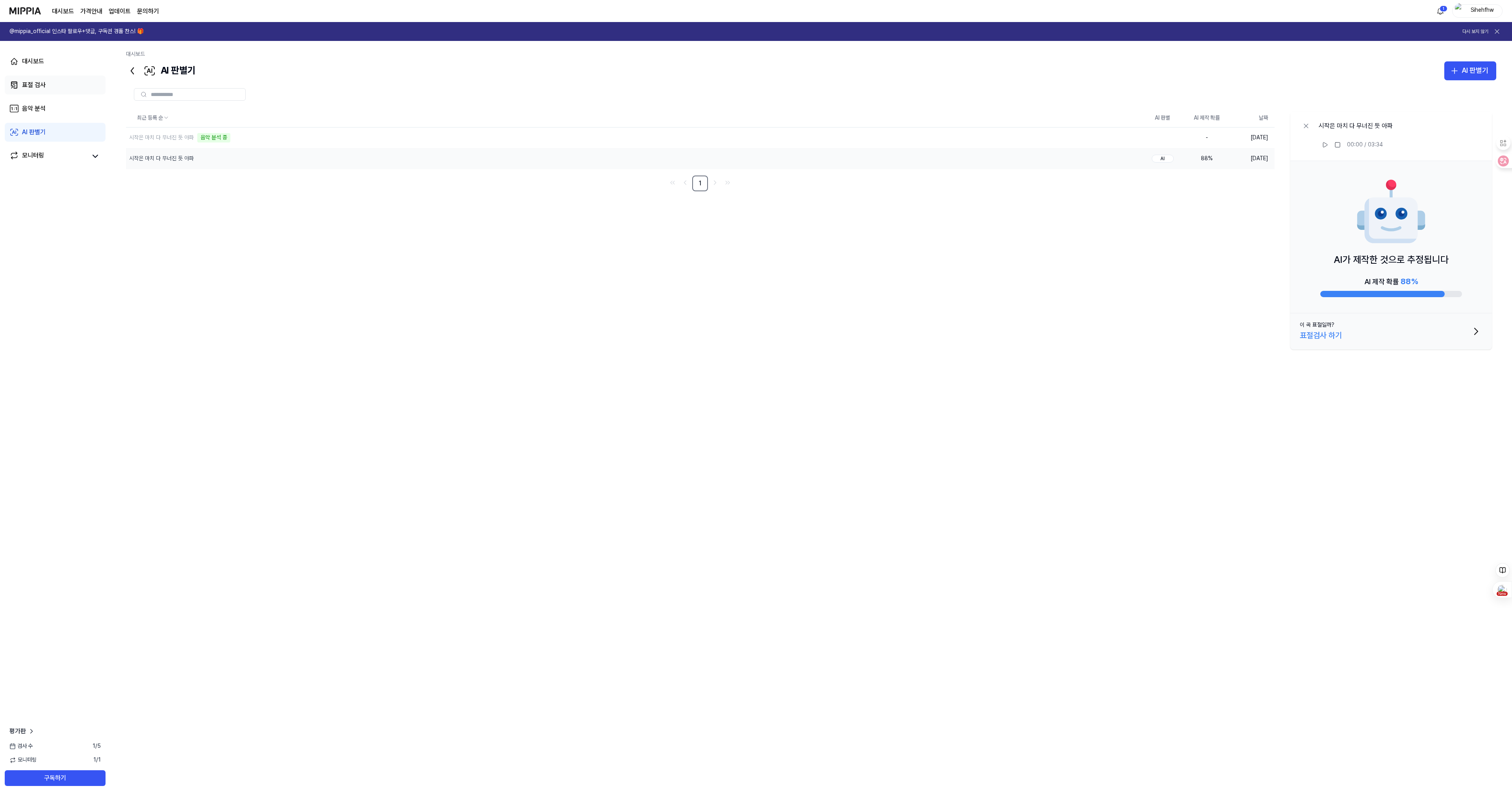
click at [38, 87] on div "표절 검사" at bounding box center [34, 85] width 23 height 9
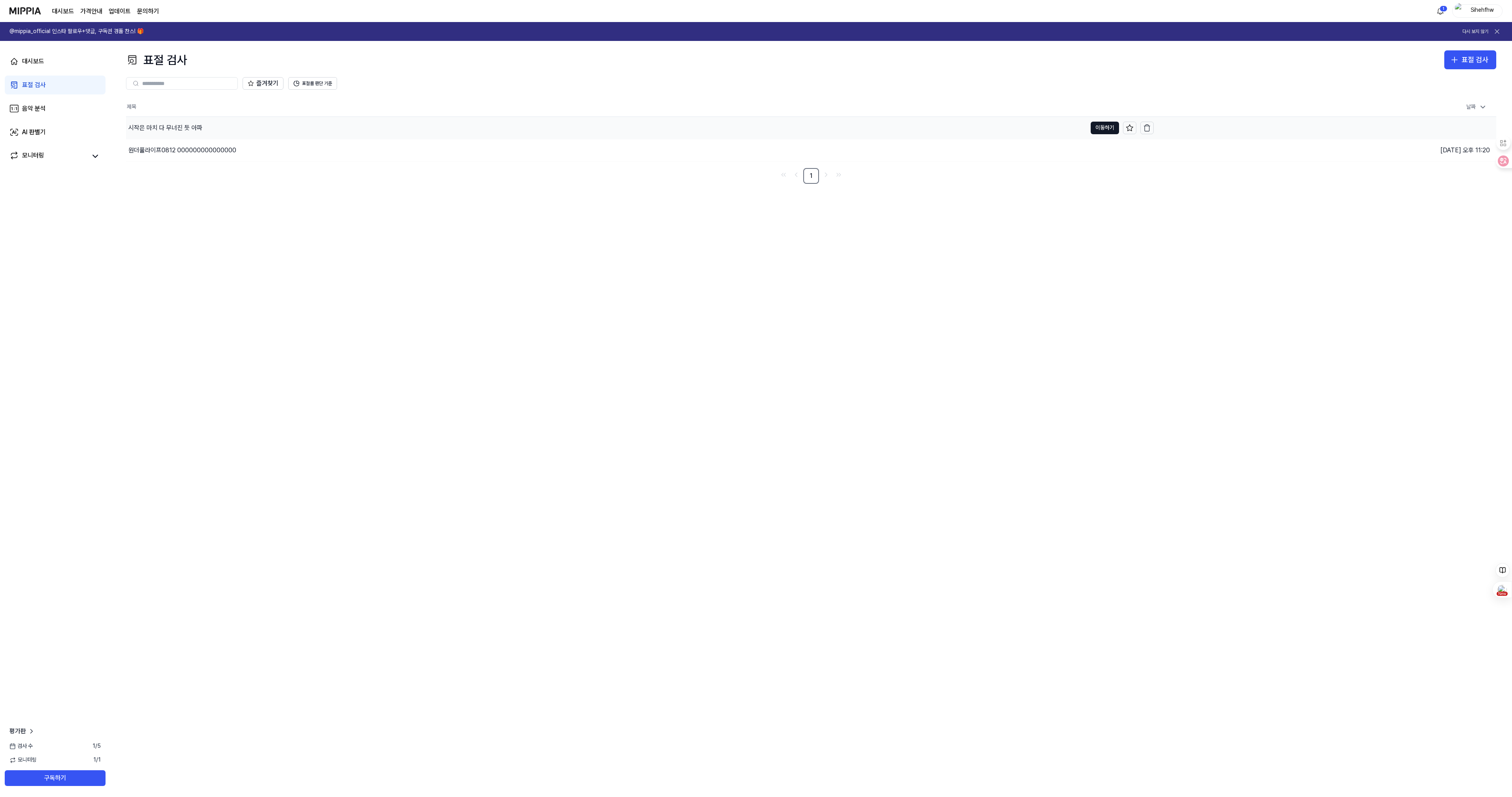
click at [180, 127] on div "시작은 마치 다 무너진 듯 아파" at bounding box center [166, 128] width 74 height 9
click at [1113, 127] on button "이동하기" at bounding box center [1105, 127] width 28 height 12
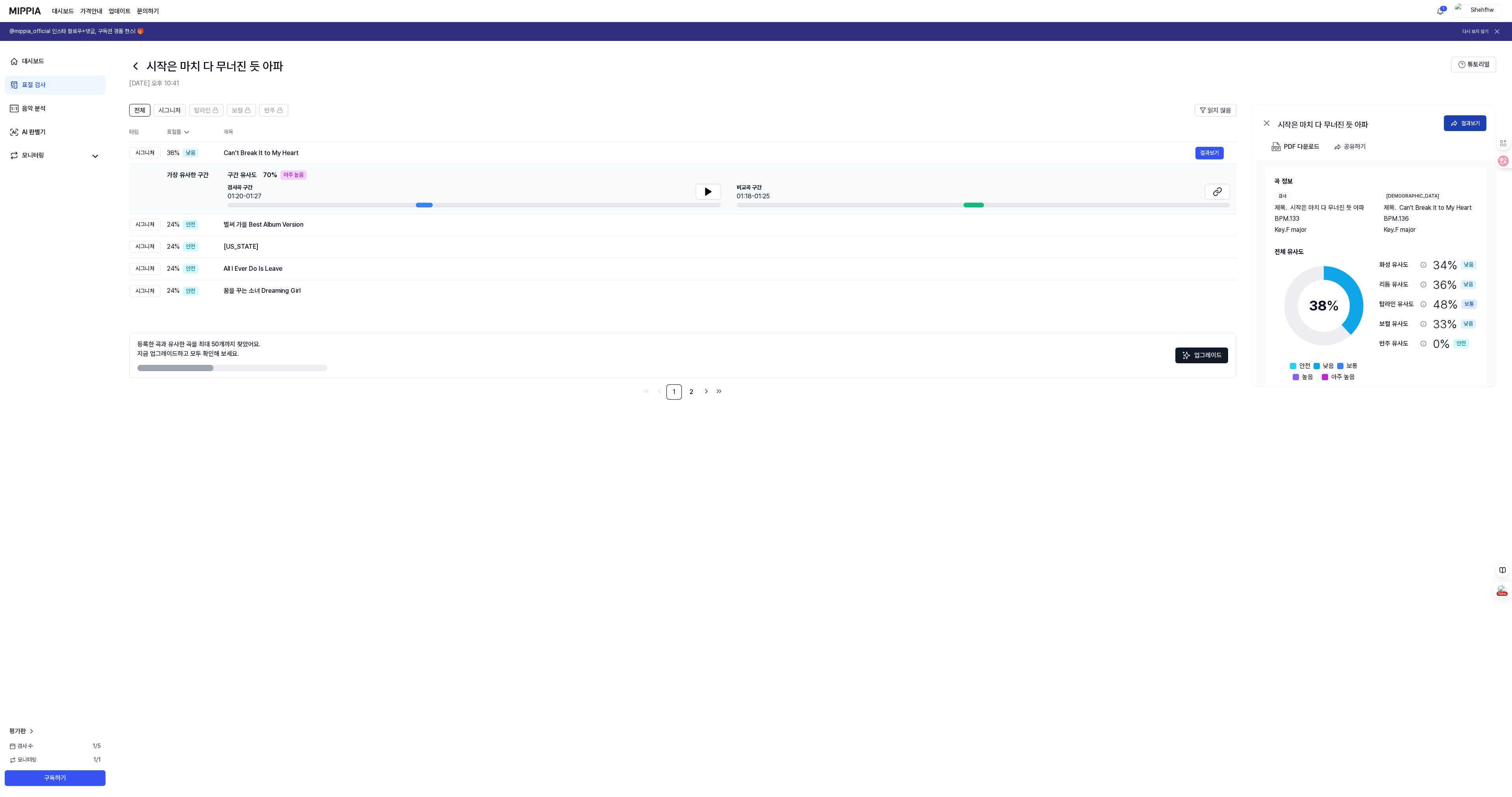
click at [1473, 120] on div "결과보기" at bounding box center [1470, 123] width 19 height 9
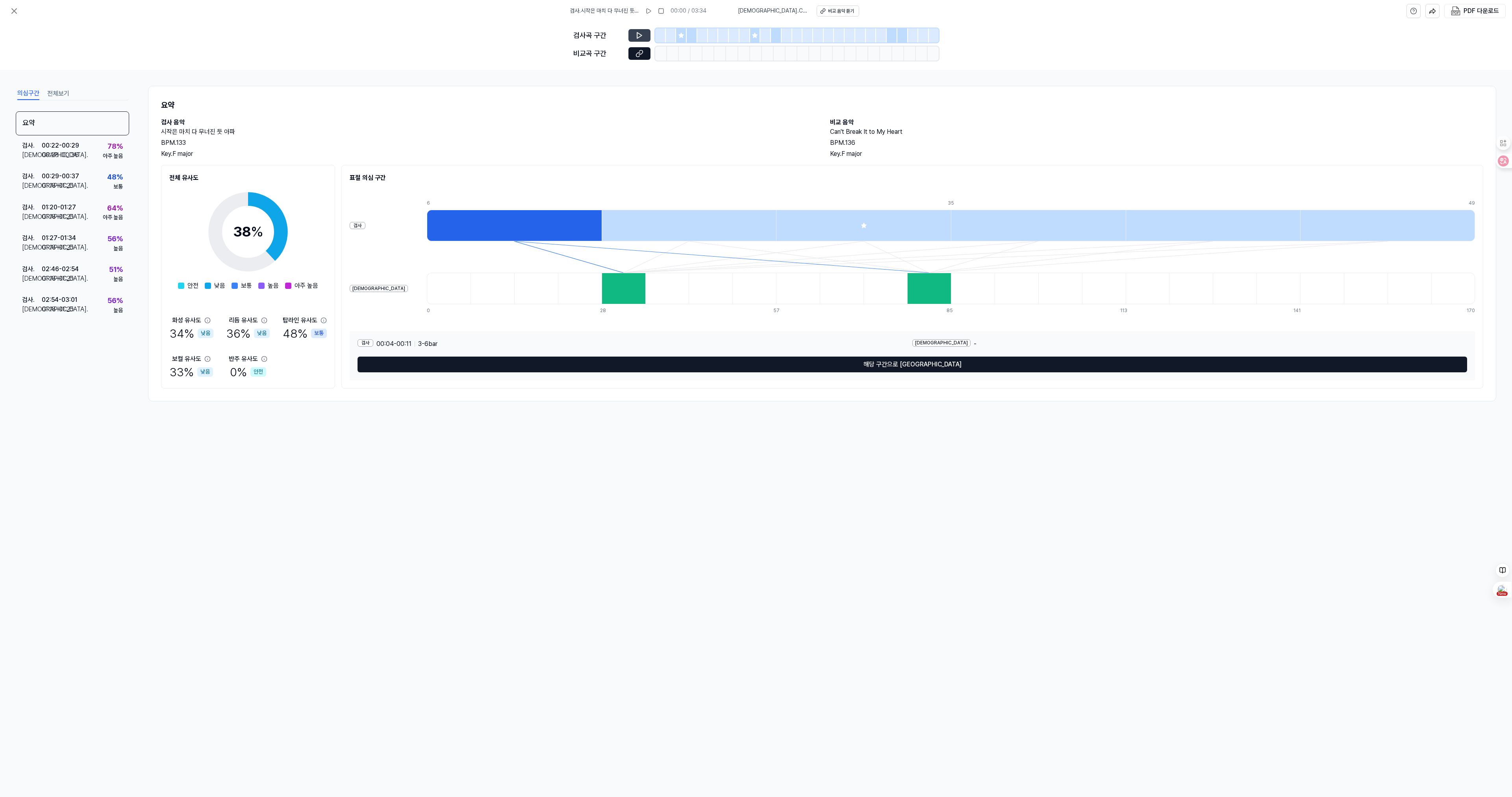
click at [640, 35] on icon at bounding box center [639, 35] width 8 height 8
click at [649, 11] on icon at bounding box center [648, 11] width 6 height 6
click at [15, 10] on icon at bounding box center [14, 11] width 5 height 5
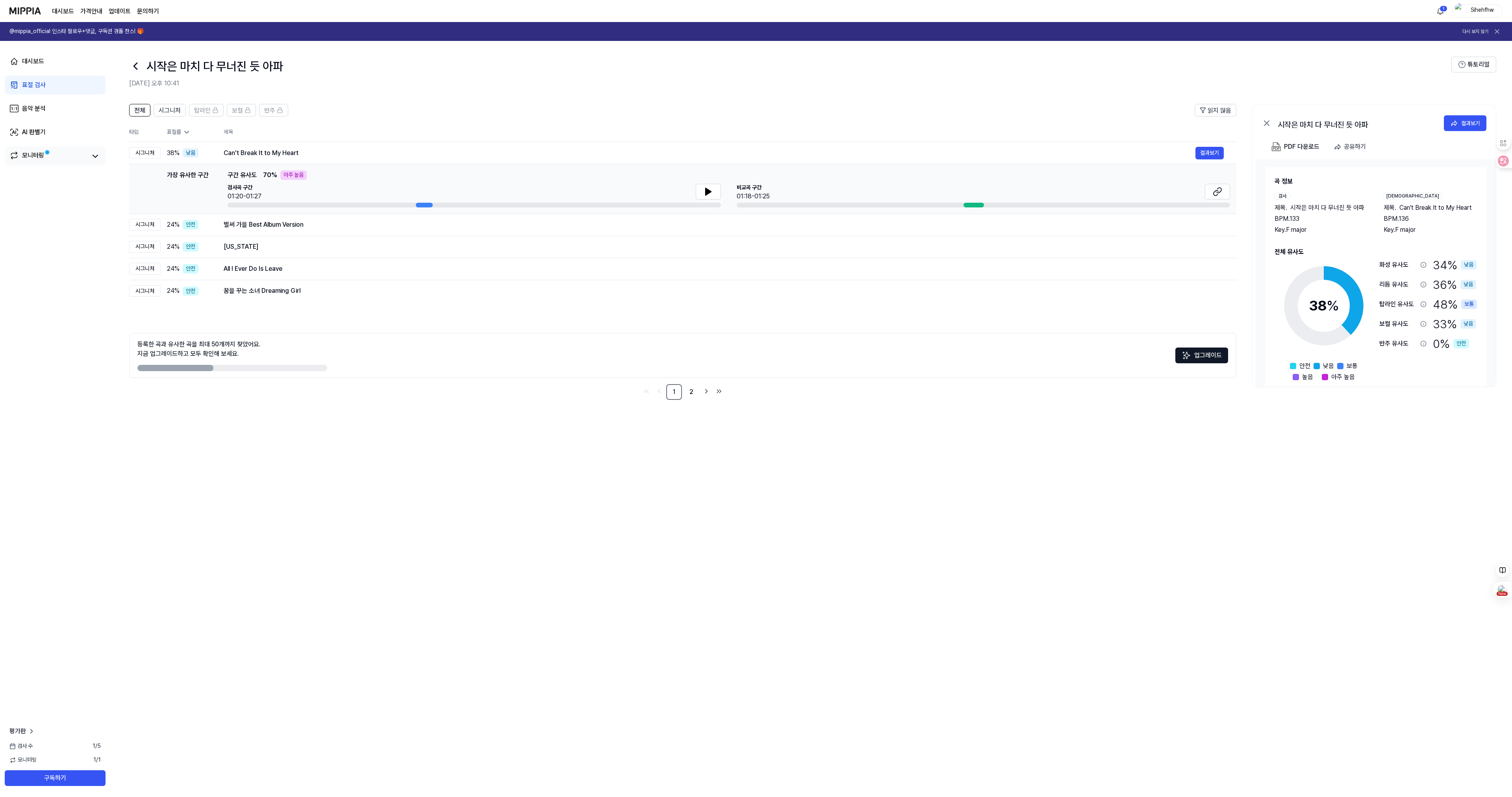
click at [35, 153] on div "모니터링" at bounding box center [33, 156] width 22 height 11
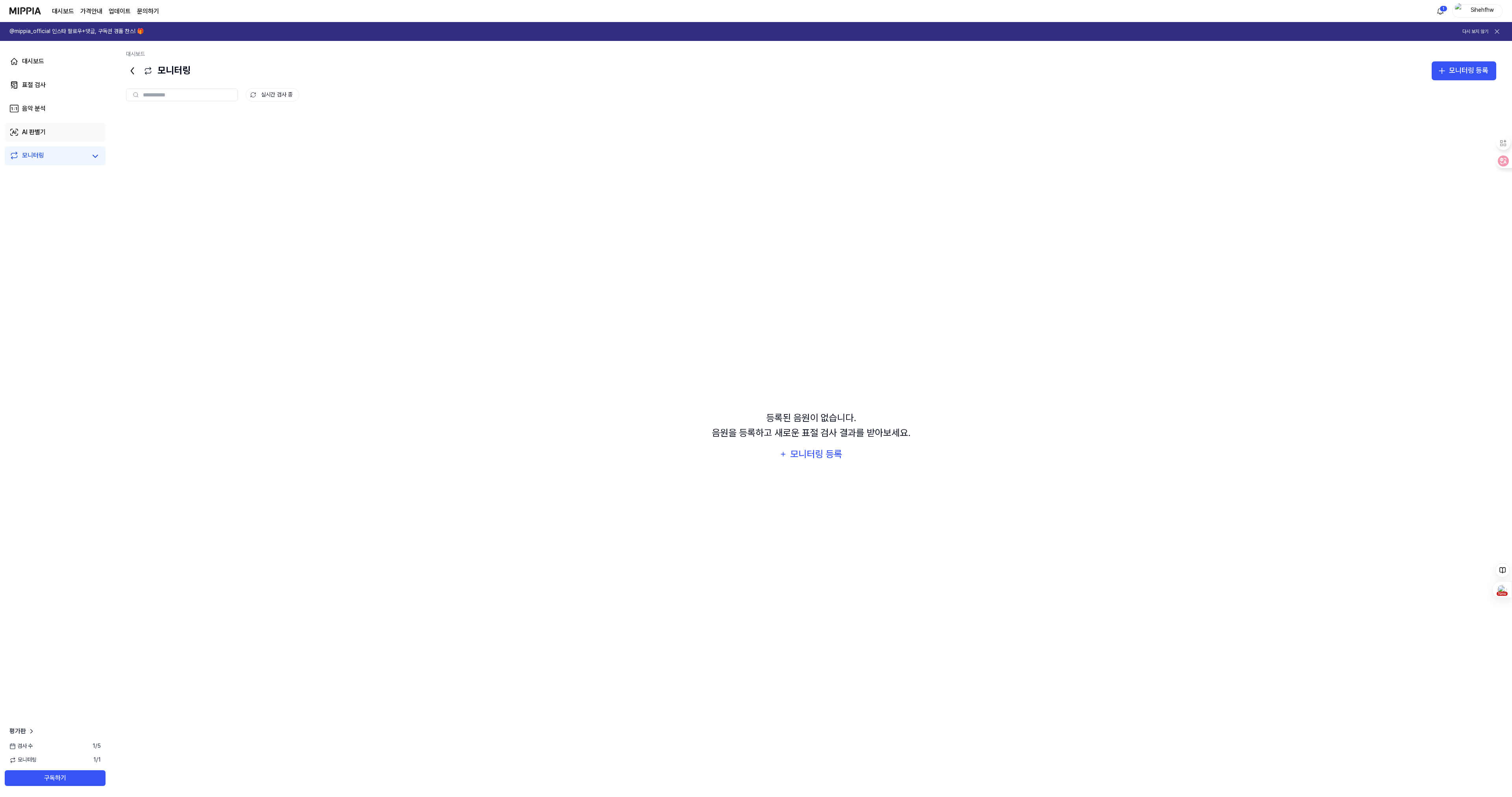
click at [35, 131] on div "AI 판별기" at bounding box center [34, 132] width 23 height 9
click at [1389, 136] on div "Human" at bounding box center [1385, 138] width 22 height 8
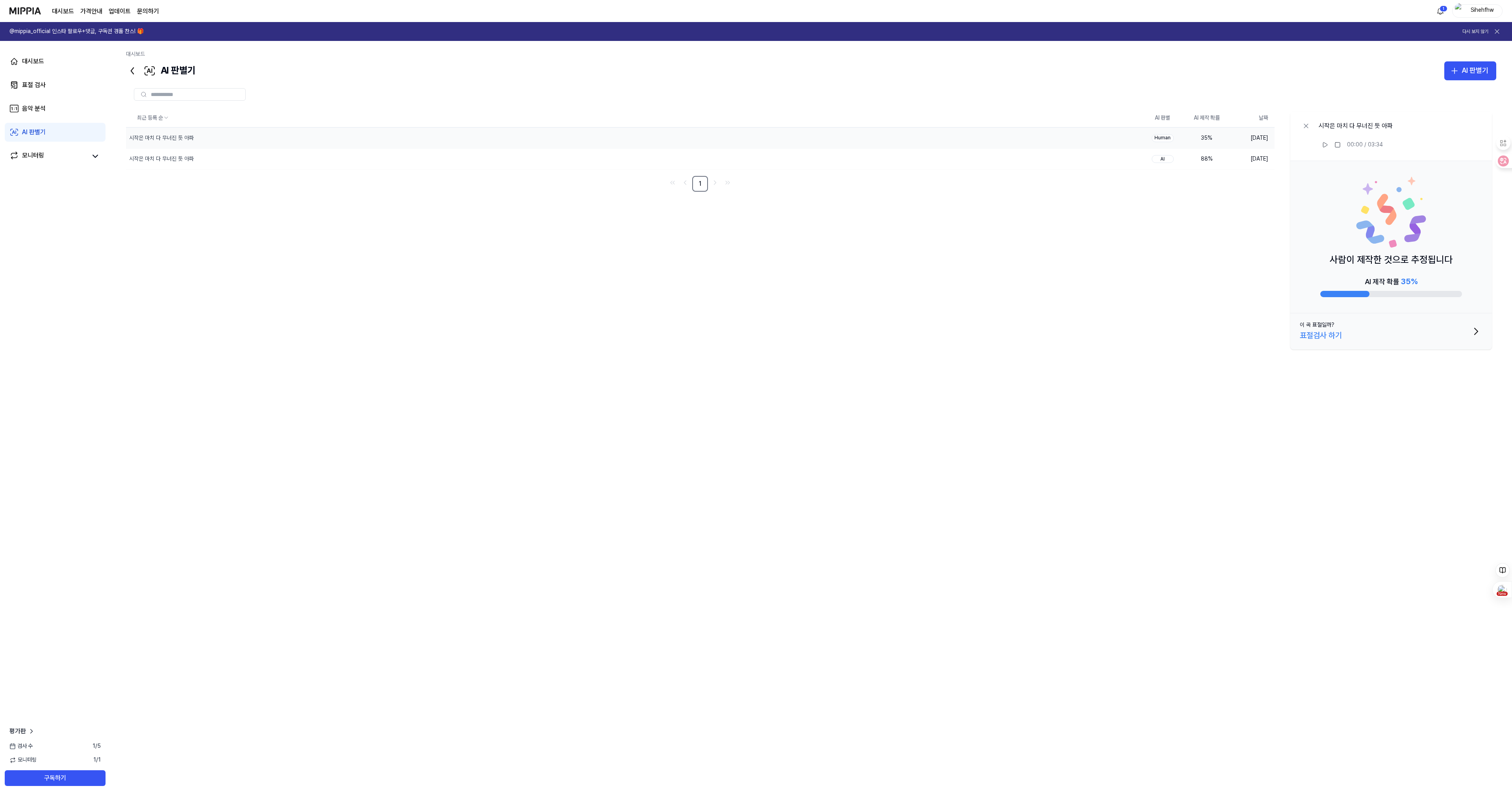
click at [1180, 271] on div "최근 등록 순 AI 판별 AI 제작 확률 날짜 시작은 마치 다 무너진 듯 아파 삭제 Human 35 % 2025.09.27. 시작은 마치 다 …" at bounding box center [811, 367] width 1370 height 518
click at [1308, 127] on icon at bounding box center [1305, 126] width 8 height 8
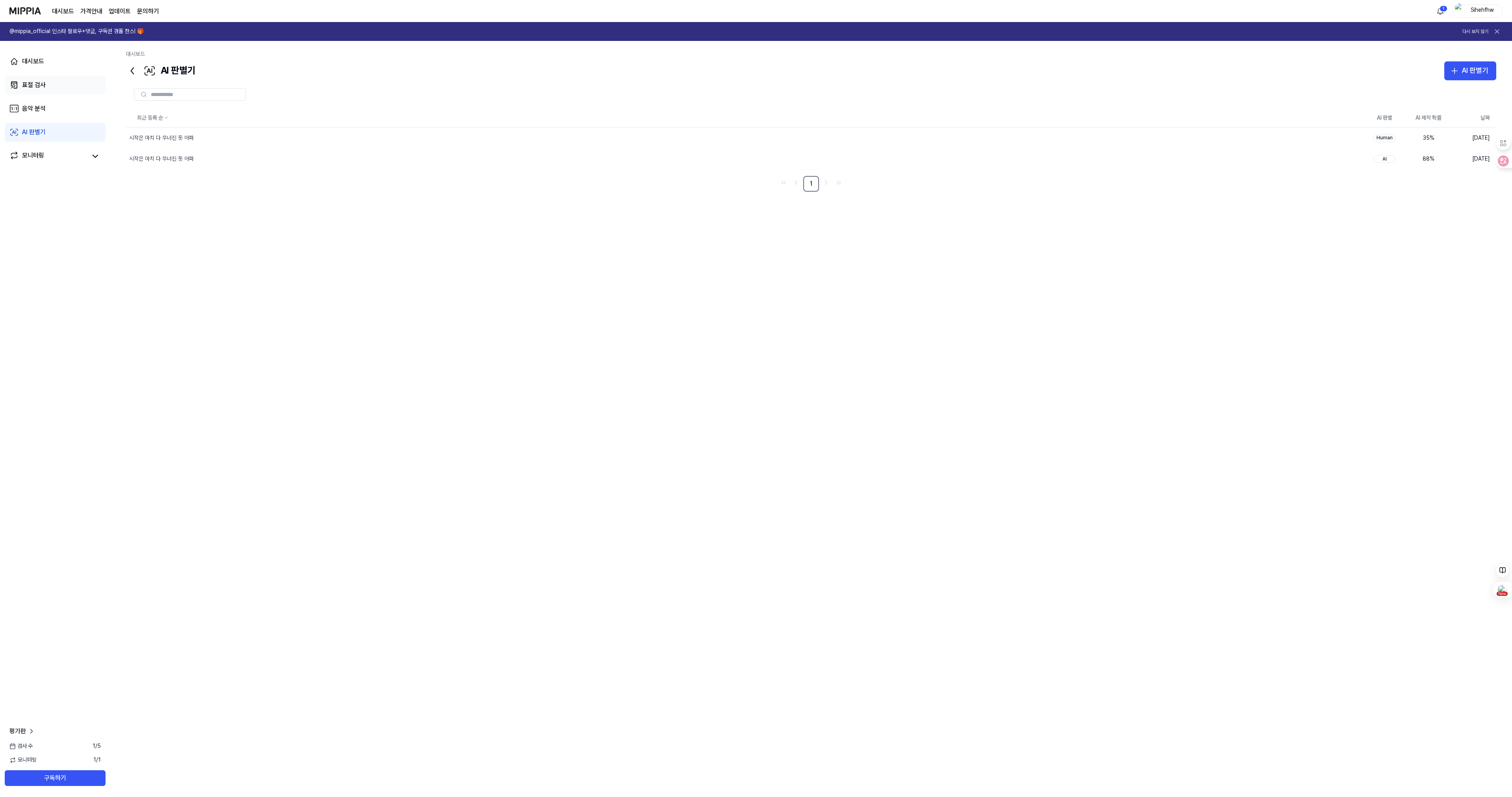
click at [32, 87] on div "표절 검사" at bounding box center [34, 85] width 23 height 9
click at [200, 130] on div "시작은 마치 다 무너진 듯 아파" at bounding box center [166, 128] width 74 height 9
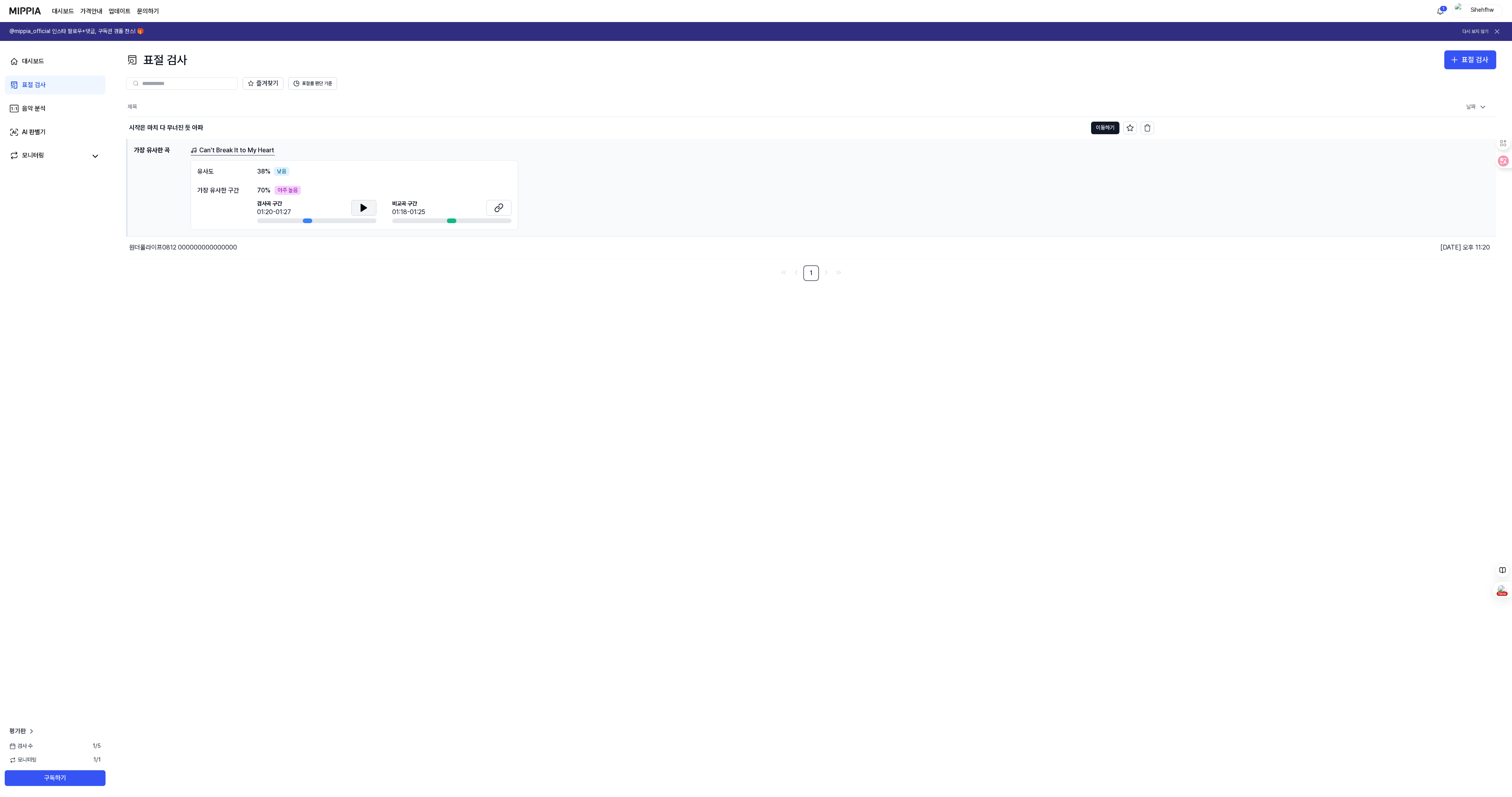
click at [368, 208] on icon at bounding box center [364, 208] width 9 height 9
click at [501, 204] on icon at bounding box center [501, 206] width 5 height 5
click at [247, 149] on link "Can't Break It to My Heart" at bounding box center [233, 150] width 85 height 10
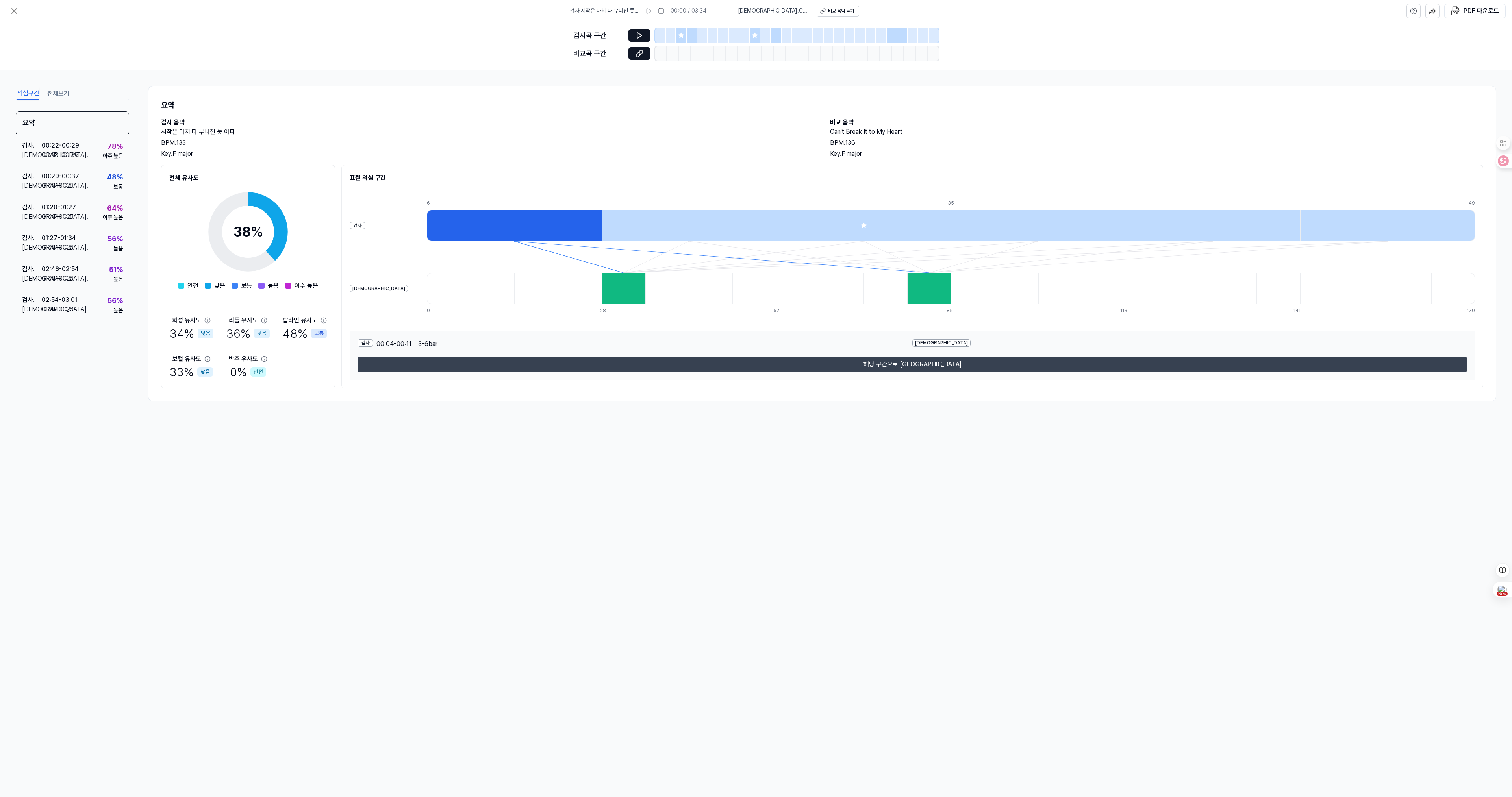
click at [919, 365] on button "해당 구간으로 이동" at bounding box center [912, 364] width 1109 height 16
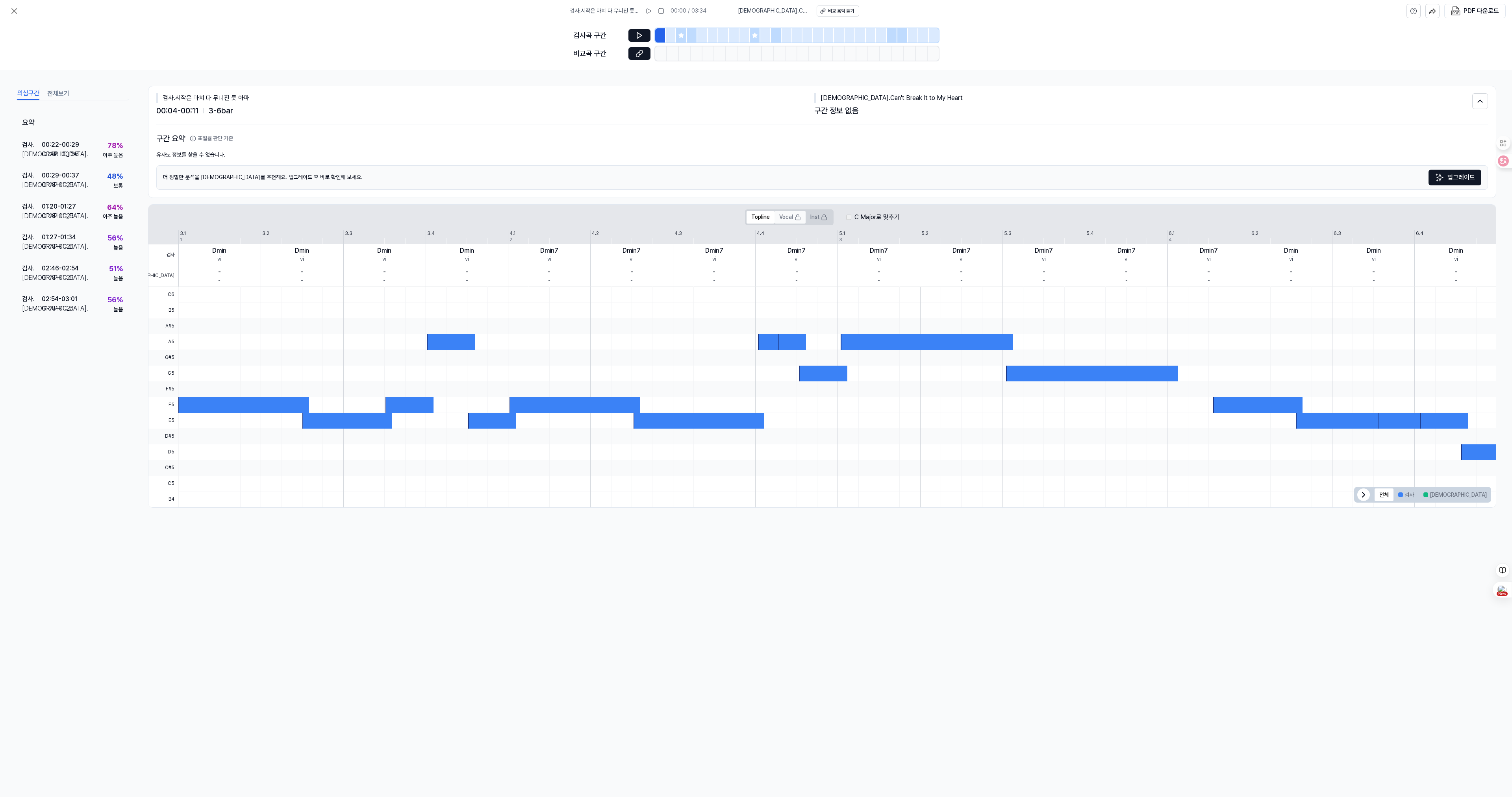
click at [781, 217] on button "Vocal" at bounding box center [790, 217] width 31 height 12
click at [816, 217] on button "Inst" at bounding box center [819, 217] width 26 height 12
click at [869, 218] on label "C Major로 맞추기" at bounding box center [877, 217] width 45 height 9
click at [1442, 180] on img at bounding box center [1440, 177] width 9 height 9
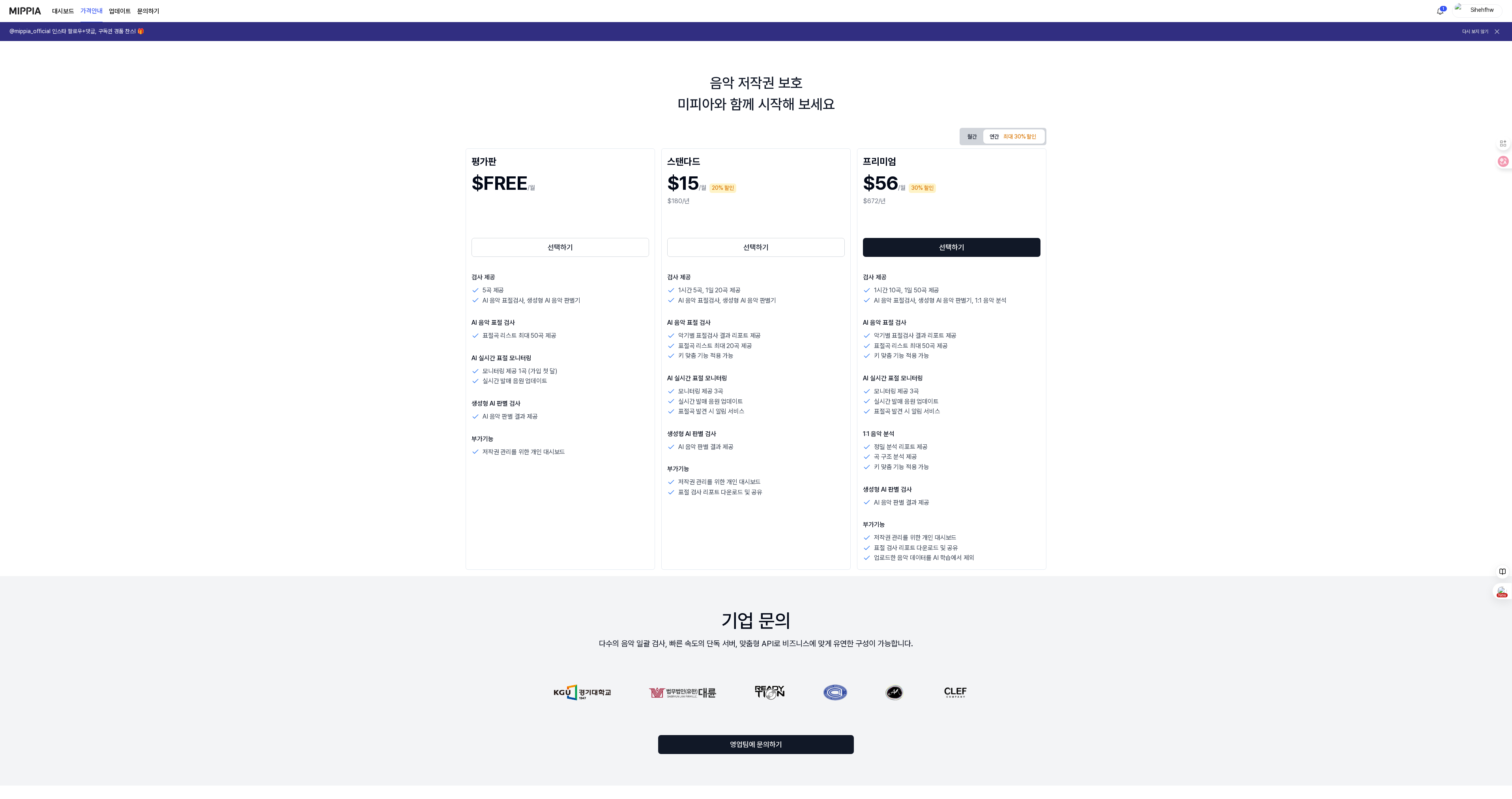
click at [96, 12] on page\) "가격안내" at bounding box center [92, 11] width 22 height 22
click at [124, 11] on link "업데이트" at bounding box center [120, 11] width 22 height 9
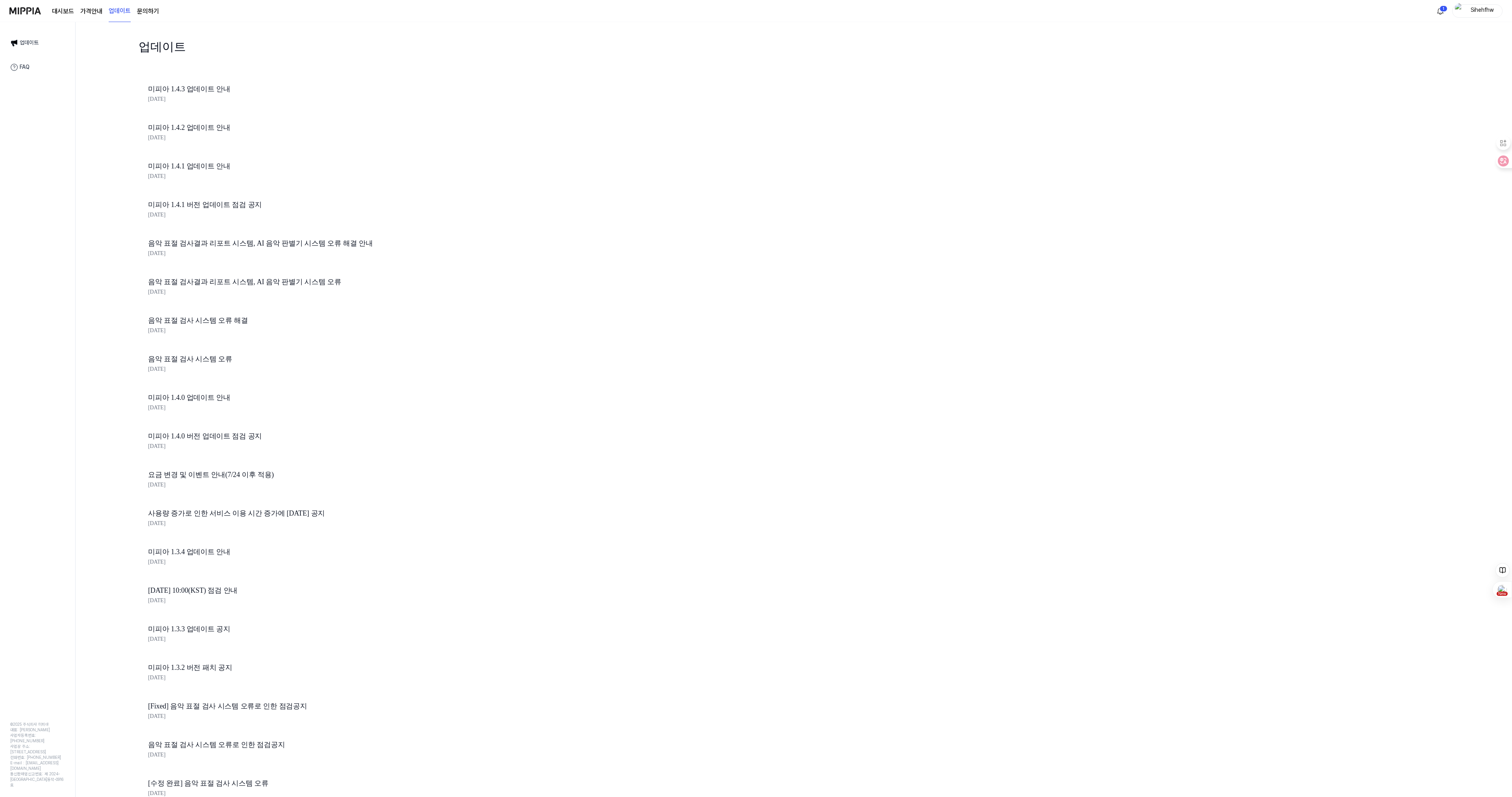
click at [140, 11] on link "문의하기" at bounding box center [148, 11] width 22 height 9
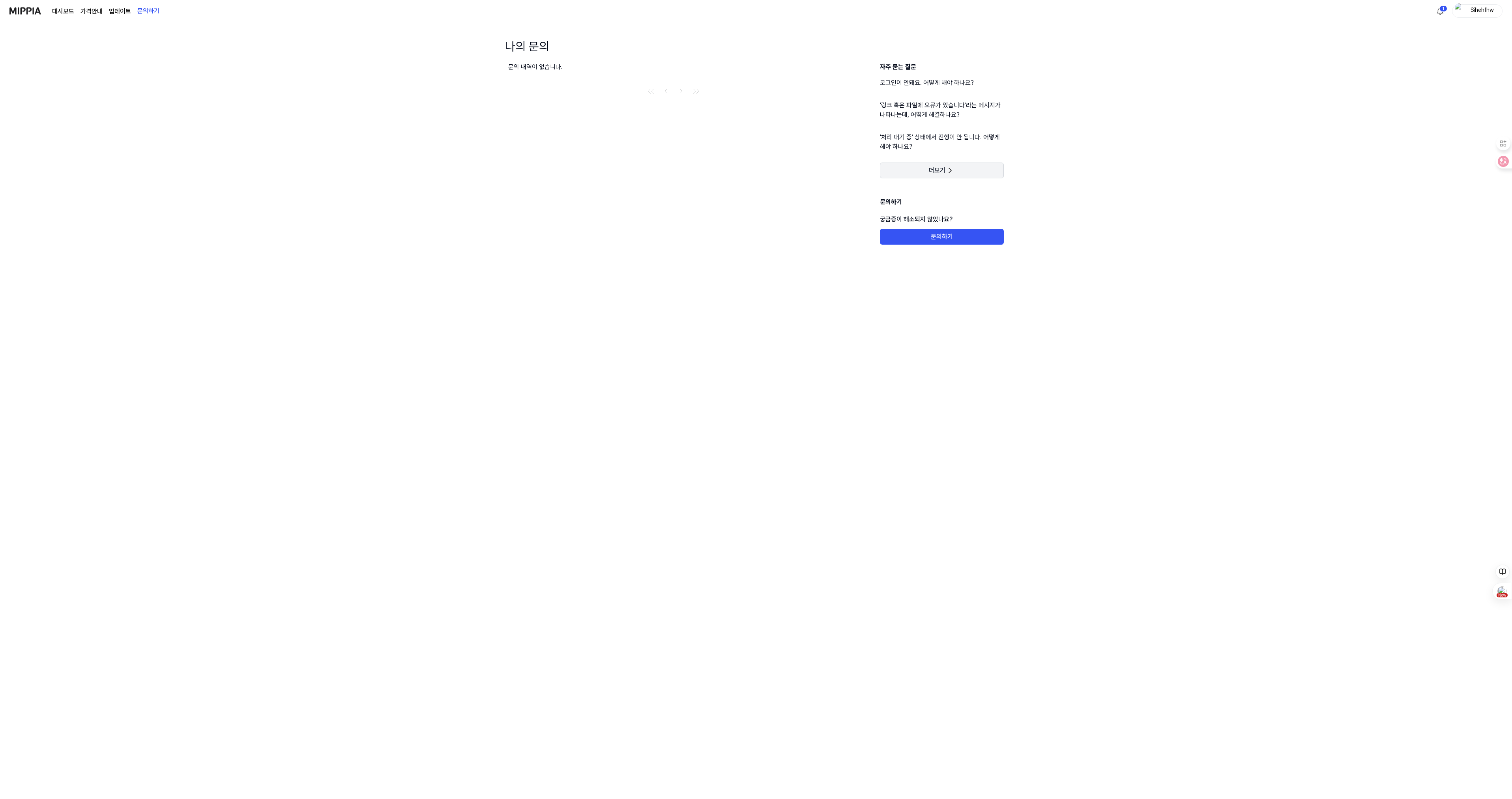
click at [937, 171] on span "더보기" at bounding box center [937, 170] width 16 height 8
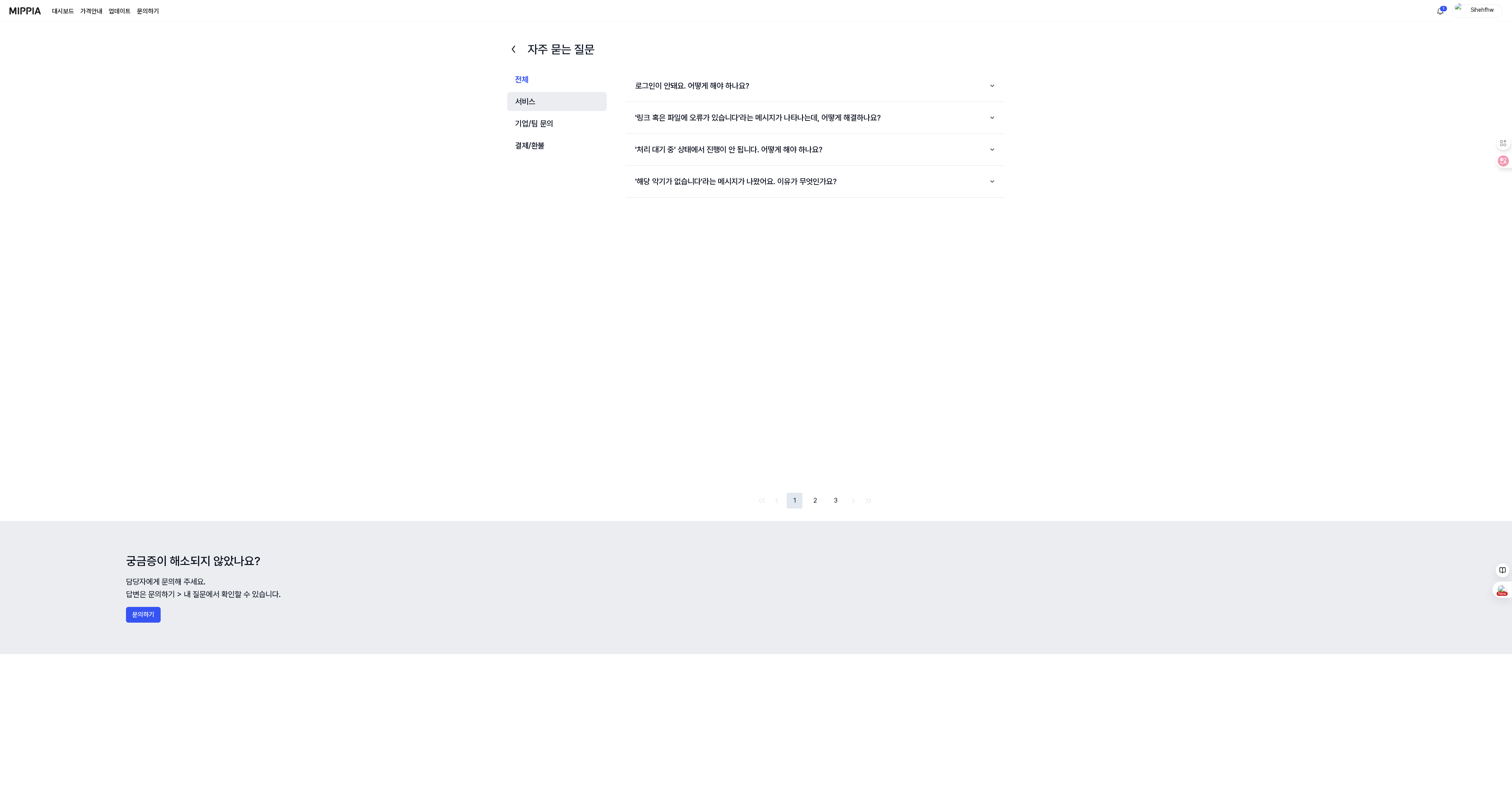
click at [533, 104] on button "서비스" at bounding box center [557, 102] width 100 height 19
click at [828, 502] on button "2" at bounding box center [825, 501] width 16 height 16
click at [832, 87] on button "'표절곡이 없거나 파일 생성에 문제가 있습니다'라고 나와요. 어떻게 해야 하나요?" at bounding box center [815, 86] width 379 height 25
